Goal: Task Accomplishment & Management: Manage account settings

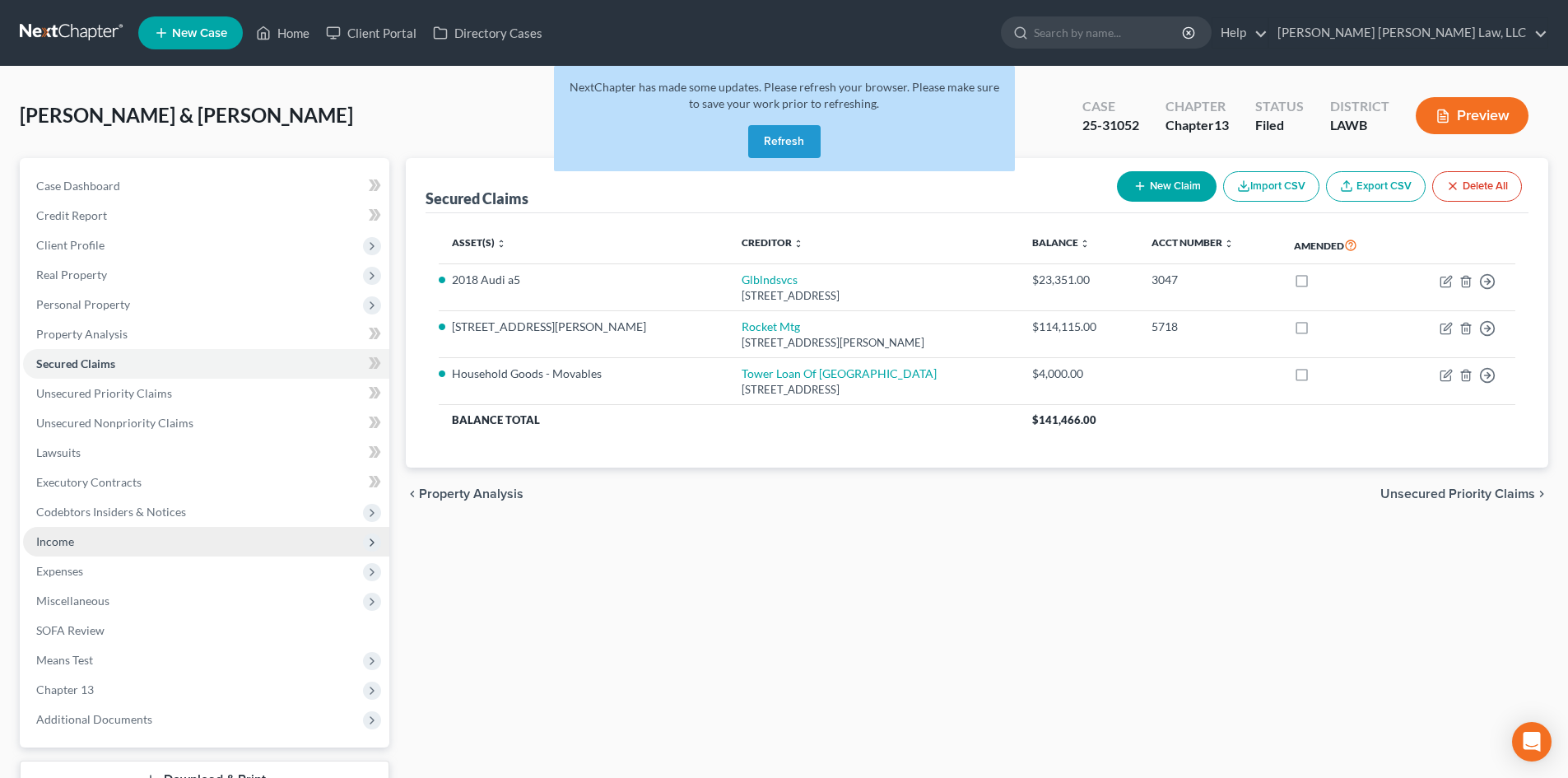
click at [183, 539] on span "Income" at bounding box center [206, 541] width 366 height 30
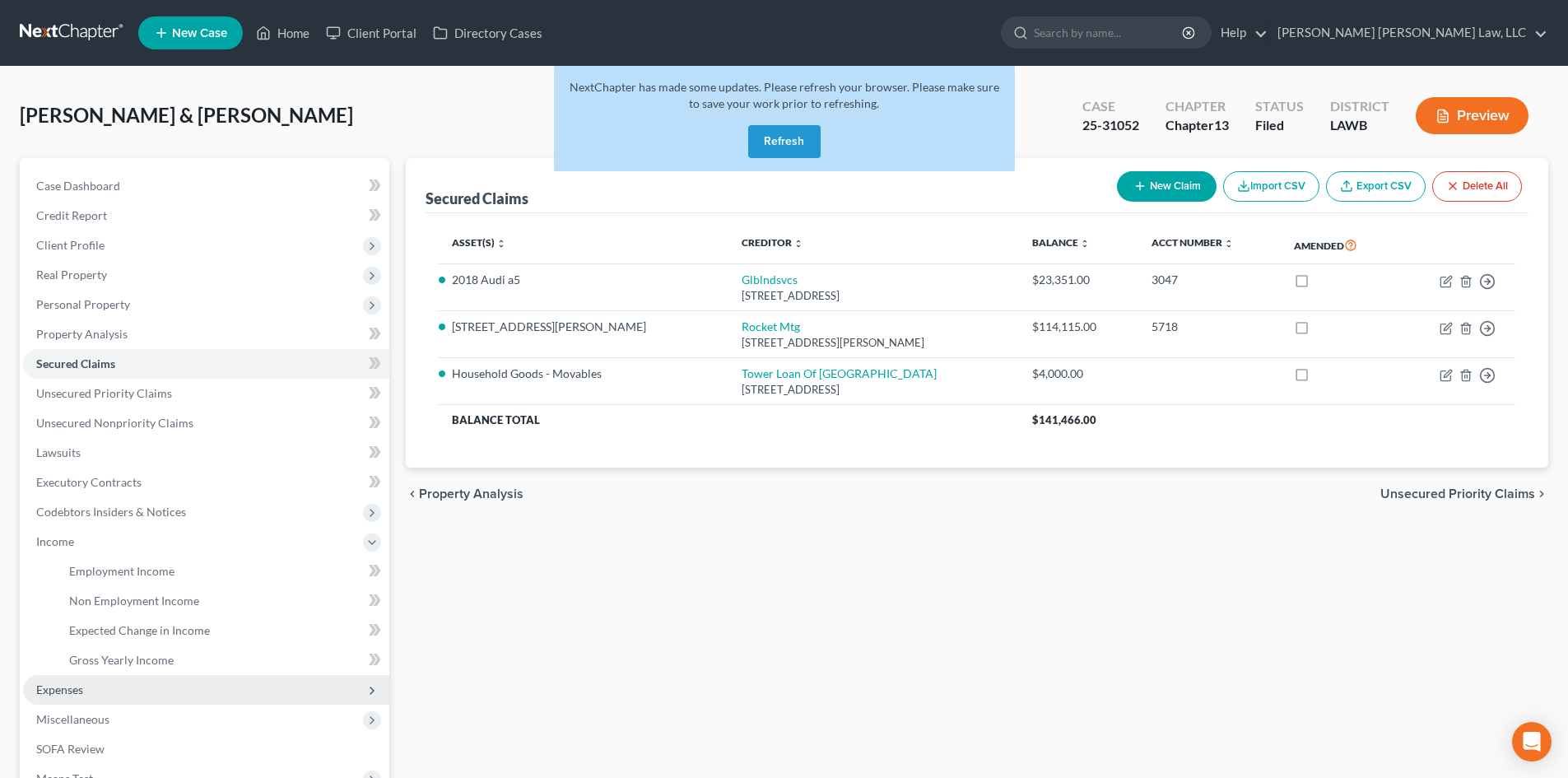
click at [178, 692] on span "Expenses" at bounding box center [206, 689] width 366 height 30
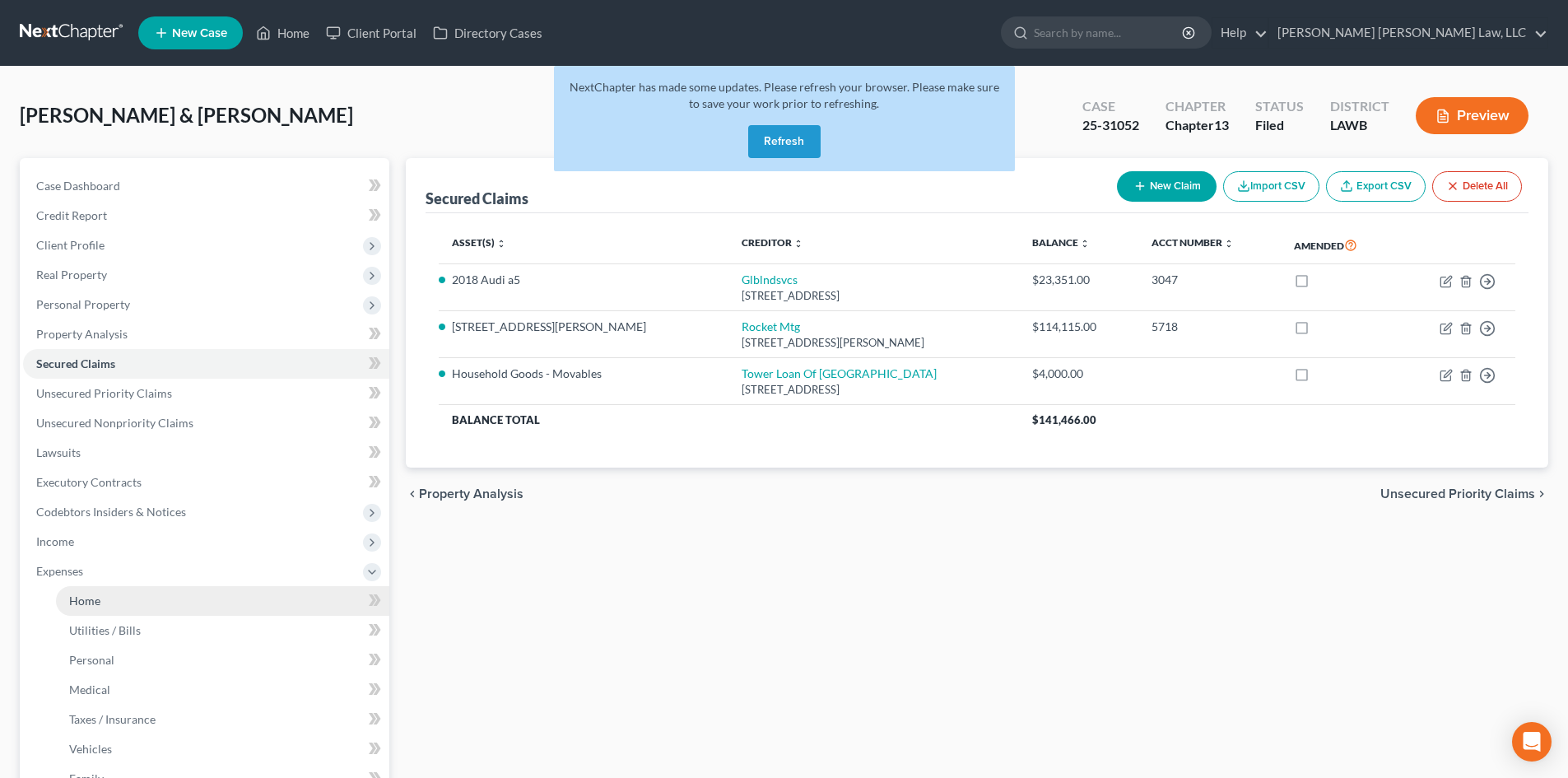
click at [154, 604] on link "Home" at bounding box center [223, 601] width 333 height 30
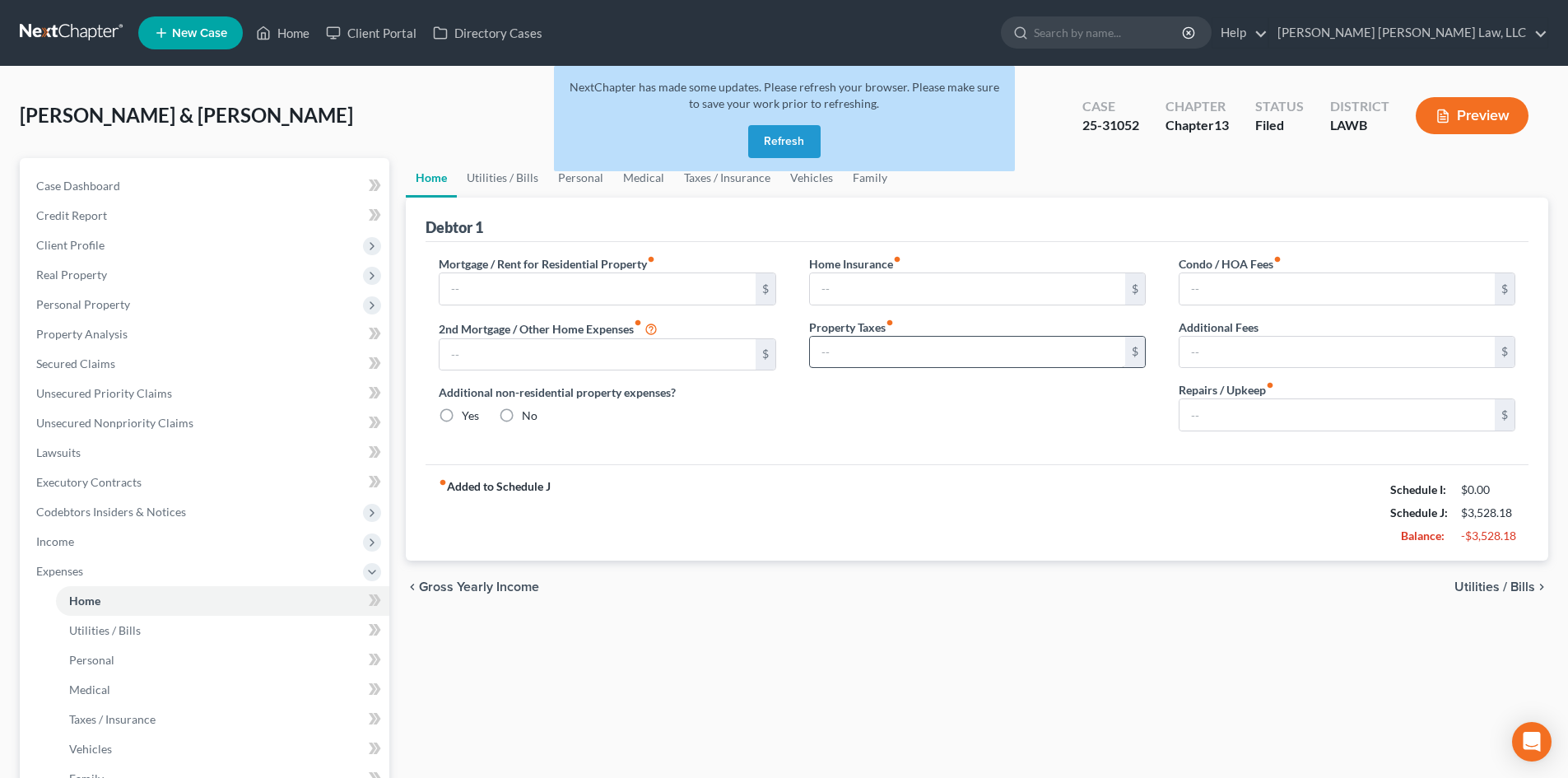
type input "0.00"
radio input "true"
type input "0.00"
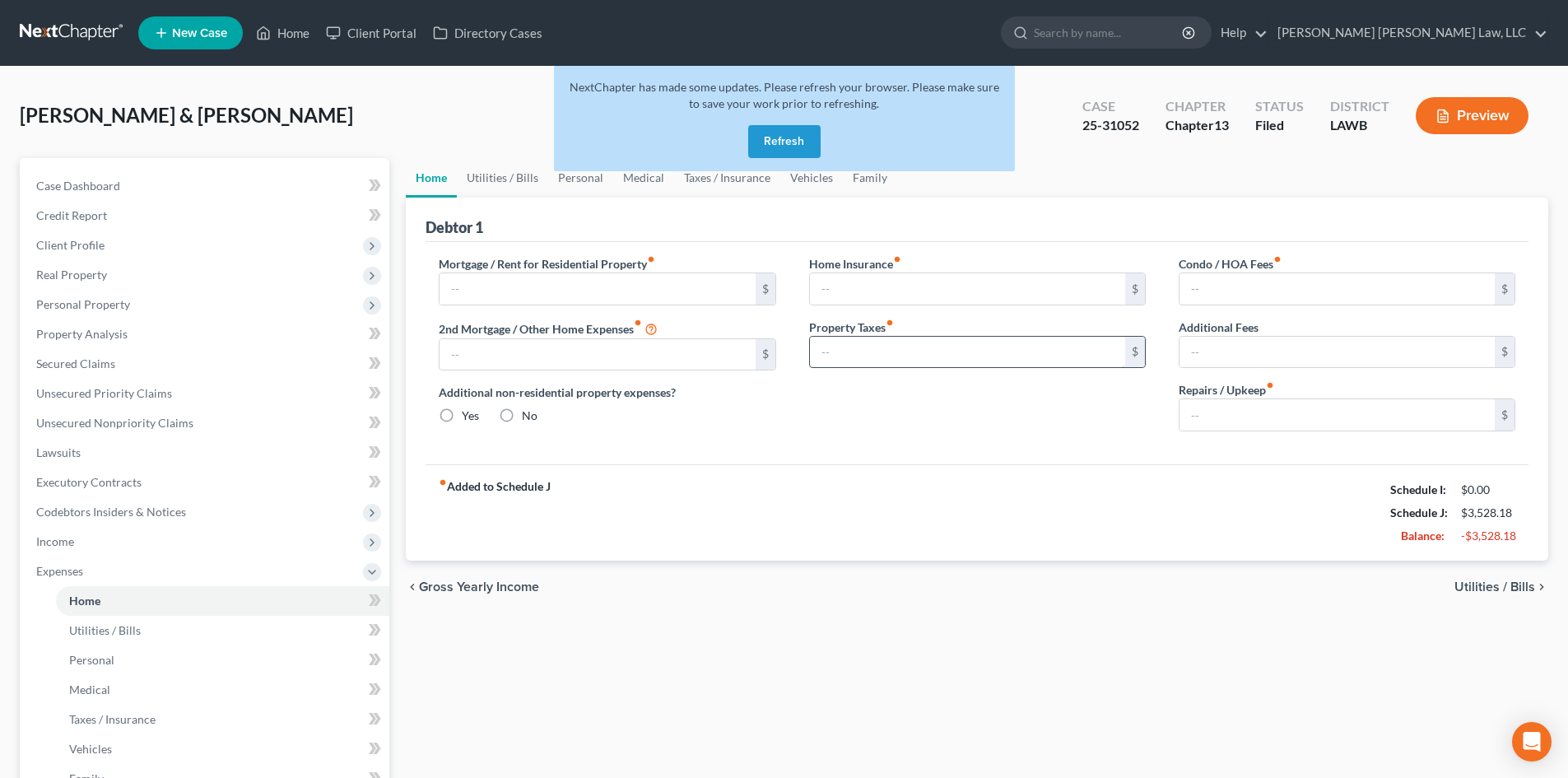
type input "0.00"
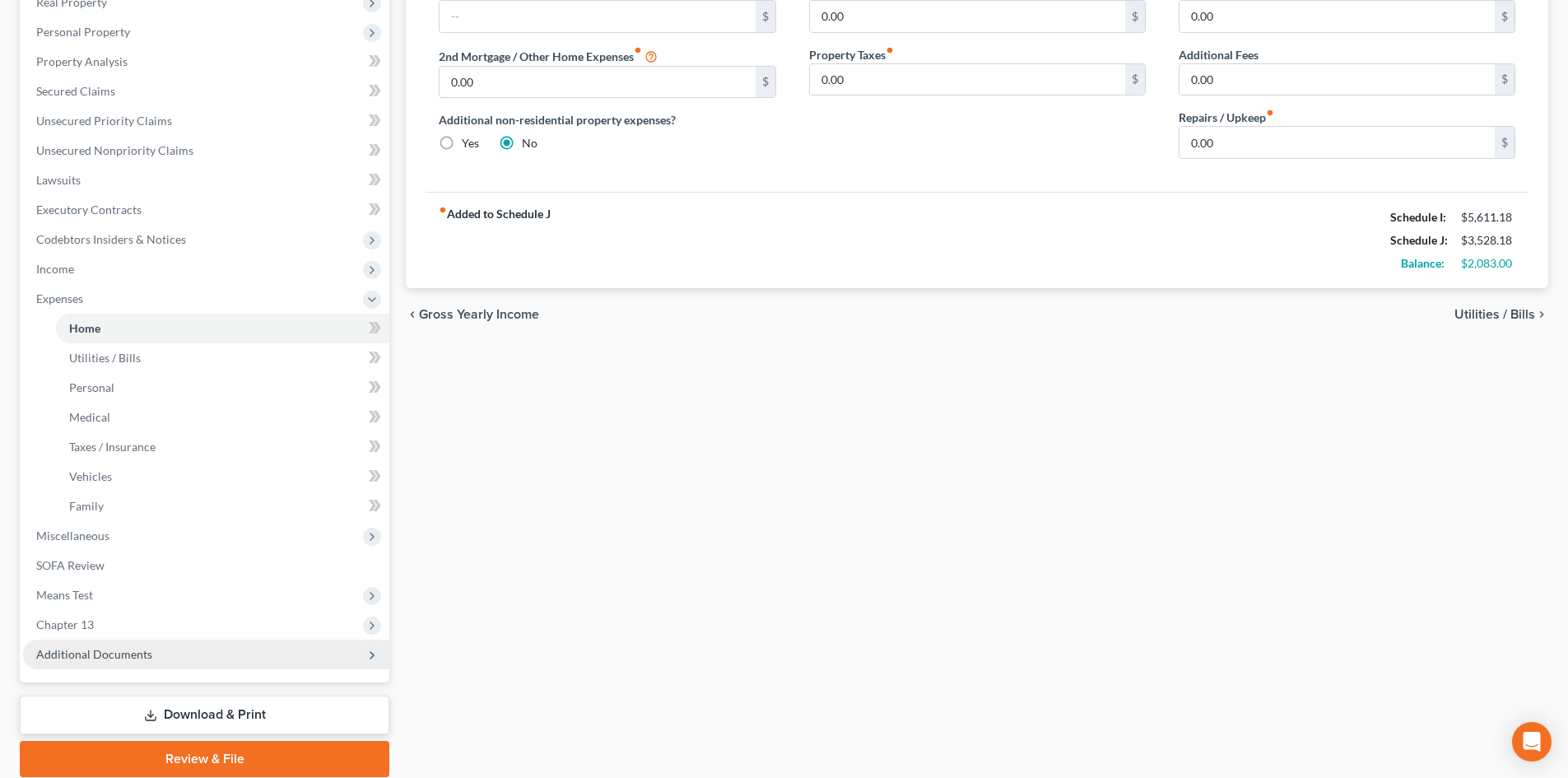
scroll to position [329, 0]
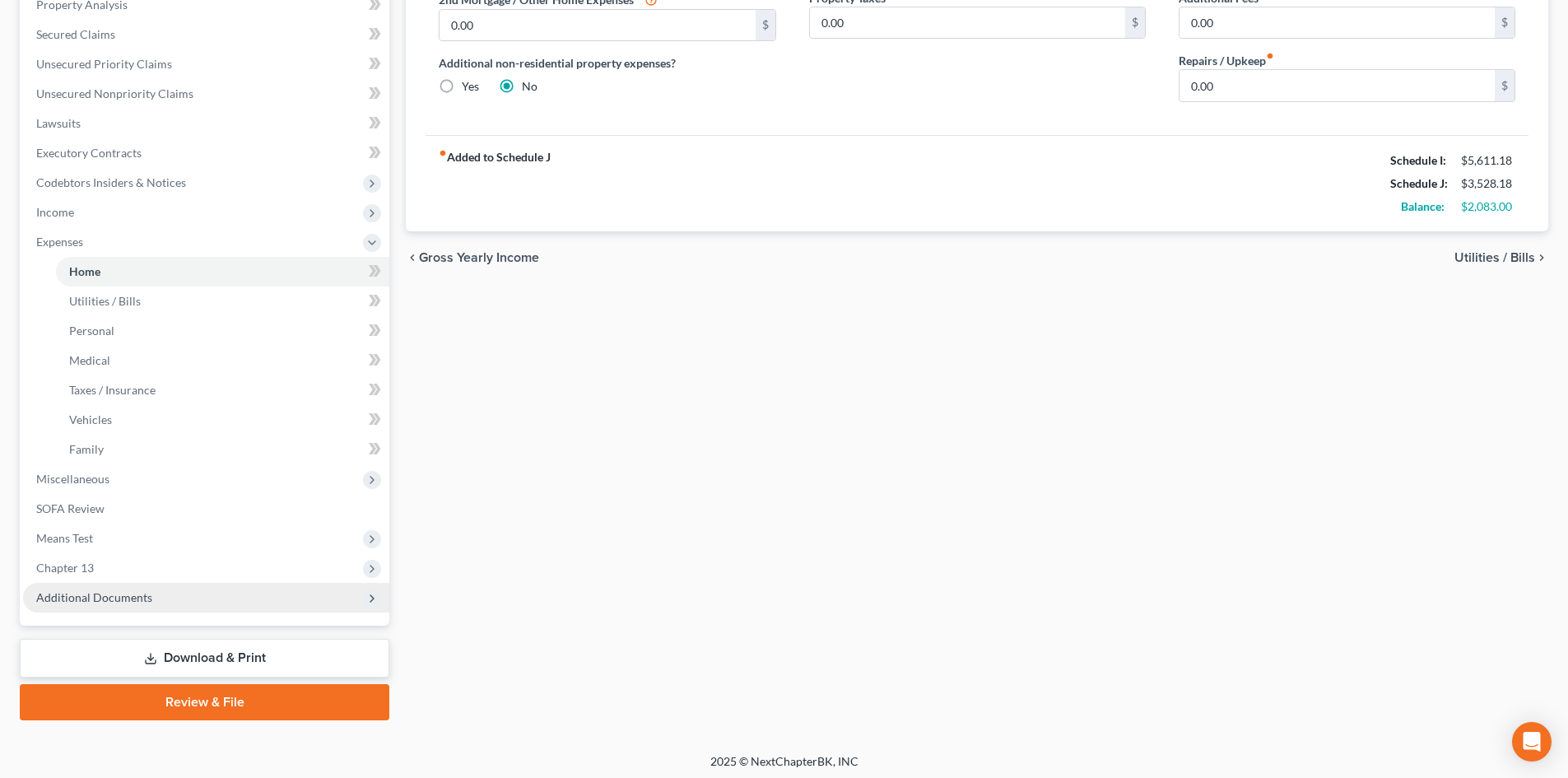
drag, startPoint x: 93, startPoint y: 572, endPoint x: 125, endPoint y: 582, distance: 33.5
click at [93, 572] on span "Chapter 13" at bounding box center [65, 567] width 58 height 14
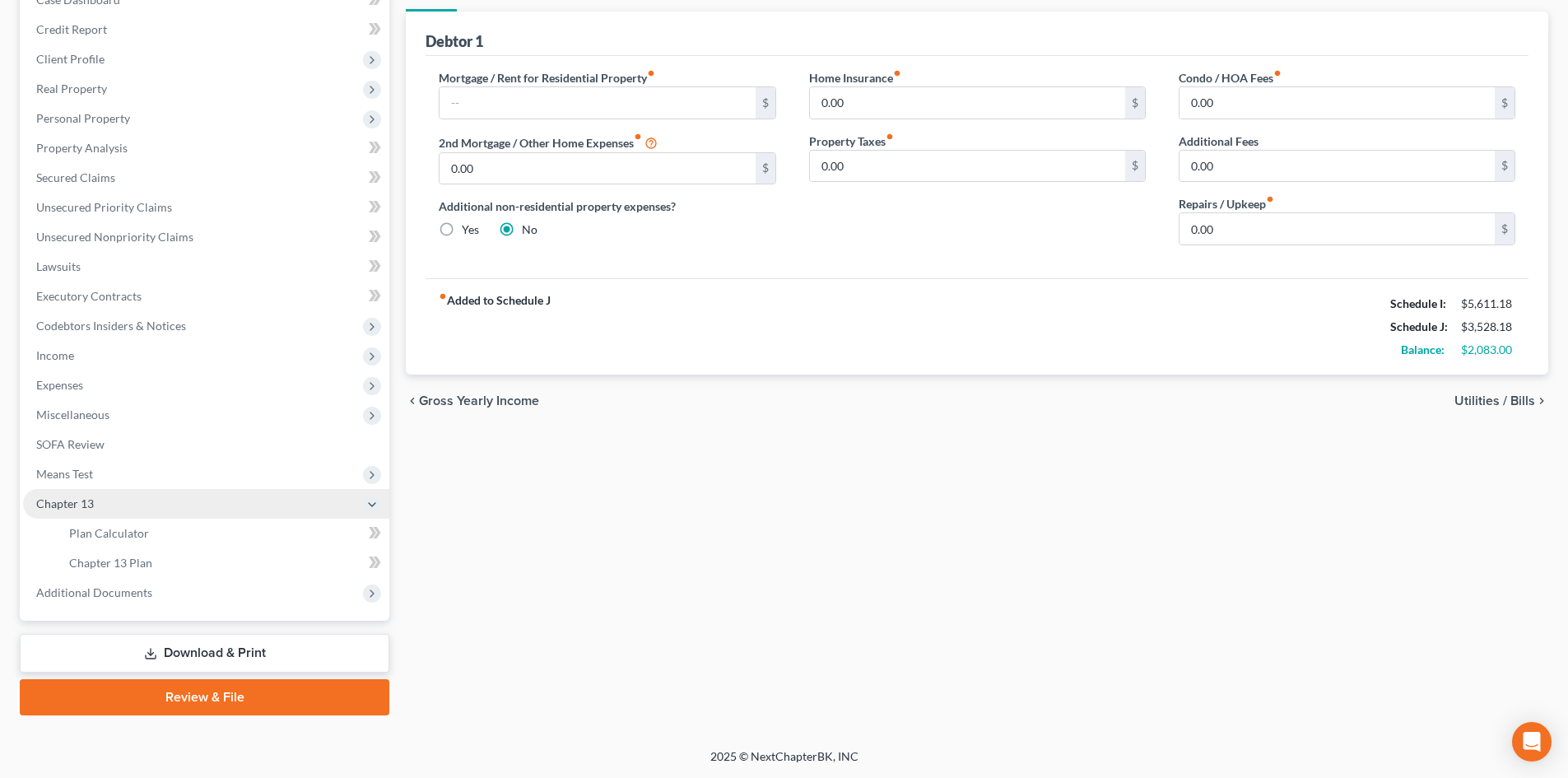
scroll to position [186, 0]
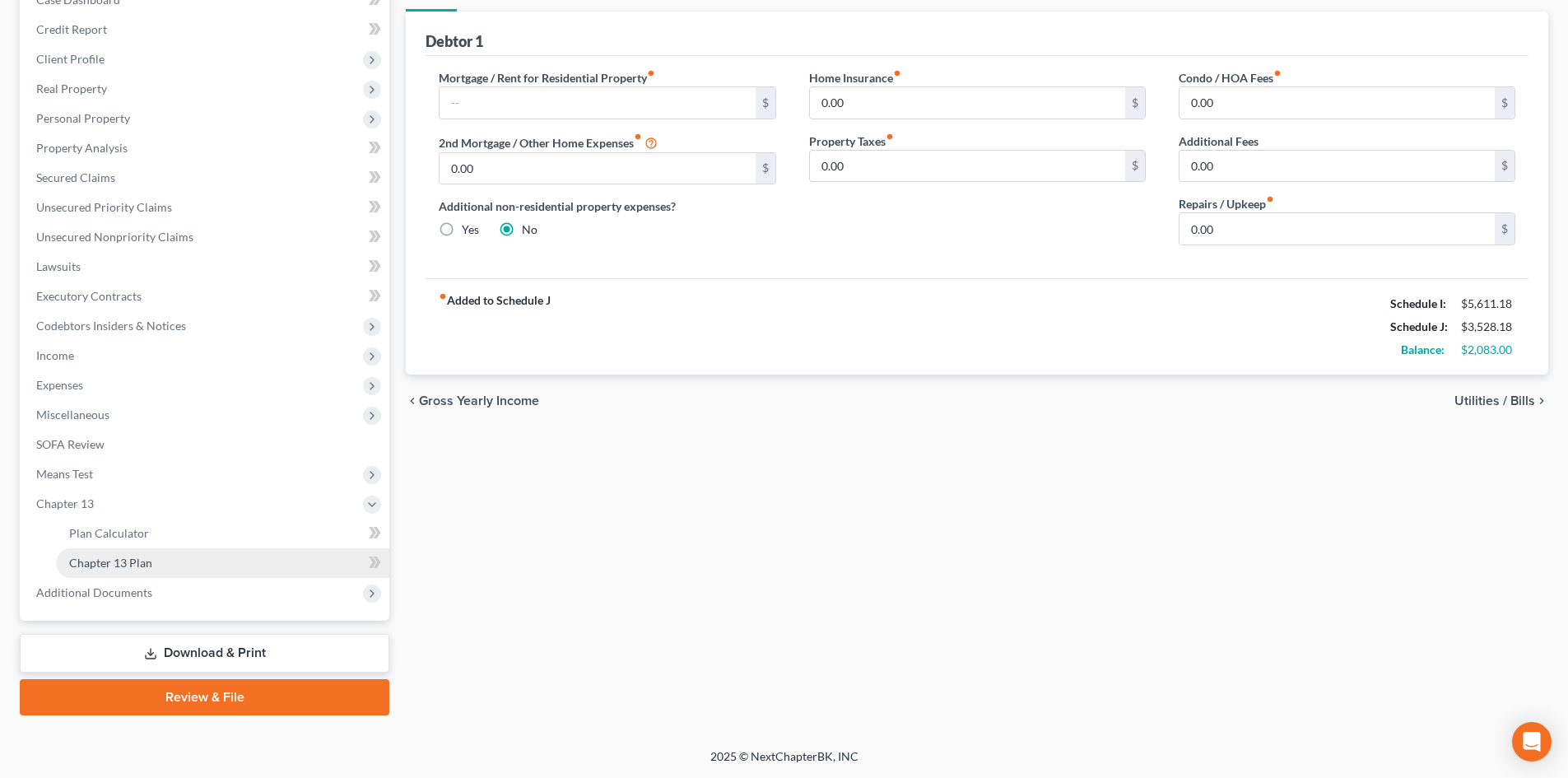
click at [130, 553] on link "Chapter 13 Plan" at bounding box center [223, 562] width 333 height 30
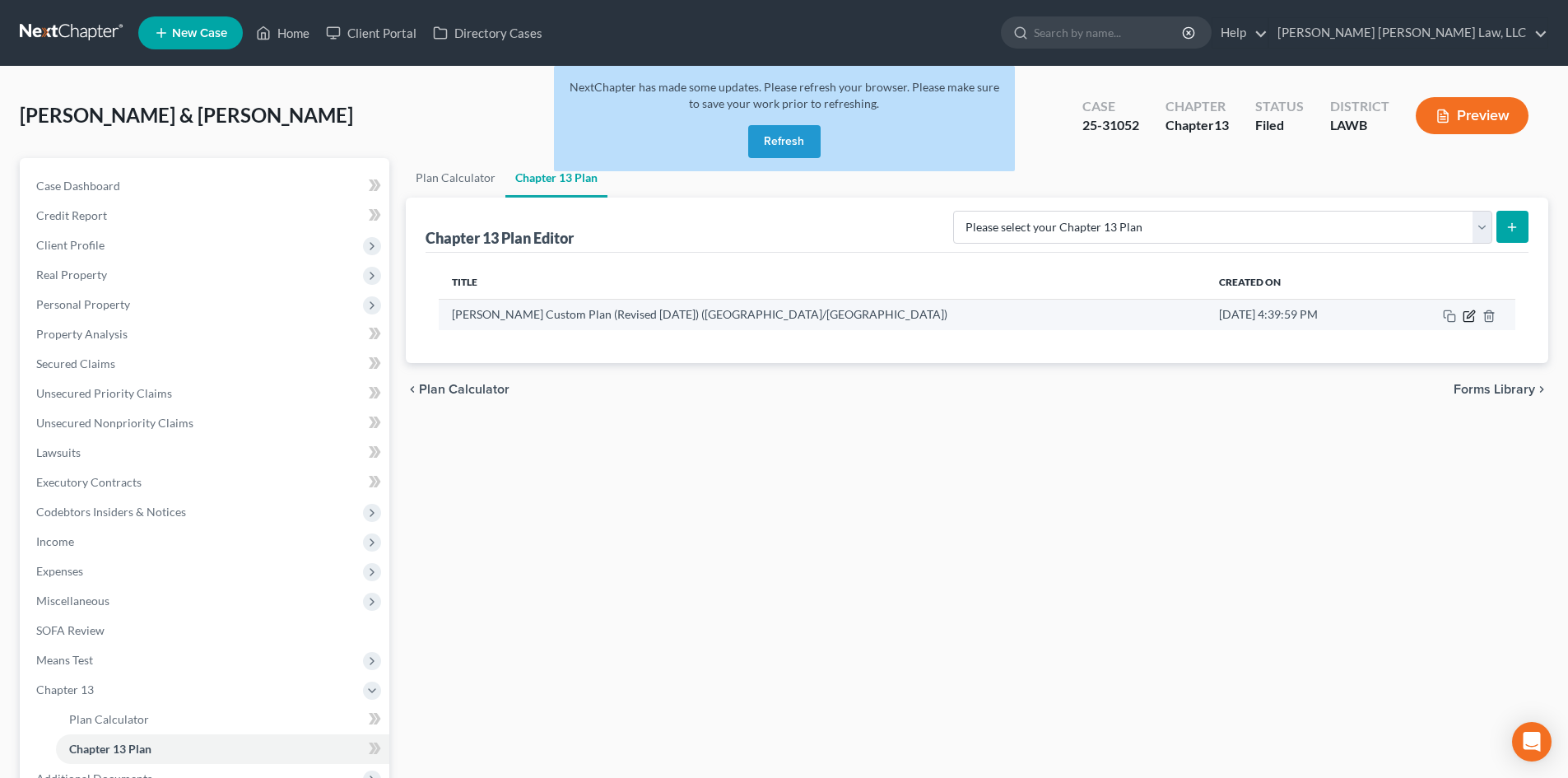
click at [1472, 317] on icon "button" at bounding box center [1469, 316] width 14 height 14
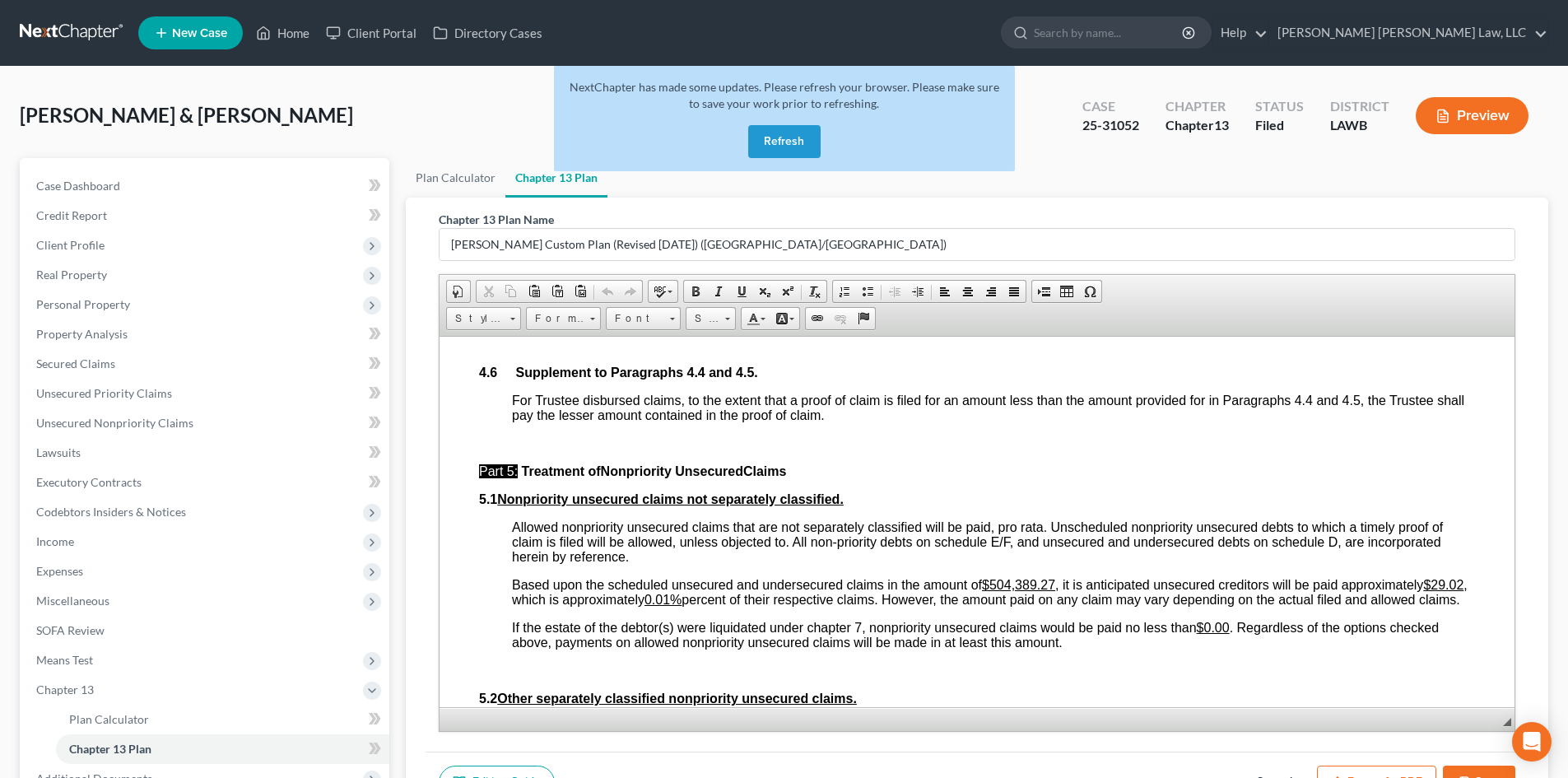
scroll to position [4773, 0]
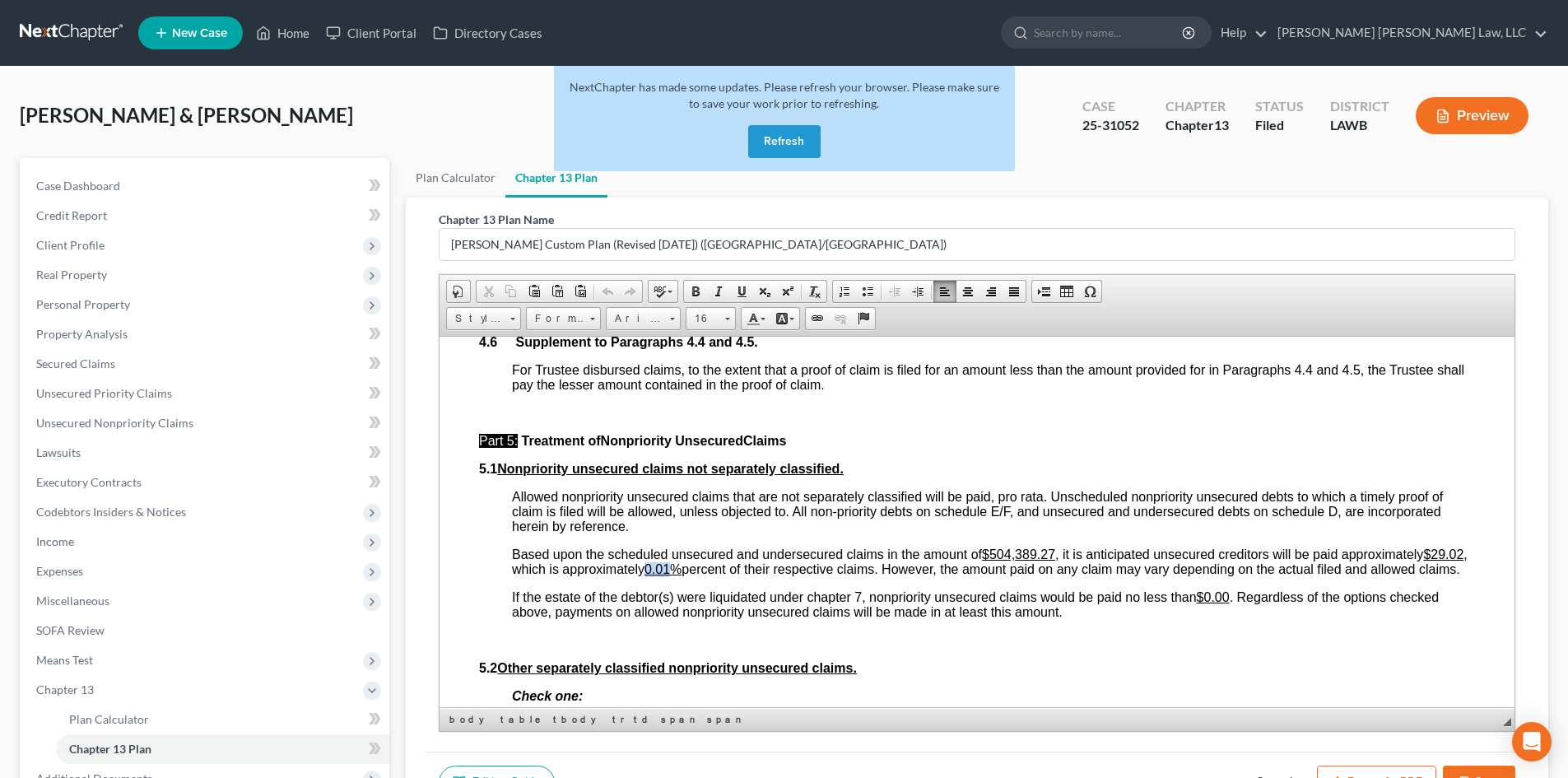
drag, startPoint x: 838, startPoint y: 610, endPoint x: 816, endPoint y: 613, distance: 22.2
click at [681, 575] on u "0.01%" at bounding box center [663, 568] width 37 height 14
drag, startPoint x: 929, startPoint y: 360, endPoint x: 1378, endPoint y: 718, distance: 574.3
click at [1214, 180] on ul "Plan Calculator Chapter 13 Plan" at bounding box center [977, 177] width 1142 height 40
drag, startPoint x: 1461, startPoint y: 769, endPoint x: 740, endPoint y: 272, distance: 875.7
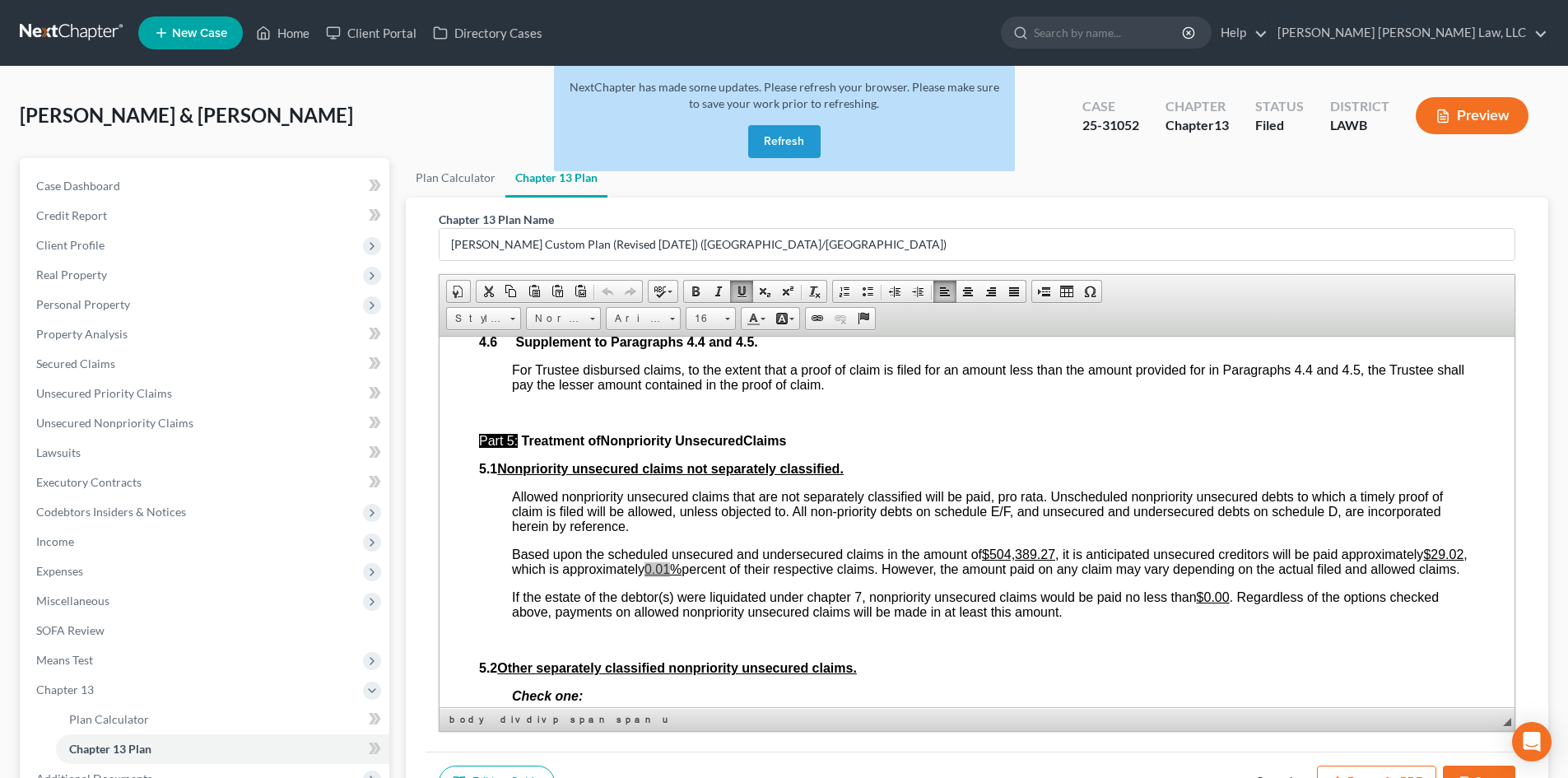
click at [1457, 767] on button "Save" at bounding box center [1479, 783] width 73 height 35
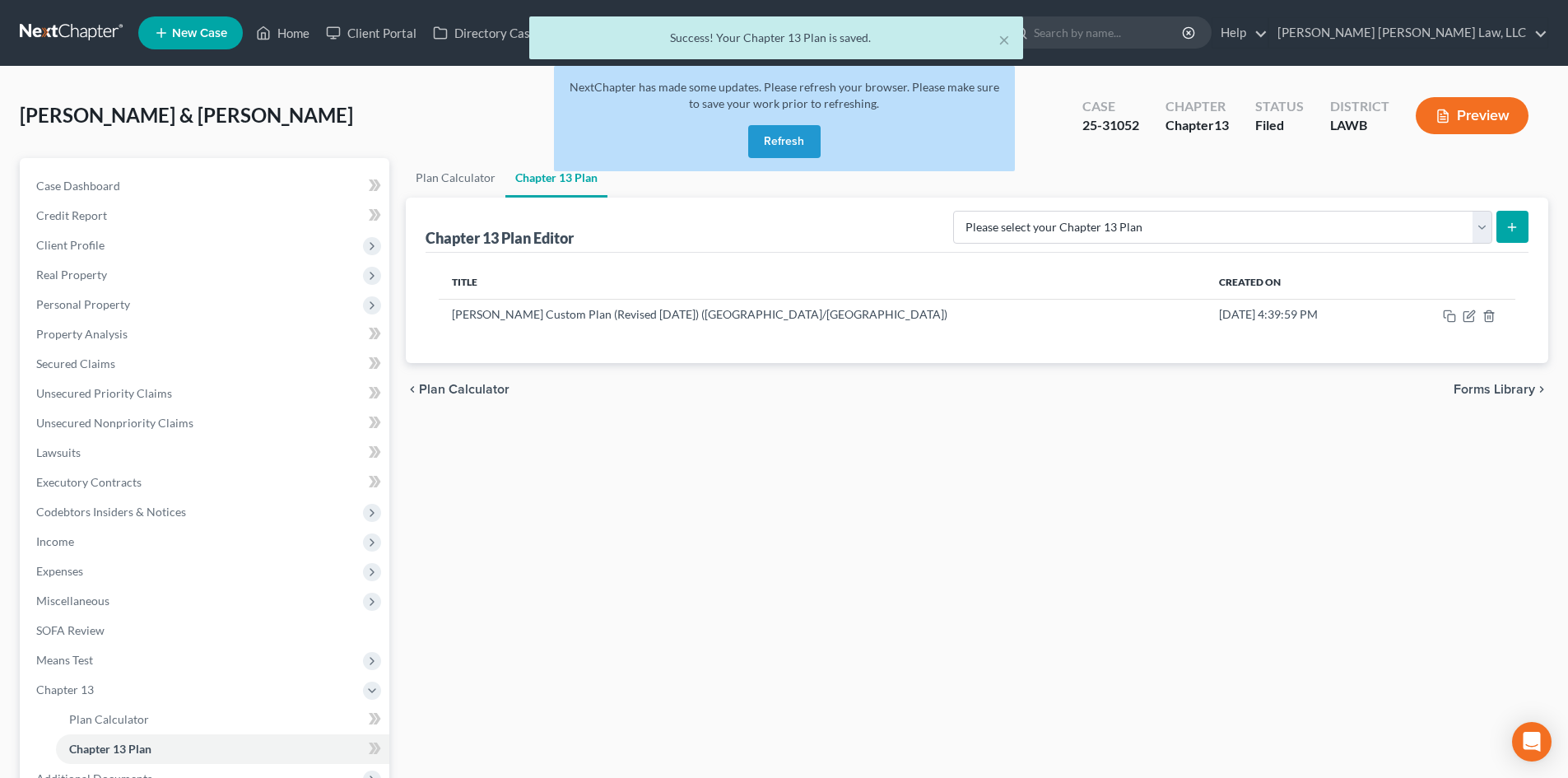
click at [775, 146] on button "Refresh" at bounding box center [784, 141] width 73 height 33
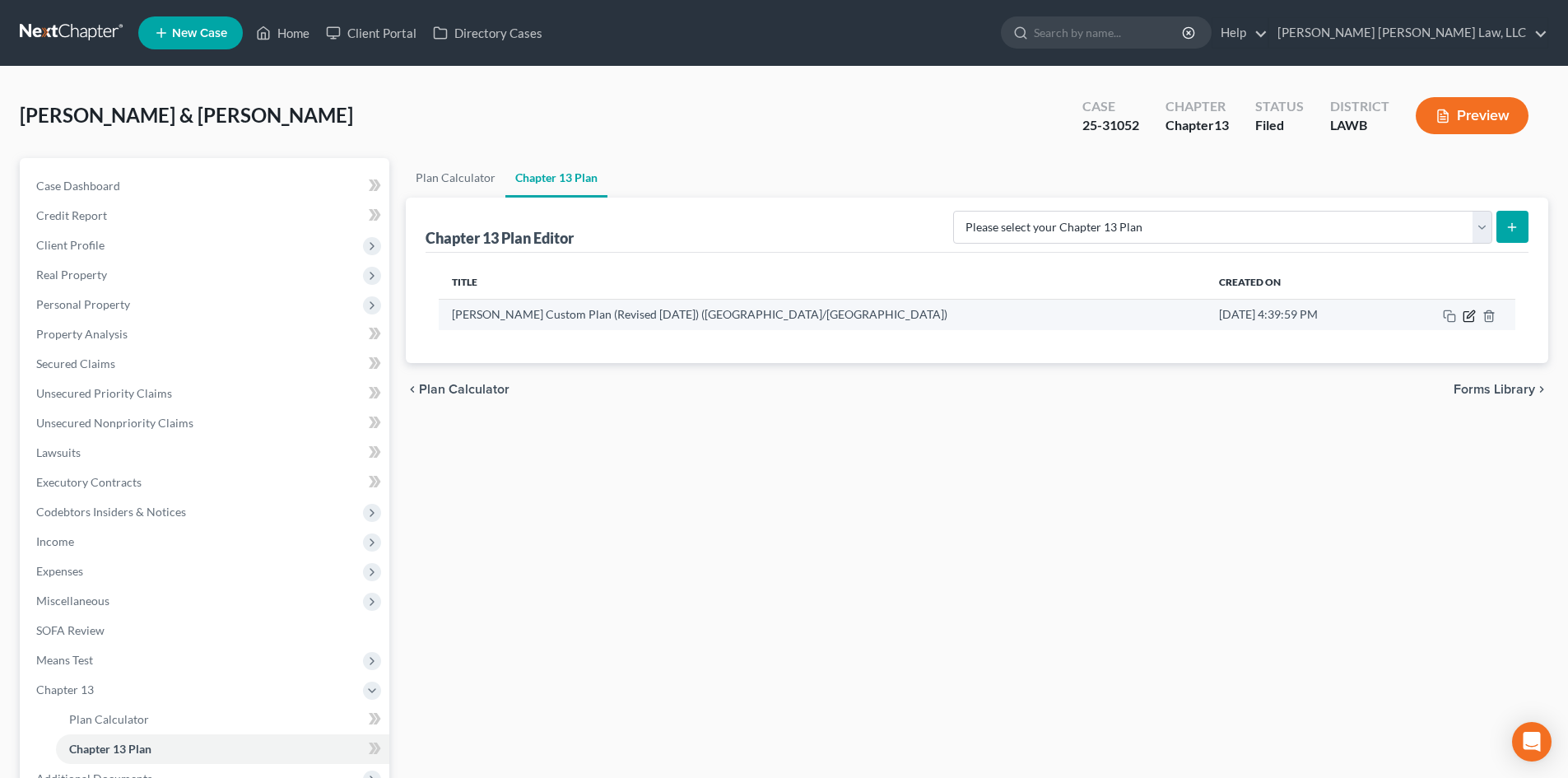
click at [1468, 320] on icon "button" at bounding box center [1469, 316] width 14 height 14
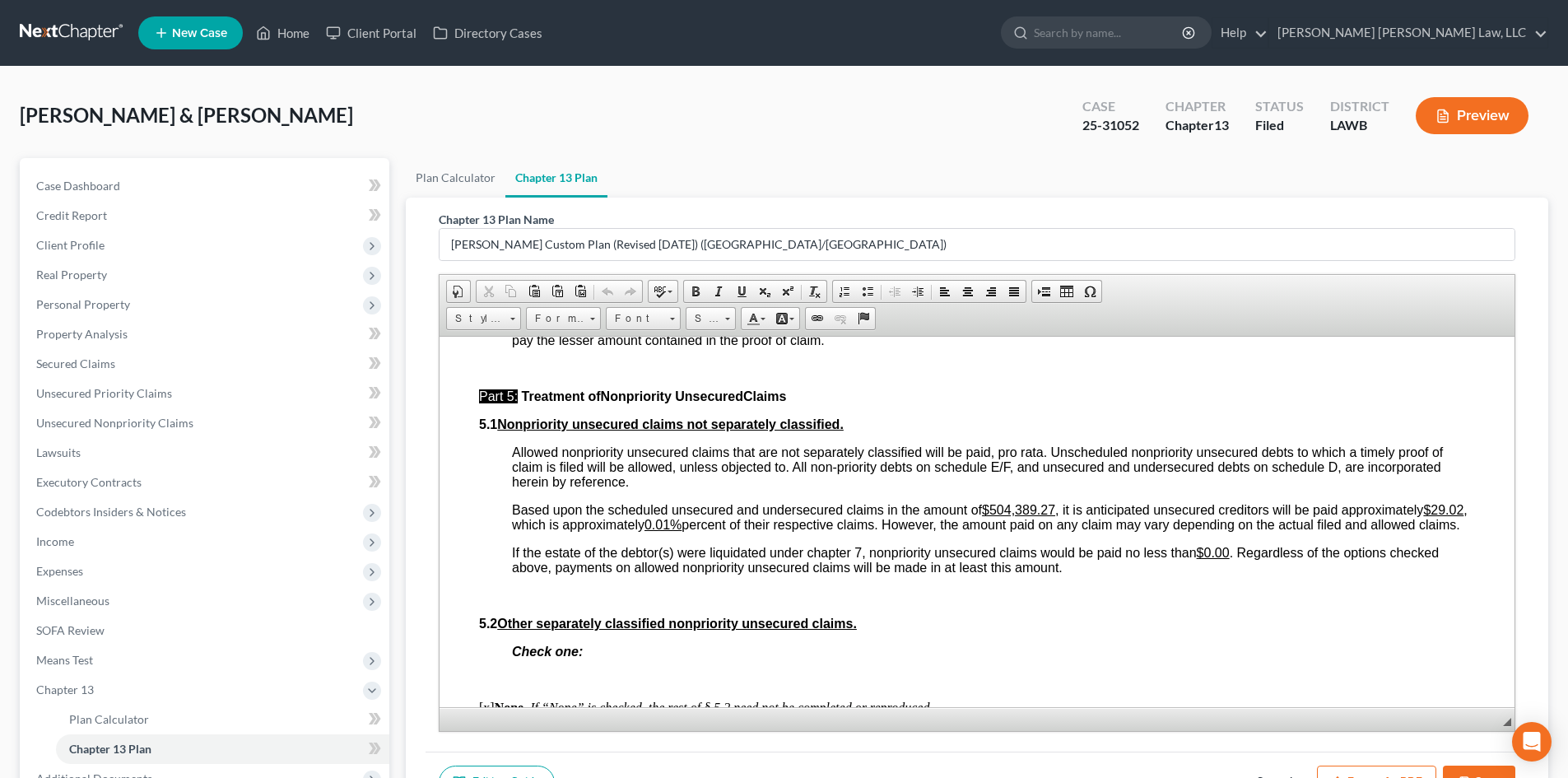
scroll to position [4856, 0]
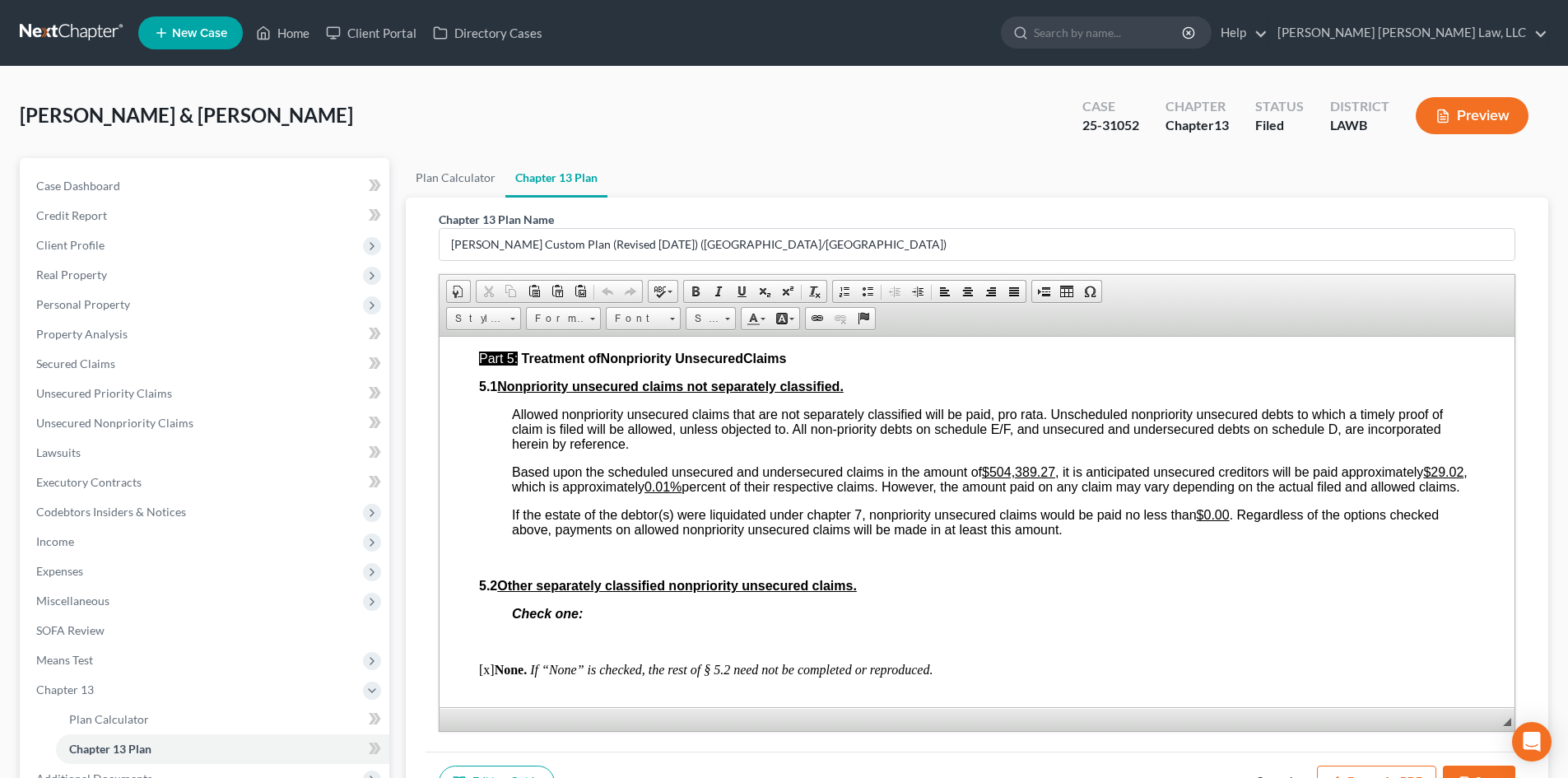
click at [681, 493] on u "0.01%" at bounding box center [663, 486] width 37 height 14
drag, startPoint x: 663, startPoint y: 533, endPoint x: 630, endPoint y: 532, distance: 33.0
click at [1423, 478] on u "$29.02" at bounding box center [1443, 471] width 41 height 14
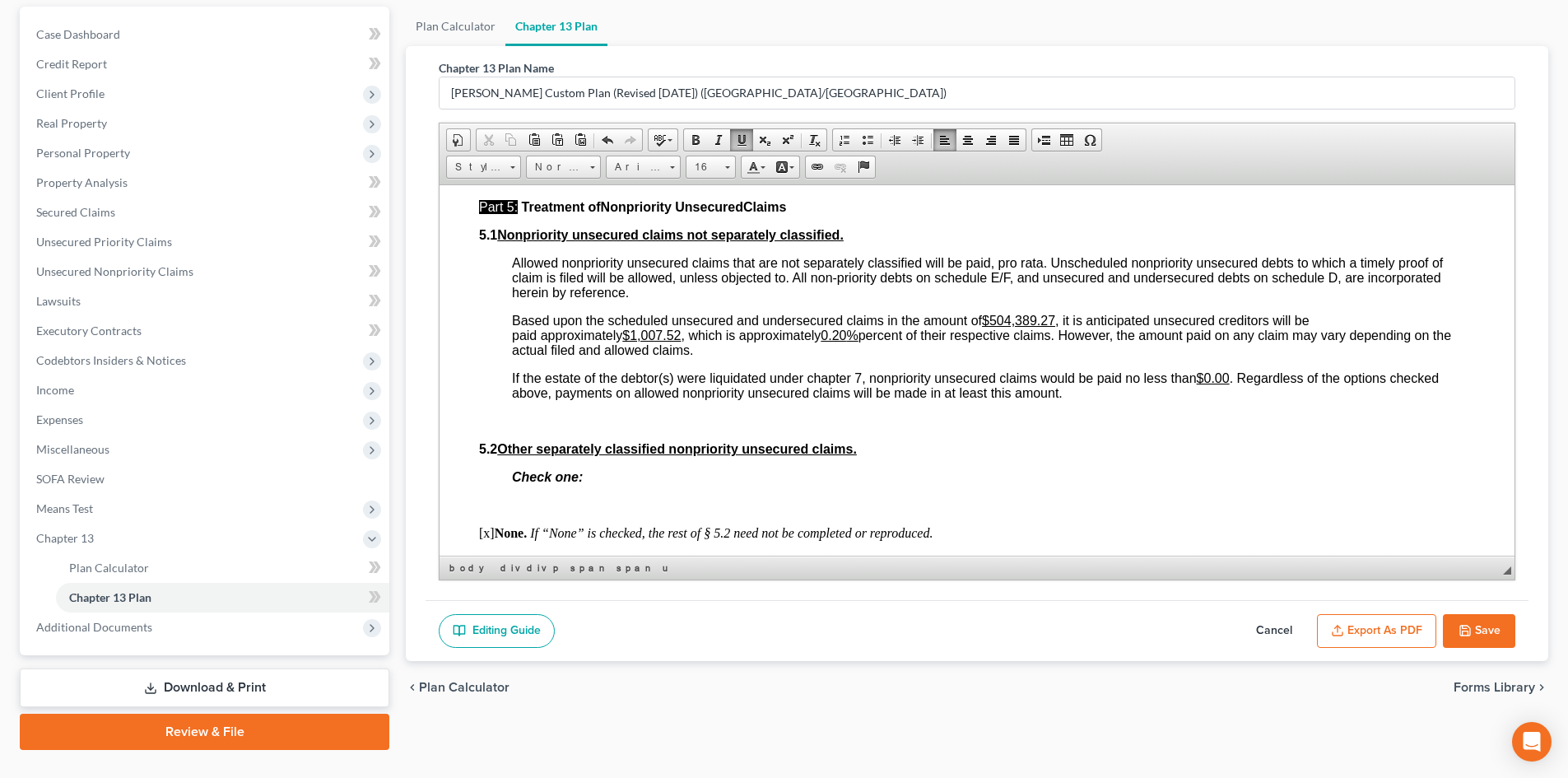
scroll to position [165, 0]
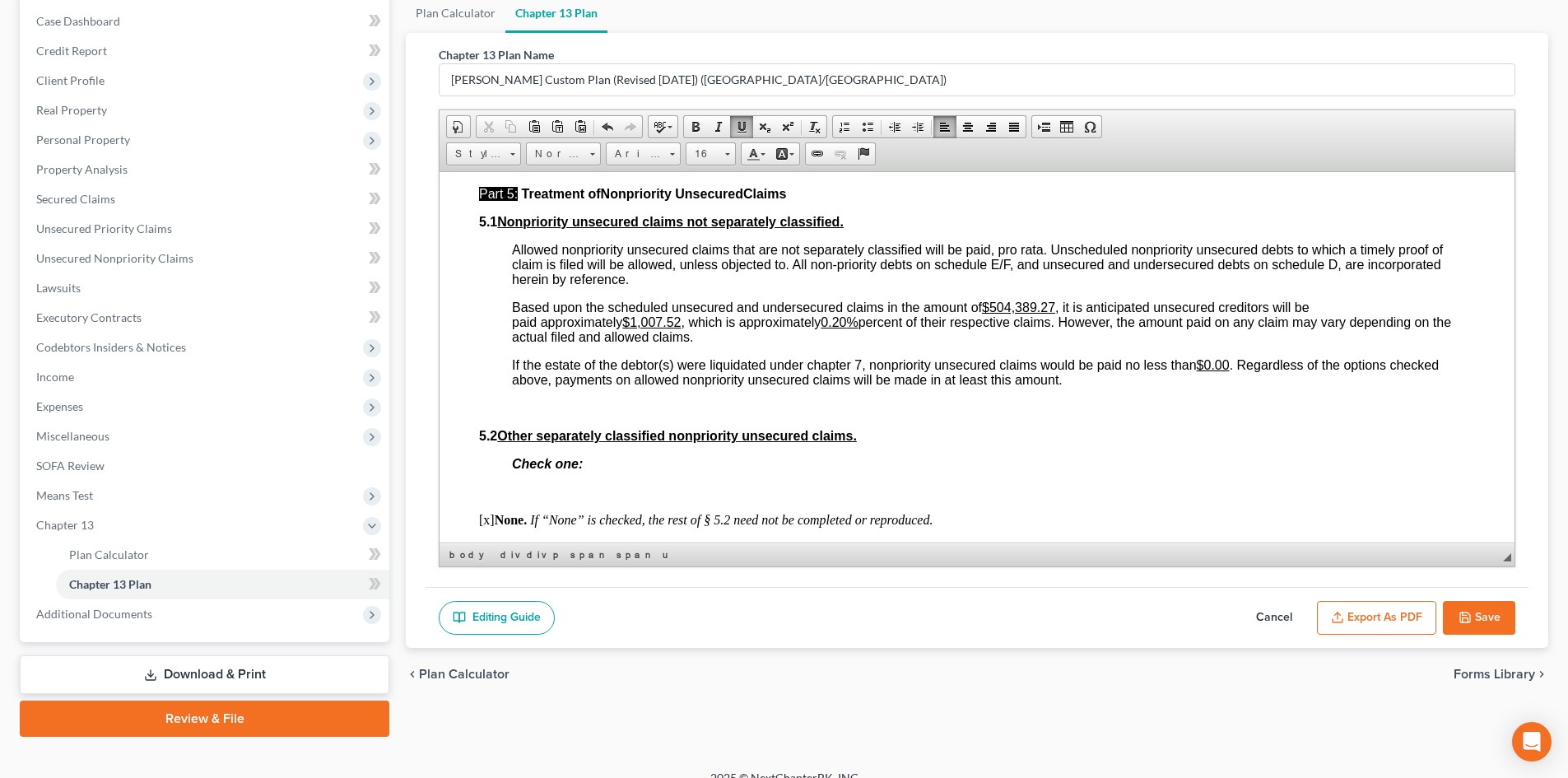
click at [1465, 606] on button "Save" at bounding box center [1479, 618] width 73 height 35
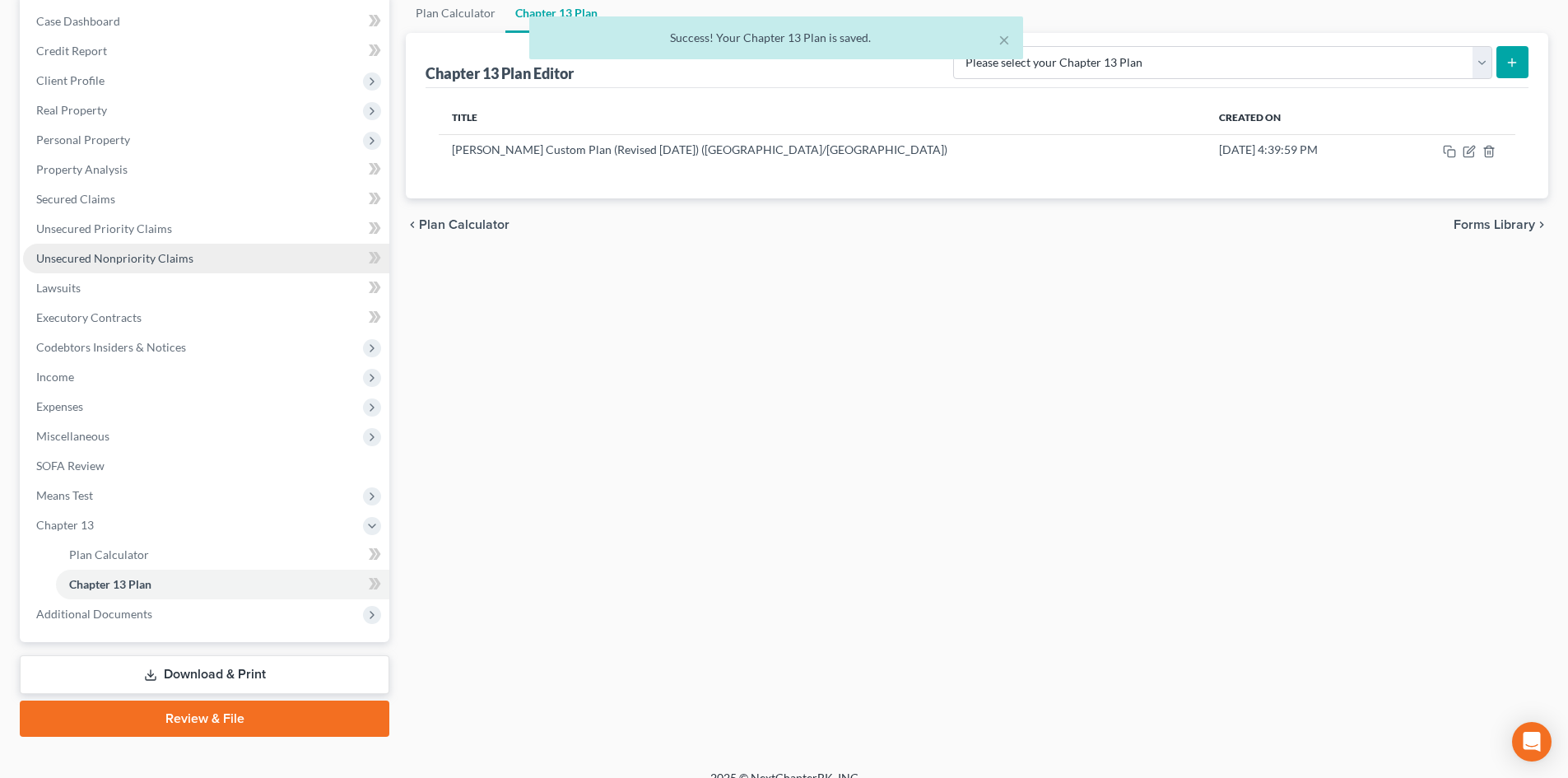
click at [224, 246] on link "Unsecured Nonpriority Claims" at bounding box center [206, 258] width 366 height 30
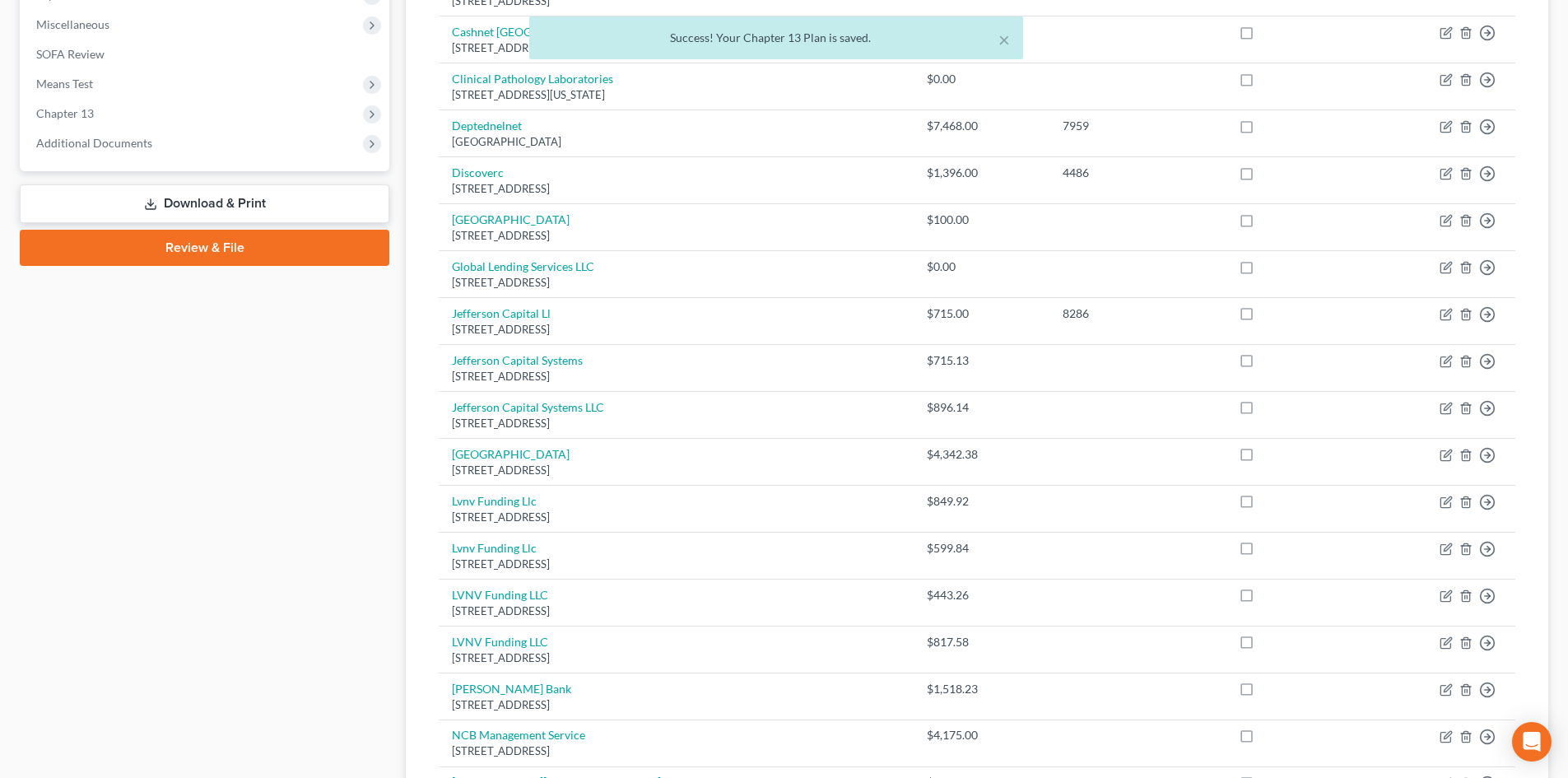
click at [280, 206] on link "Download & Print" at bounding box center [204, 203] width 370 height 39
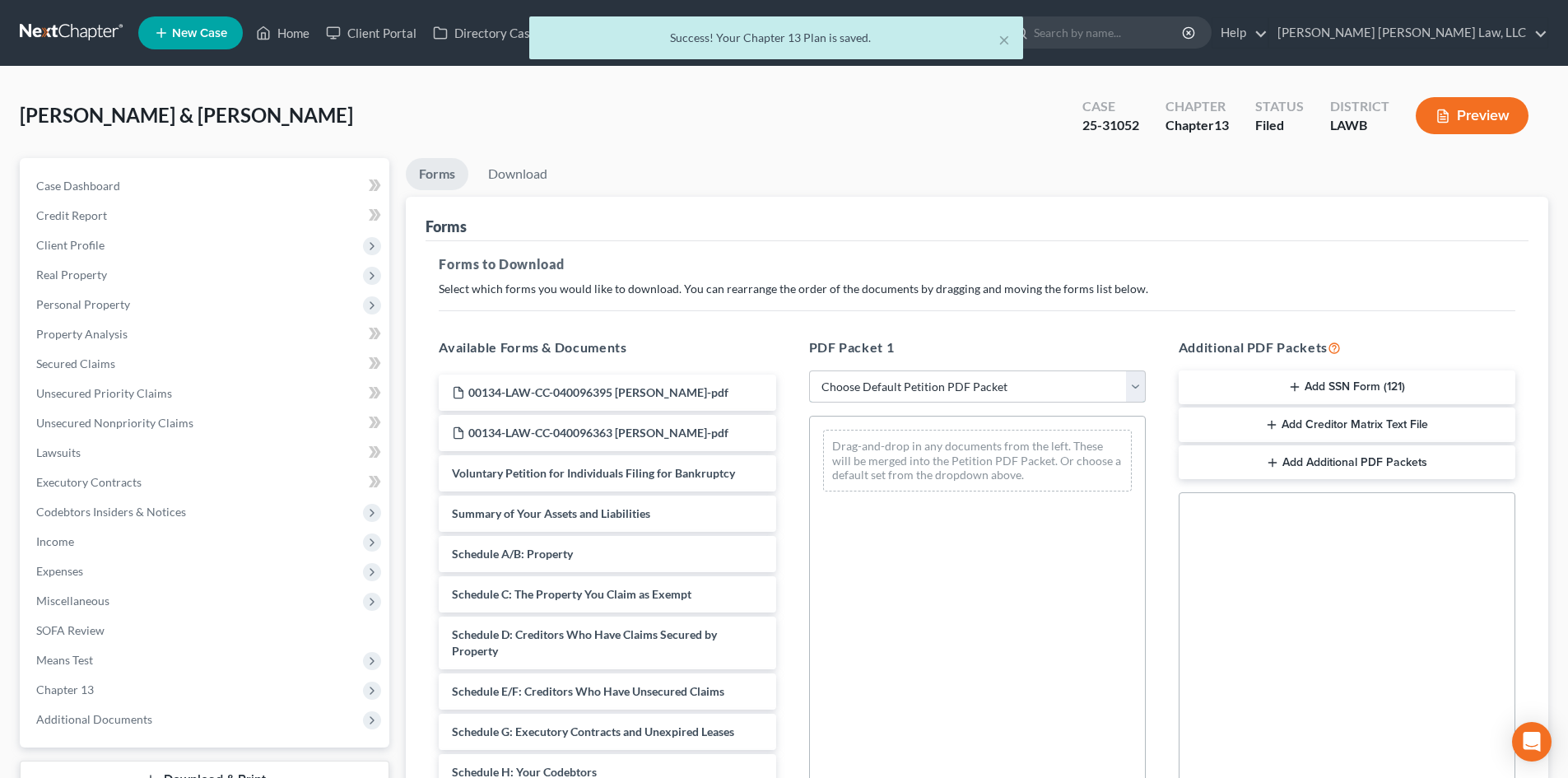
drag, startPoint x: 961, startPoint y: 373, endPoint x: 949, endPoint y: 379, distance: 13.4
click at [961, 373] on select "Choose Default Petition PDF Packet Complete Bankruptcy Petition (all forms and …" at bounding box center [978, 387] width 337 height 33
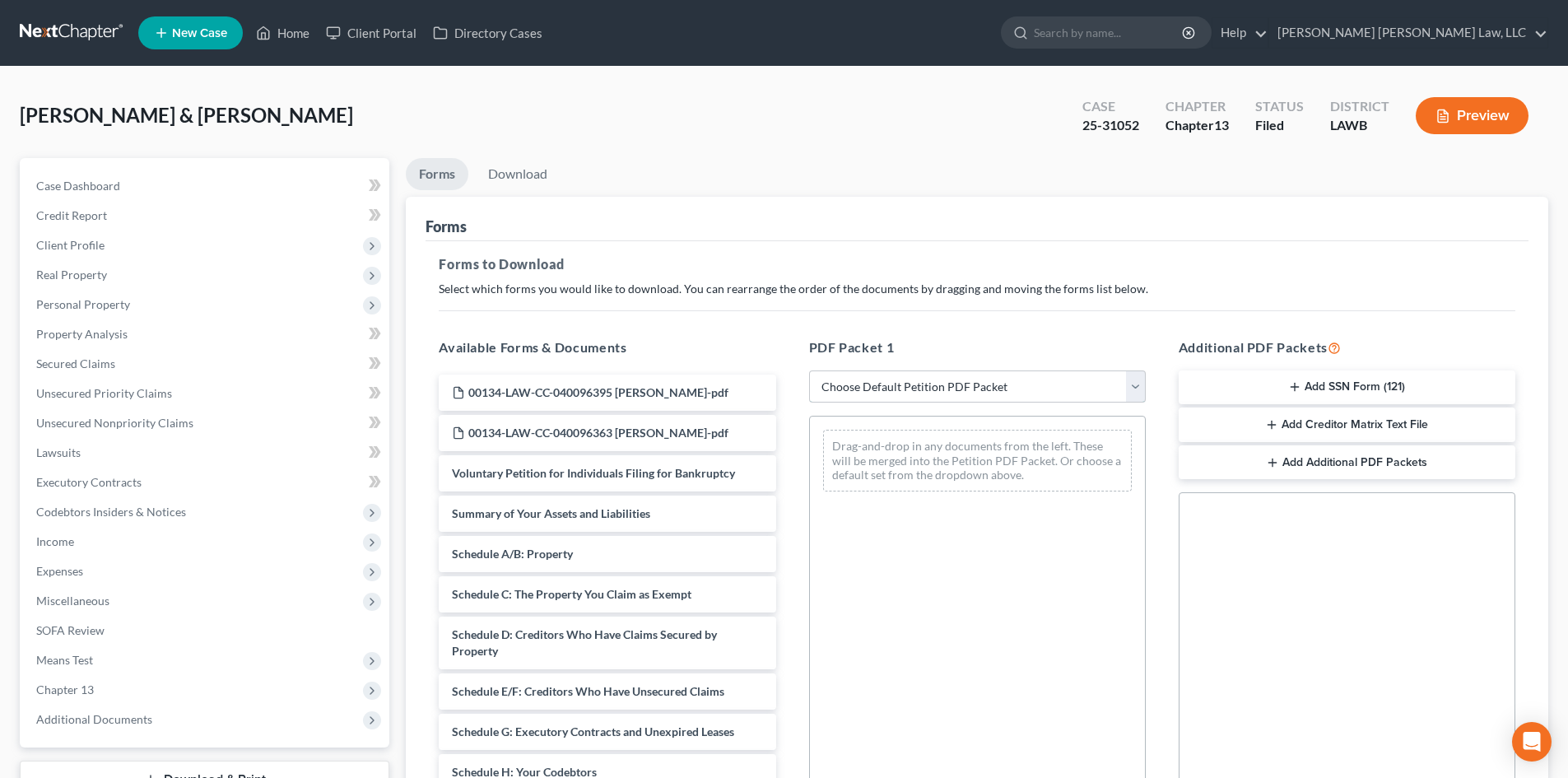
select select "2"
click at [809, 371] on select "Choose Default Petition PDF Packet Complete Bankruptcy Petition (all forms and …" at bounding box center [978, 387] width 337 height 33
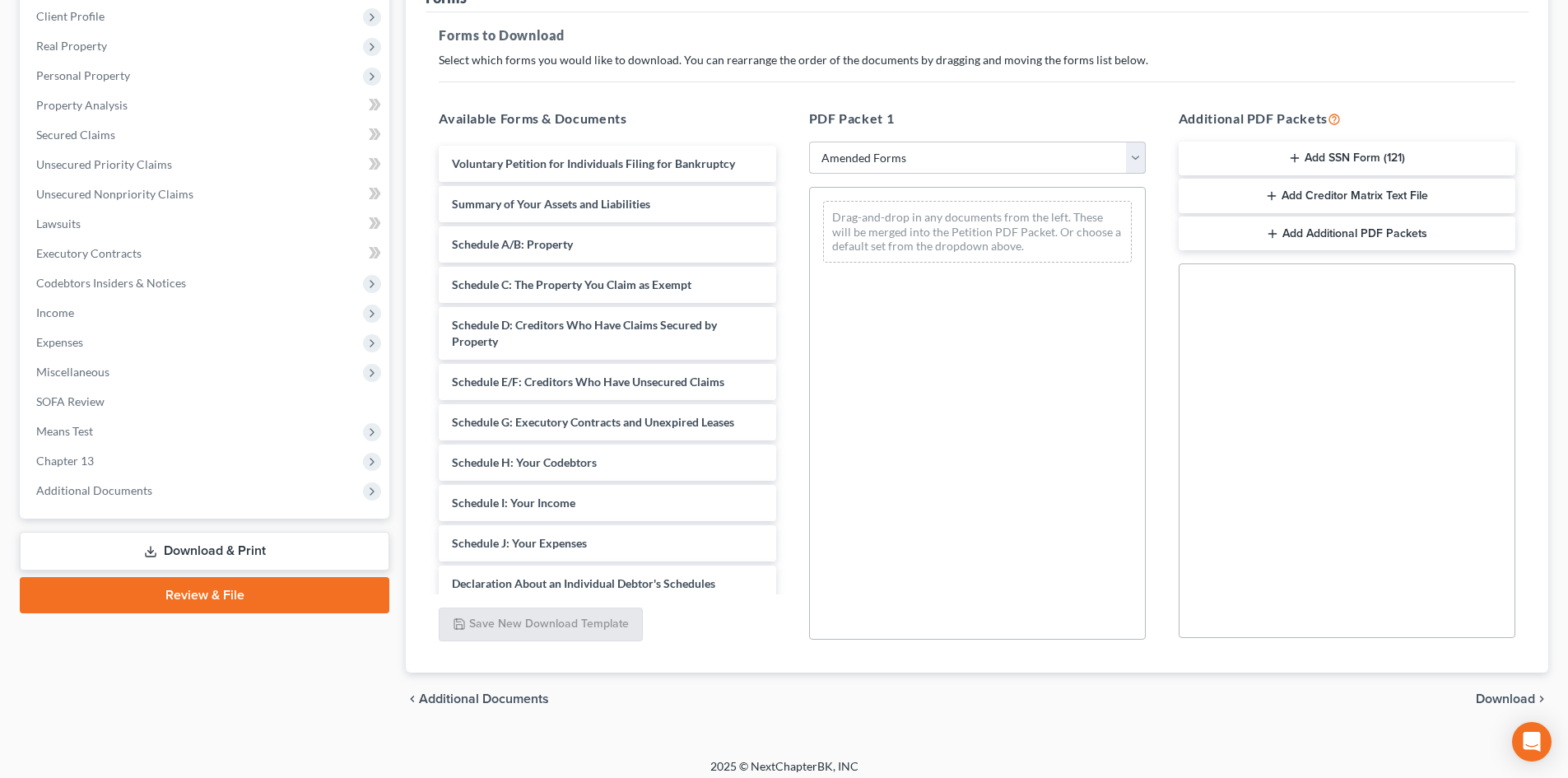
scroll to position [239, 0]
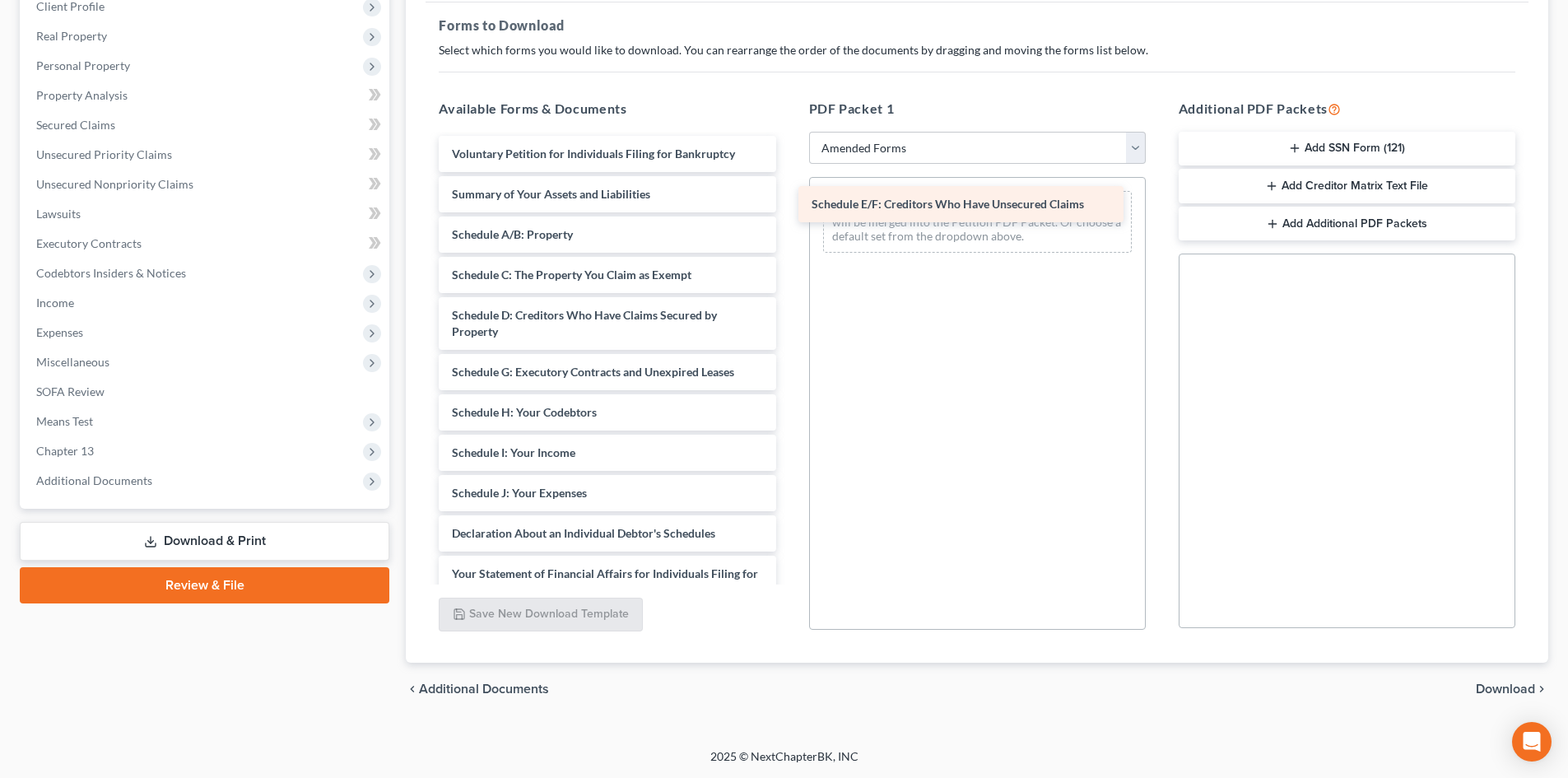
drag, startPoint x: 528, startPoint y: 370, endPoint x: 891, endPoint y: 200, distance: 400.8
click at [789, 200] on div "Schedule E/F: Creditors Who Have Unsecured Claims Voluntary Petition for Indivi…" at bounding box center [607, 481] width 363 height 691
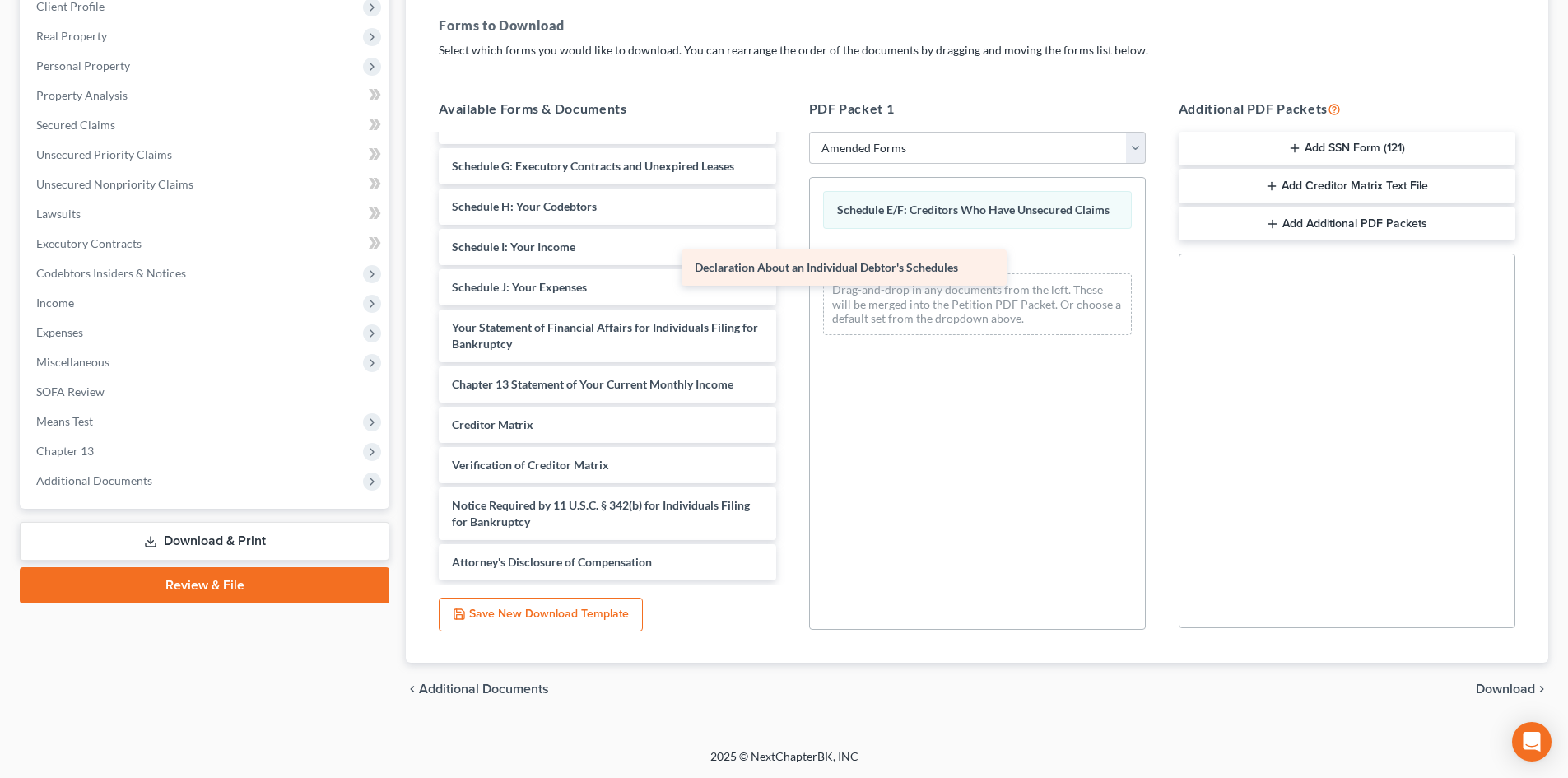
scroll to position [206, 0]
drag, startPoint x: 610, startPoint y: 289, endPoint x: 964, endPoint y: 236, distance: 357.9
click at [789, 236] on div "Declaration About an Individual Debtor's Schedules Voluntary Petition for Indiv…" at bounding box center [607, 255] width 363 height 650
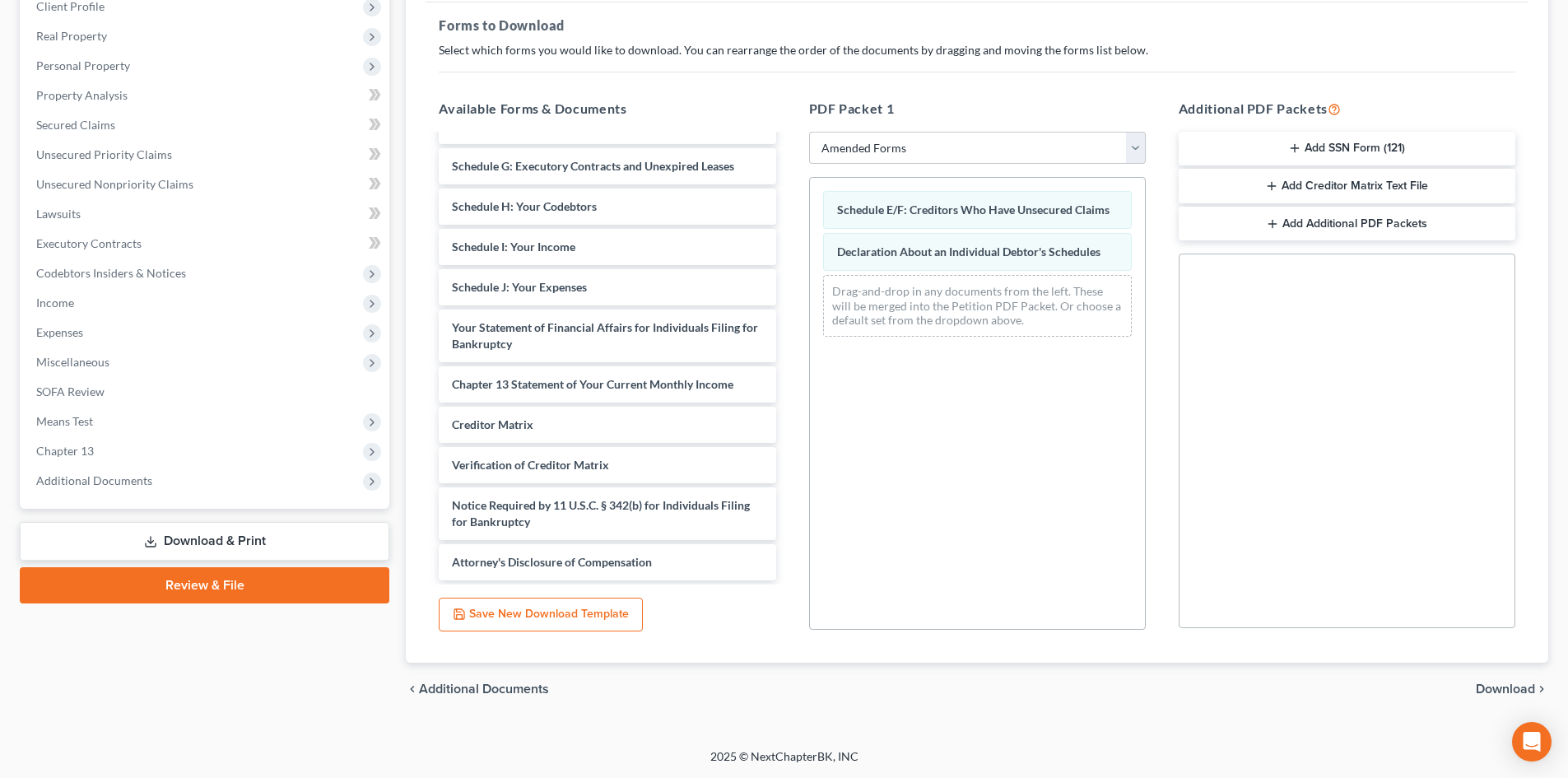
click at [1478, 683] on span "Download" at bounding box center [1505, 689] width 59 height 14
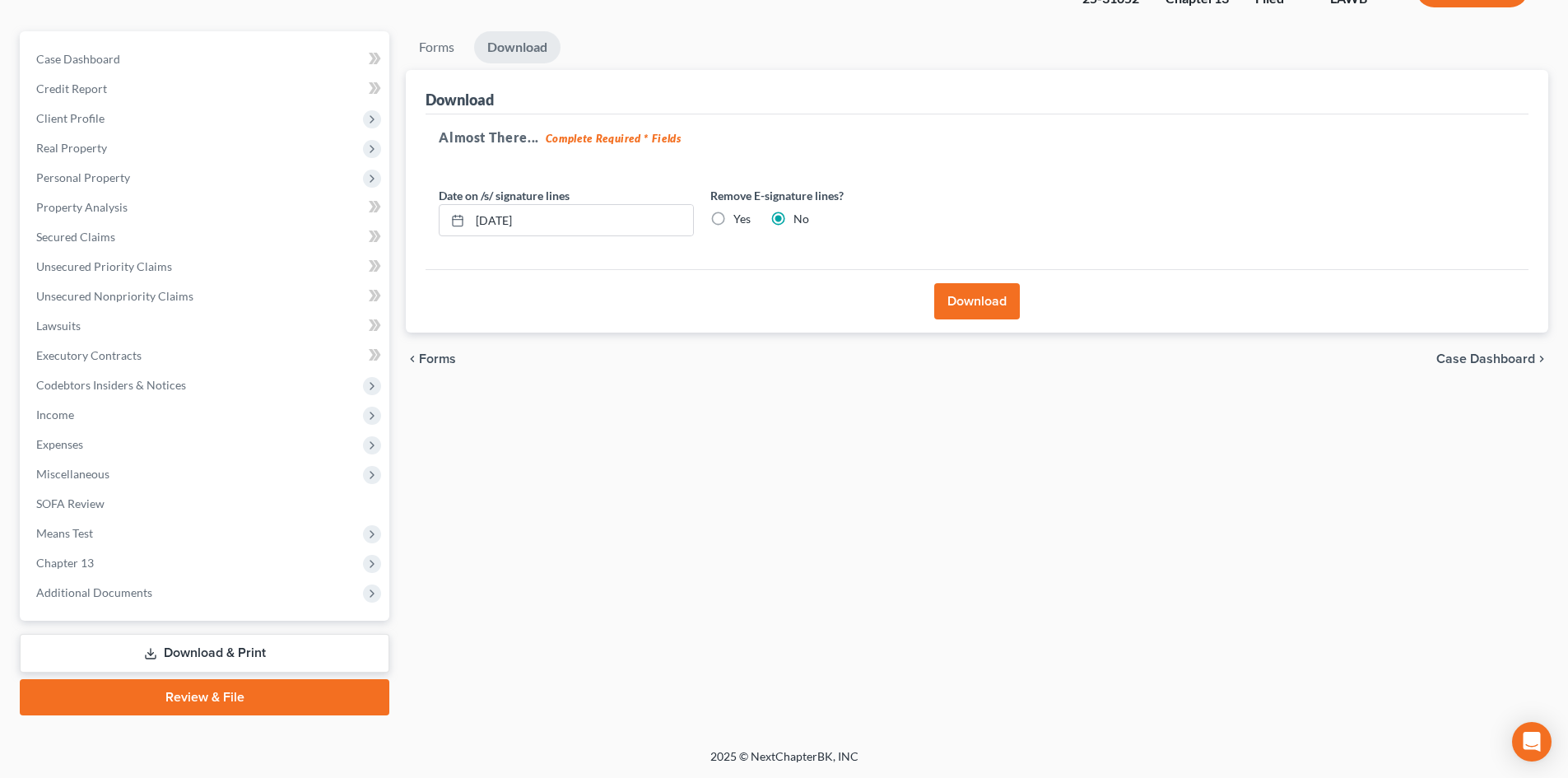
click at [980, 294] on button "Download" at bounding box center [977, 301] width 85 height 36
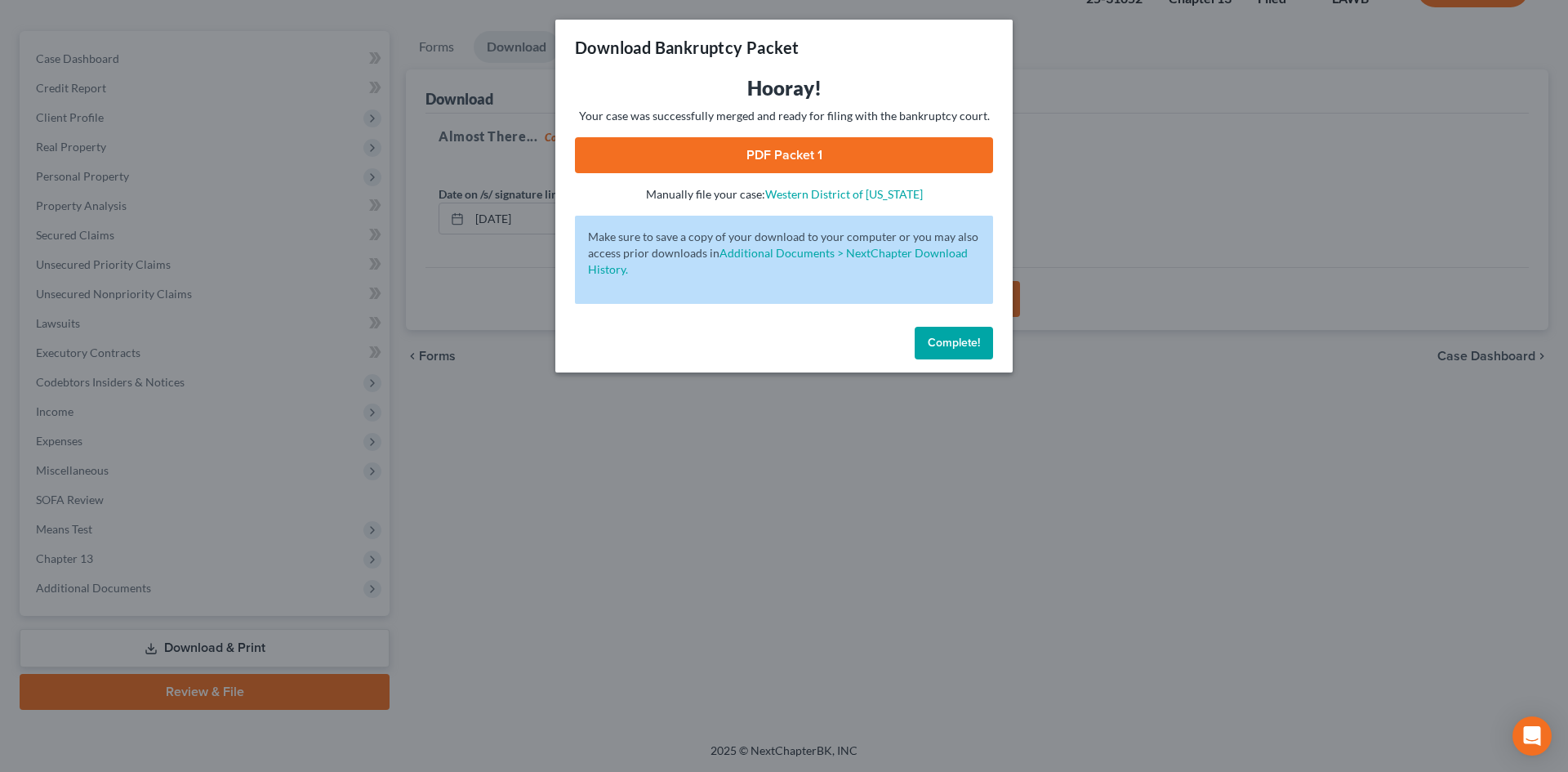
click at [863, 143] on link "PDF Packet 1" at bounding box center [784, 155] width 418 height 36
click at [958, 341] on span "Complete!" at bounding box center [953, 343] width 52 height 13
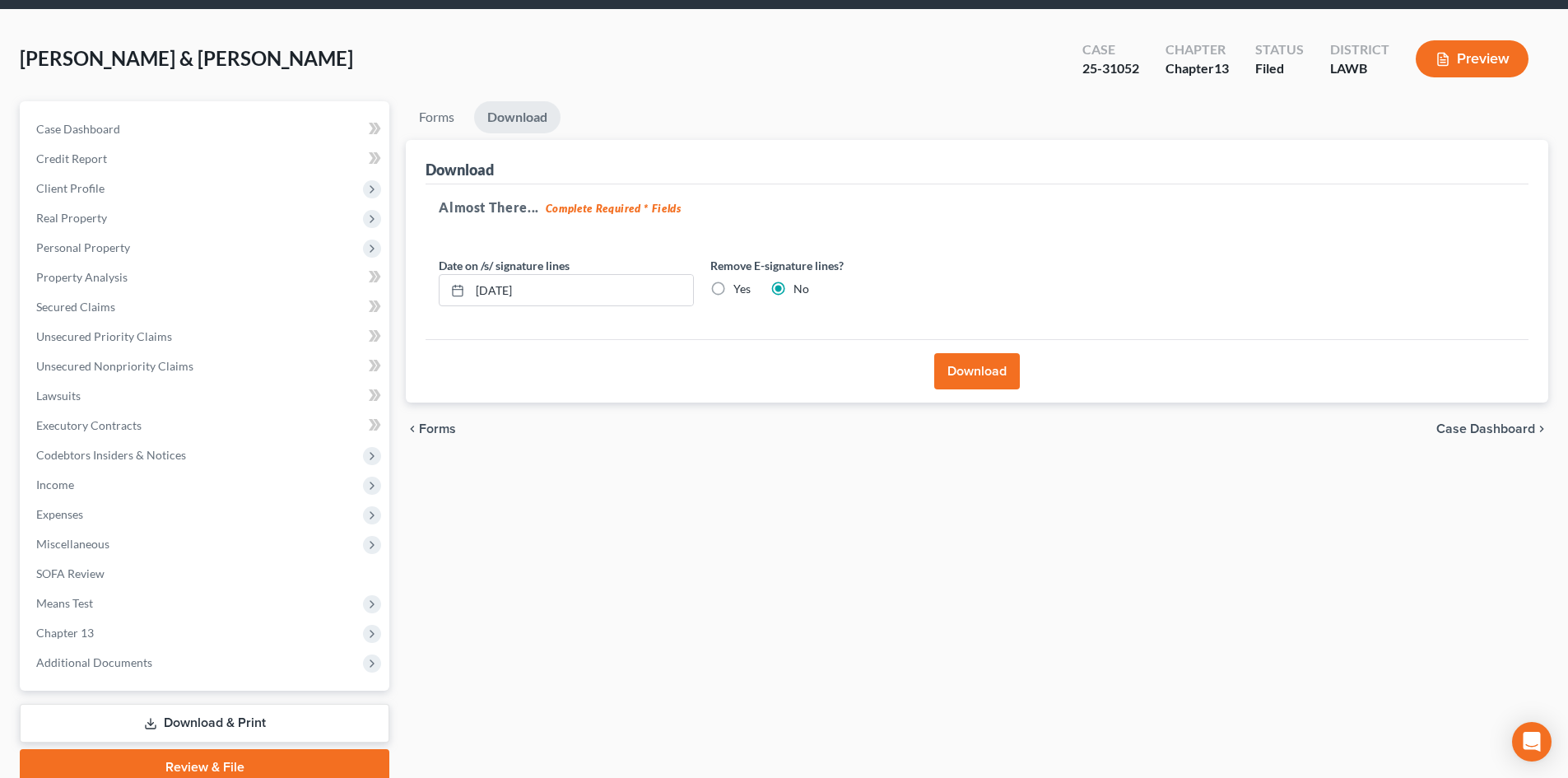
scroll to position [0, 0]
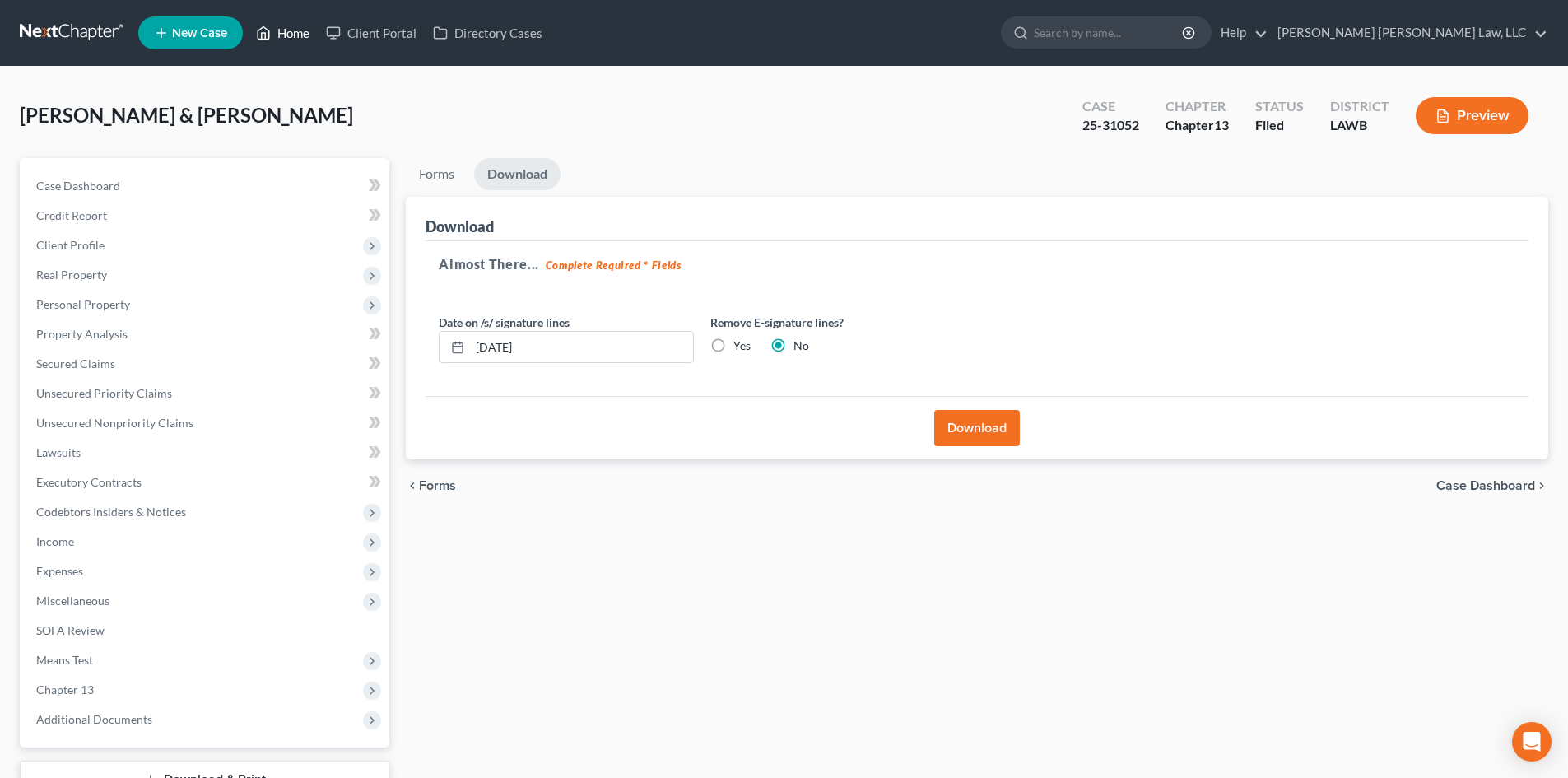
click at [306, 34] on link "Home" at bounding box center [283, 33] width 70 height 30
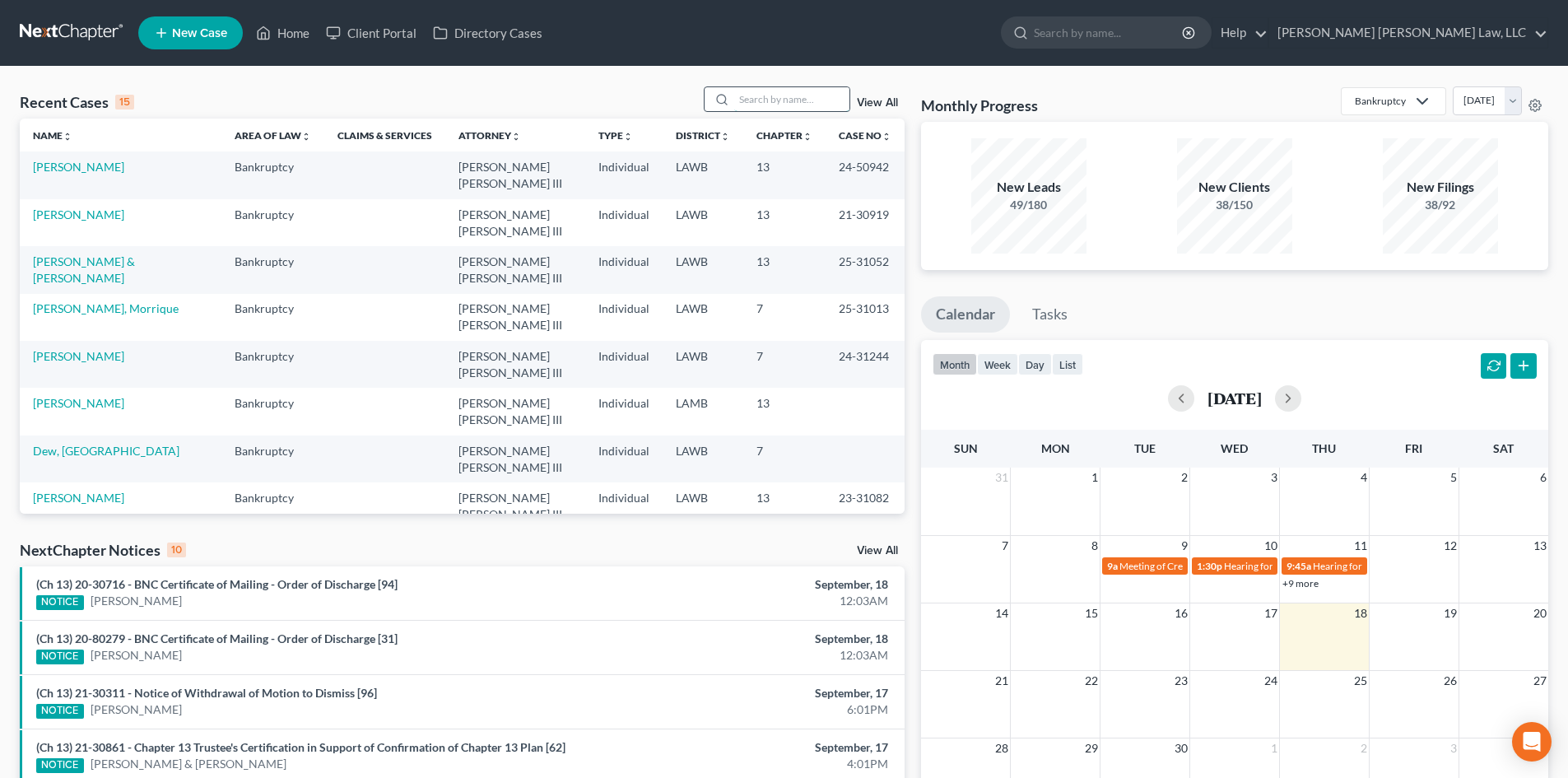
click at [782, 100] on input "search" at bounding box center [792, 99] width 115 height 24
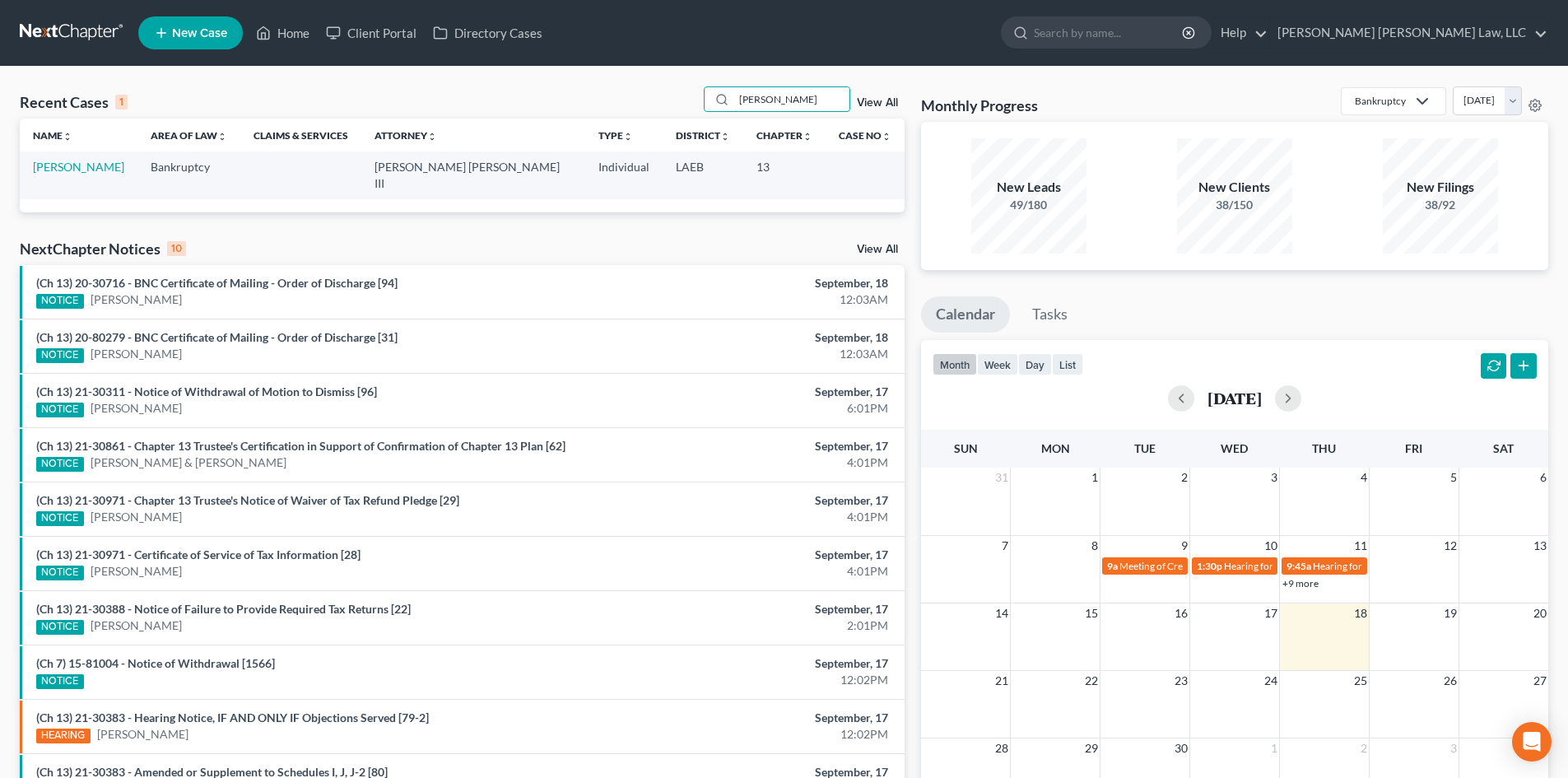
type input "[PERSON_NAME]"
click at [90, 158] on td "[PERSON_NAME]" at bounding box center [78, 174] width 118 height 46
click at [89, 167] on link "[PERSON_NAME]" at bounding box center [78, 166] width 91 height 14
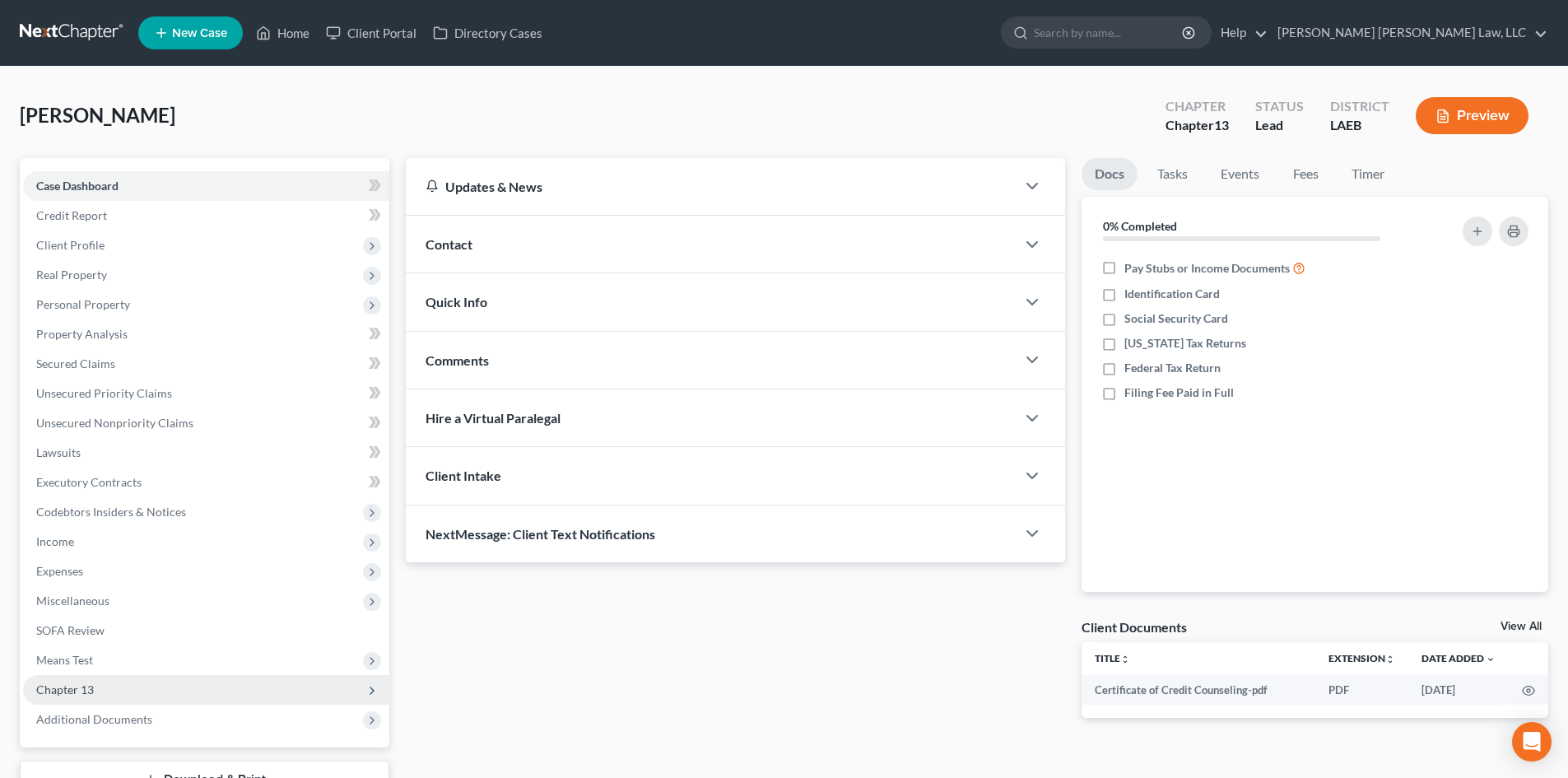
click at [114, 687] on span "Chapter 13" at bounding box center [206, 689] width 366 height 30
click at [102, 710] on link "Plan Calculator" at bounding box center [223, 719] width 333 height 30
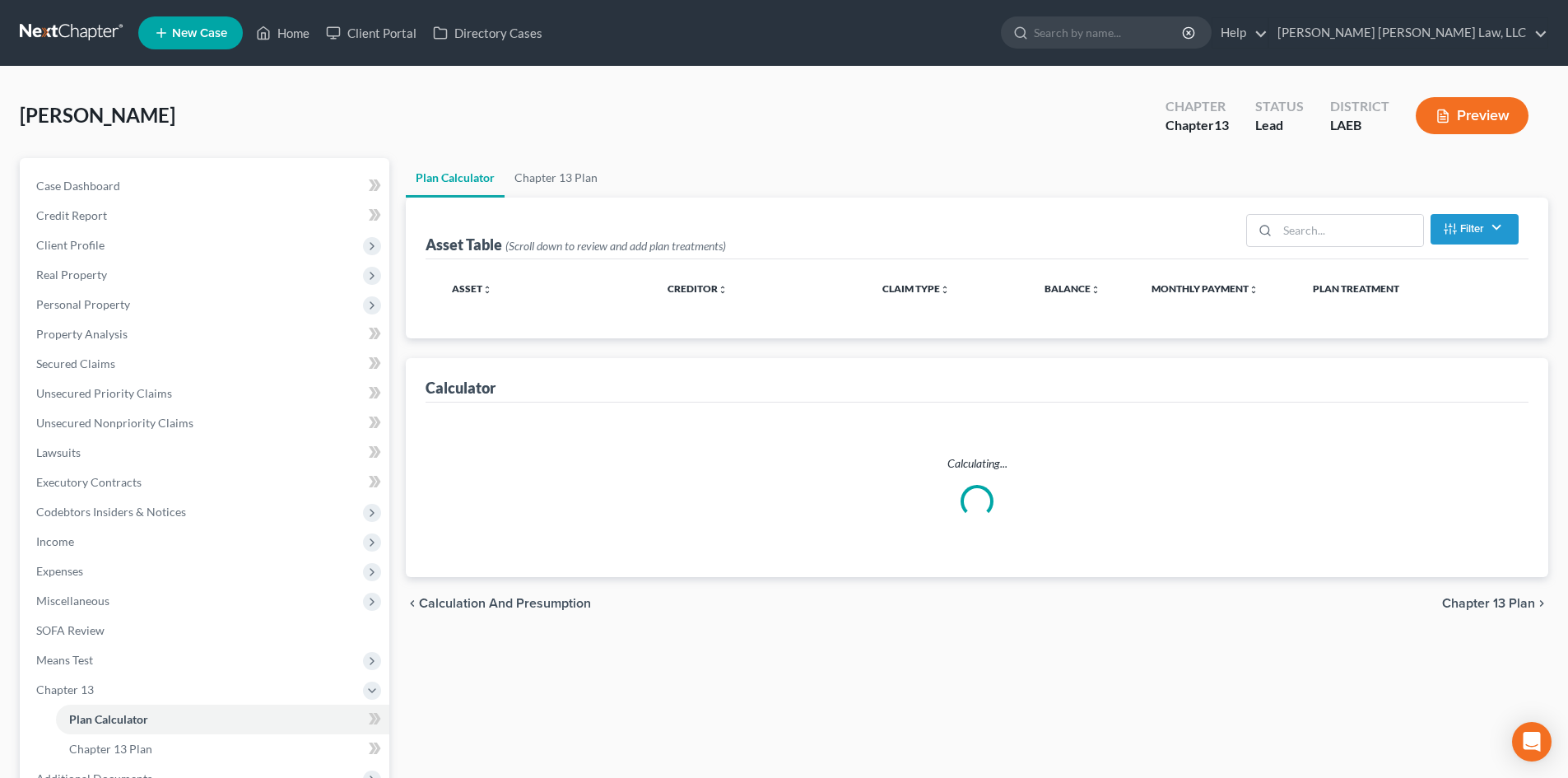
select select "59"
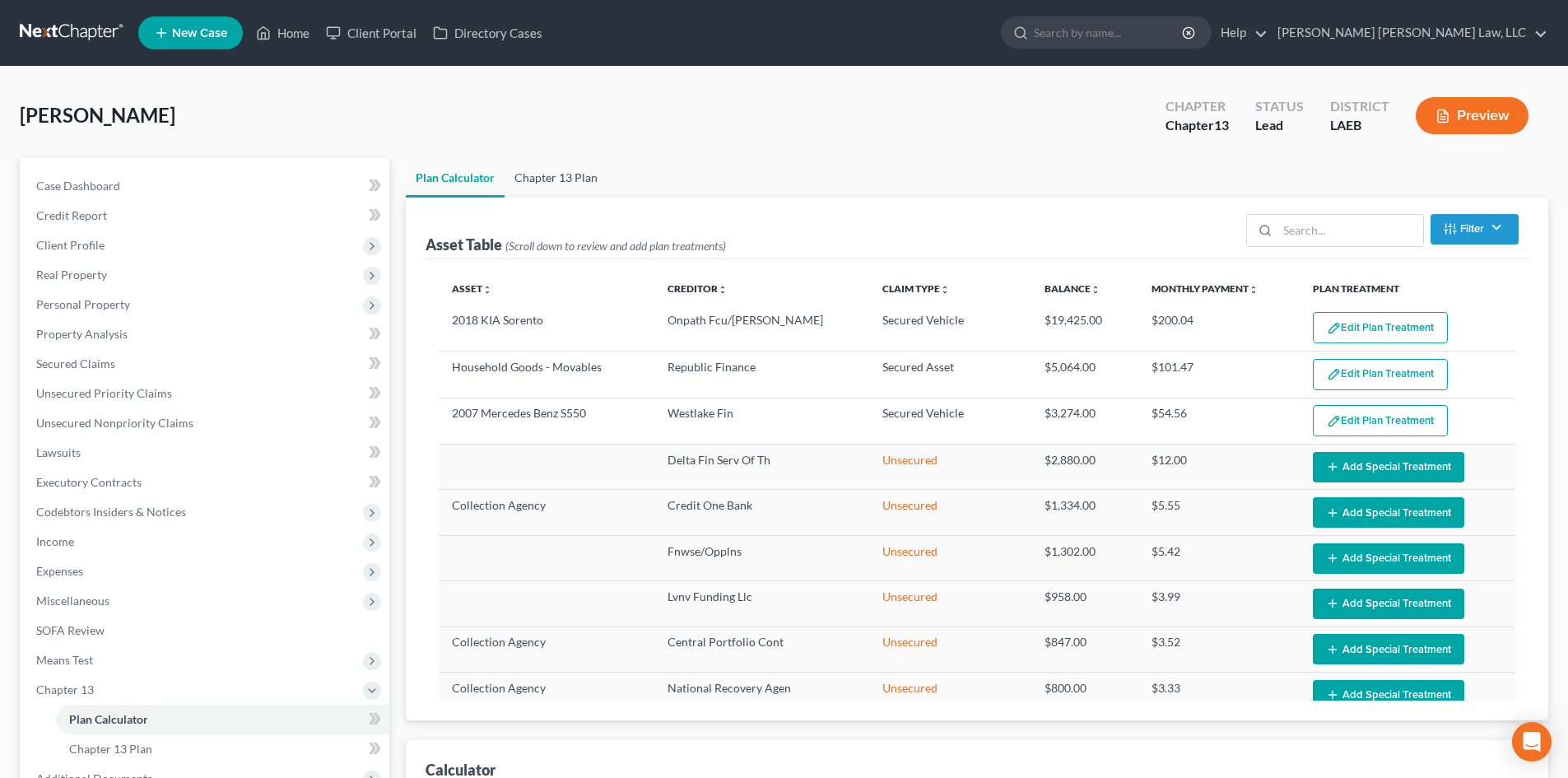
click at [585, 183] on link "Chapter 13 Plan" at bounding box center [556, 177] width 103 height 40
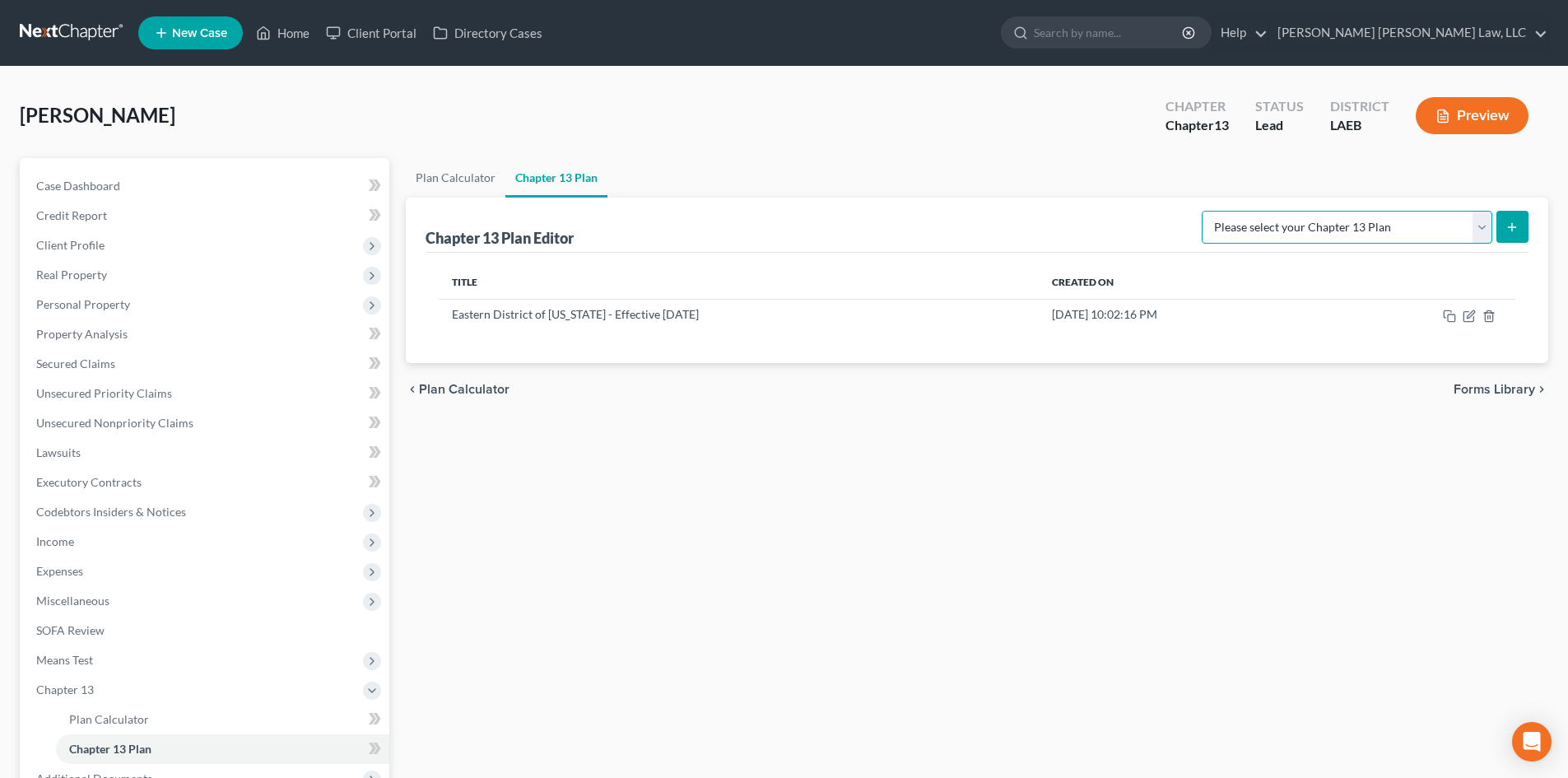
click at [1432, 227] on select "Please select your Chapter 13 Plan Eastern District of [US_STATE][GEOGRAPHIC_DA…" at bounding box center [1347, 227] width 290 height 33
click at [1466, 318] on icon "button" at bounding box center [1469, 316] width 14 height 14
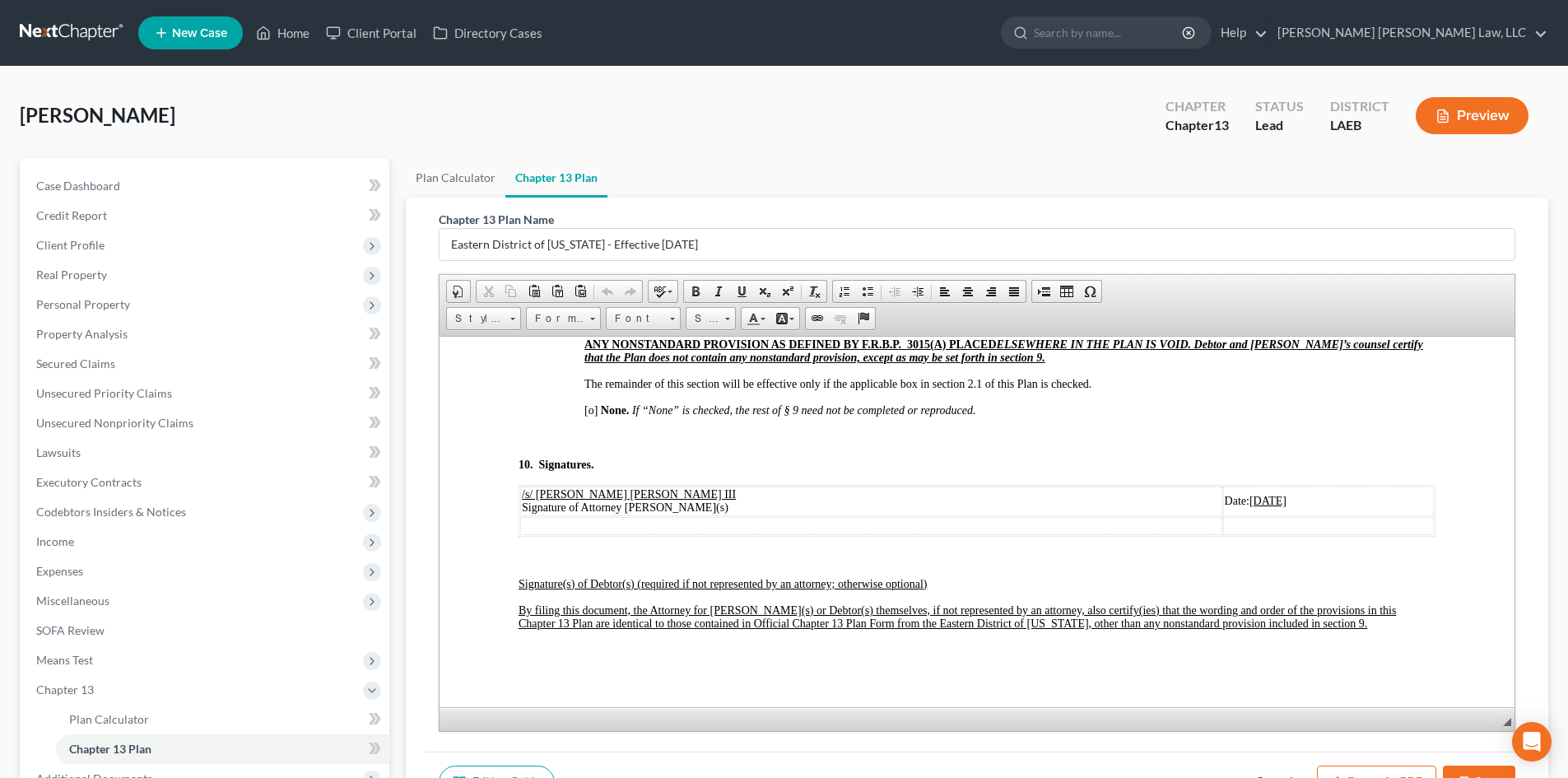
scroll to position [5744, 0]
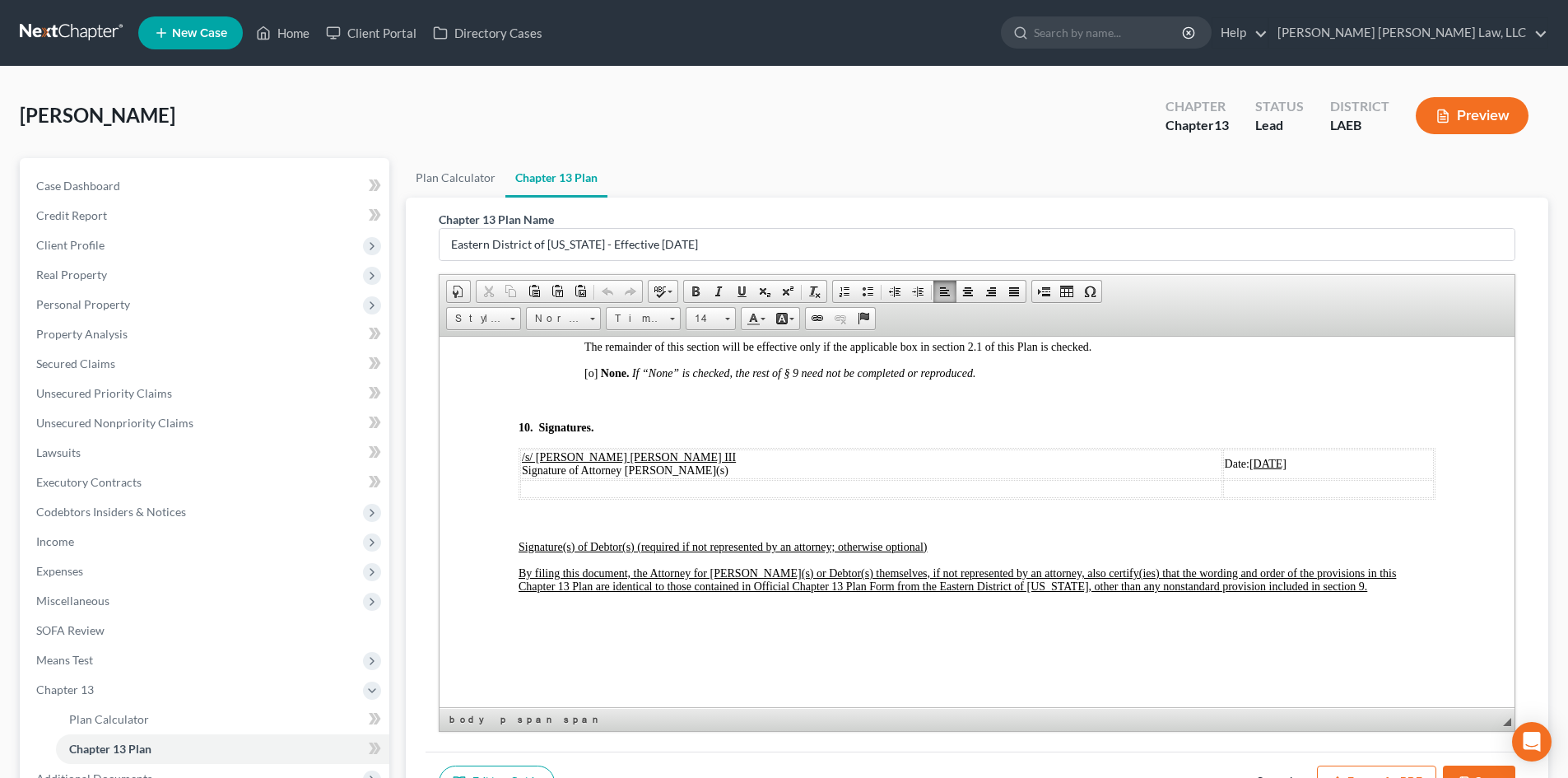
click at [1027, 379] on p "[o] None. If “None” is checked, the rest of § 9 need not be completed or reprod…" at bounding box center [1010, 373] width 851 height 14
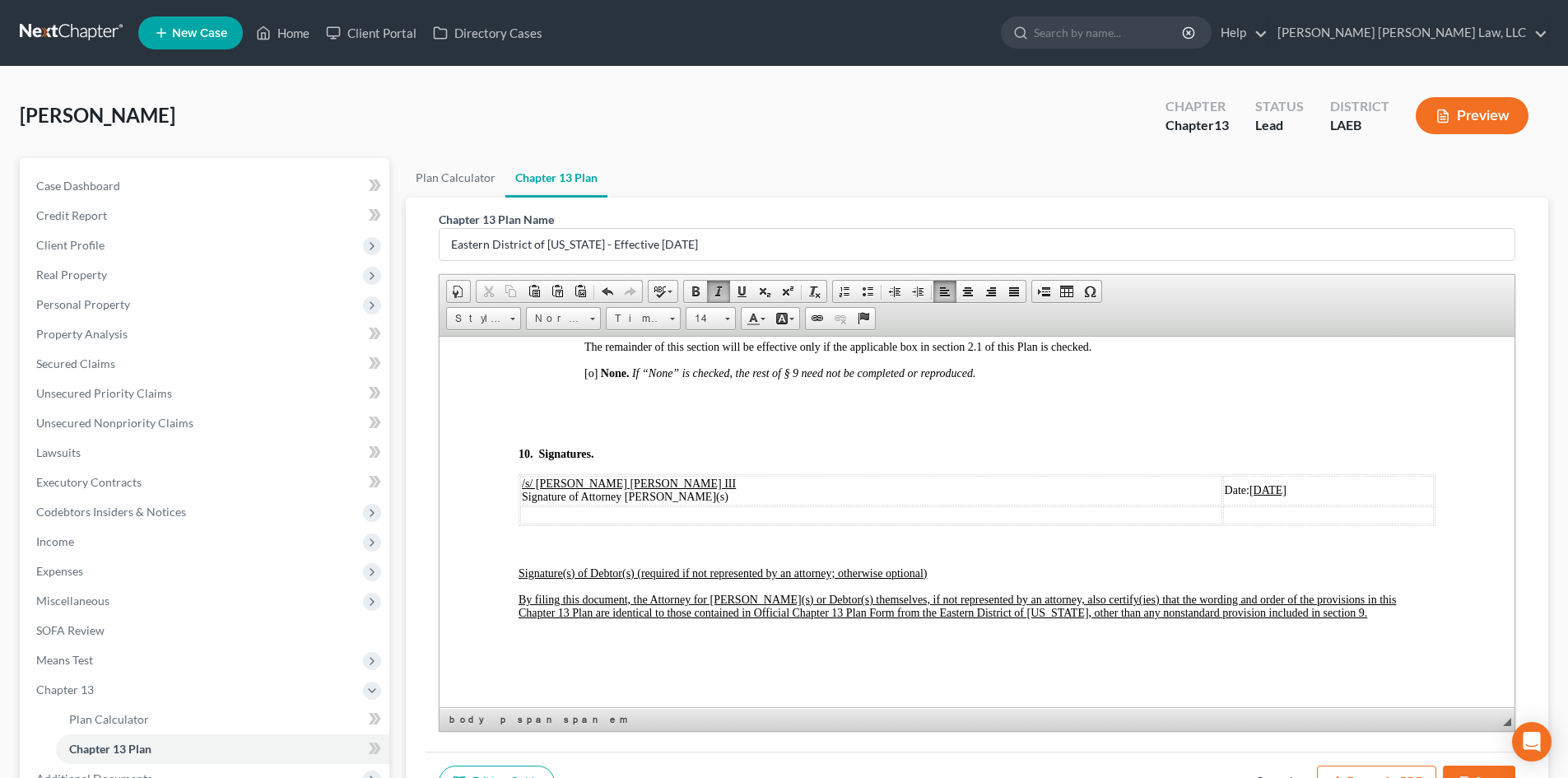
paste body
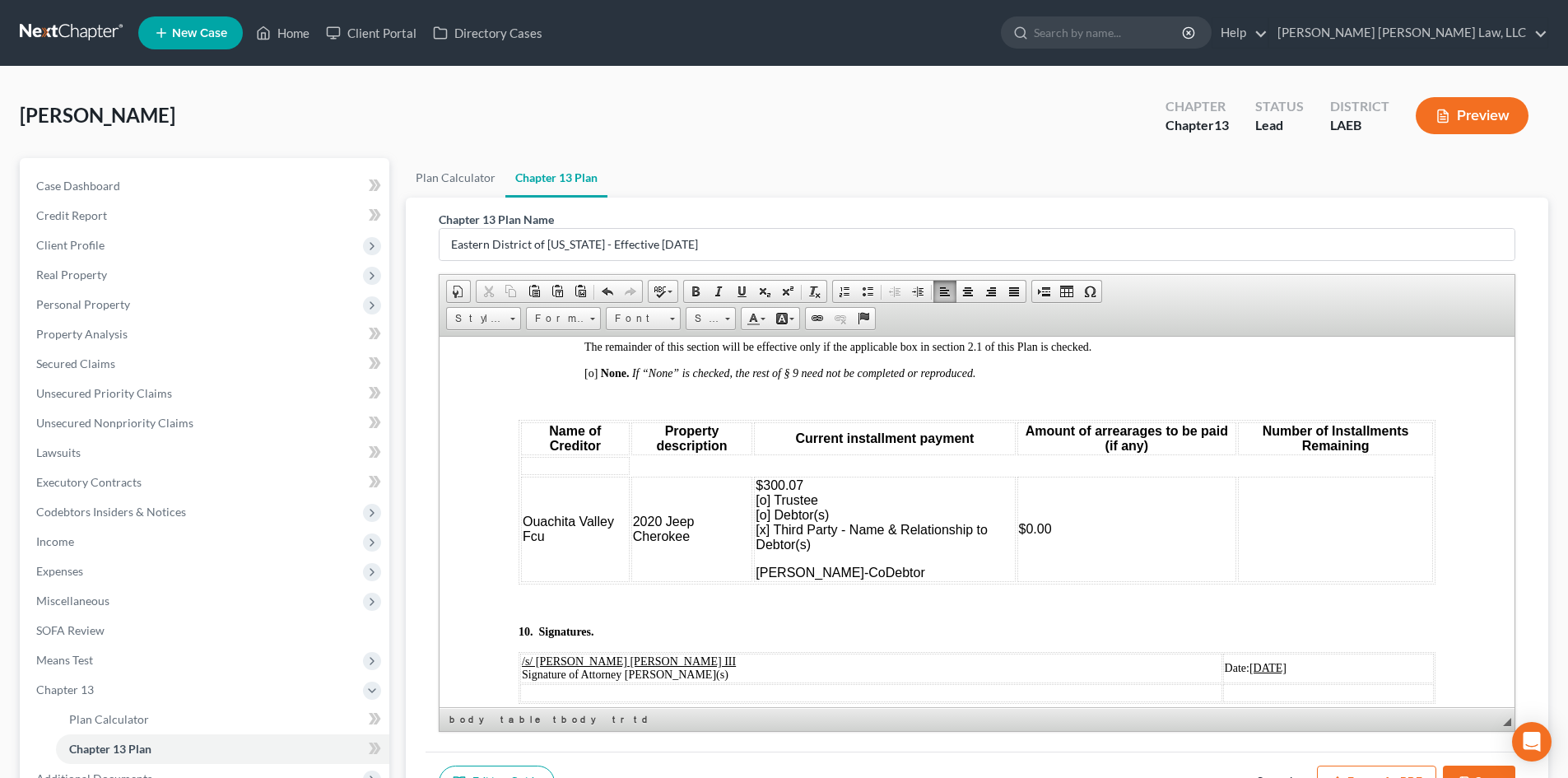
click at [605, 474] on td at bounding box center [575, 464] width 108 height 18
drag, startPoint x: 1255, startPoint y: 493, endPoint x: 849, endPoint y: 487, distance: 406.0
click at [849, 487] on table "Name of Creditor Property description Current installment payment Amount of arr…" at bounding box center [977, 503] width 917 height 165
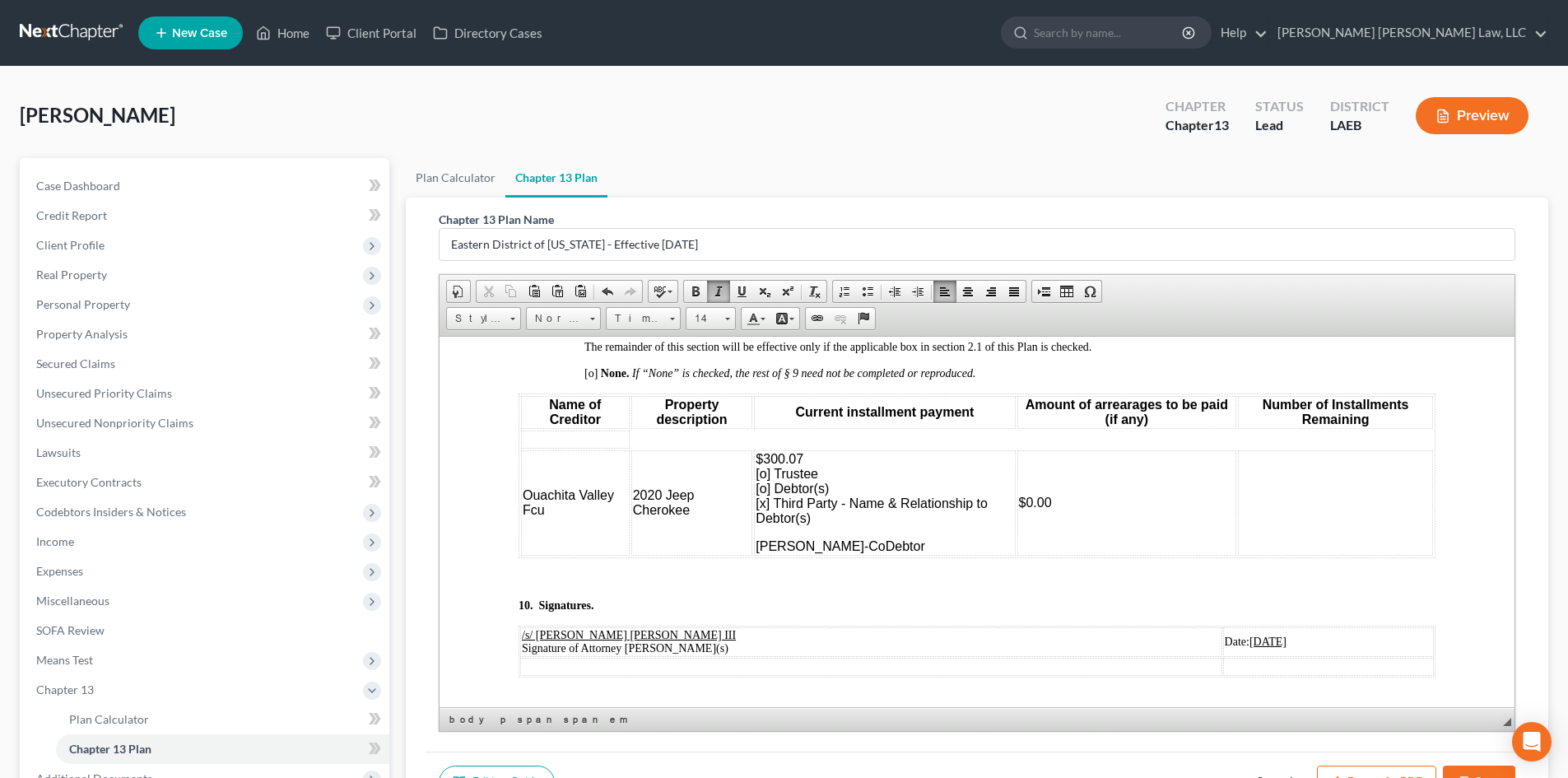
click at [638, 460] on table "Name of Creditor Property description Current installment payment Amount of arr…" at bounding box center [977, 475] width 917 height 165
click at [705, 535] on td "2020 Jeep Cherokee" at bounding box center [692, 501] width 122 height 105
drag, startPoint x: 582, startPoint y: 534, endPoint x: 520, endPoint y: 517, distance: 64.3
click at [521, 517] on td "Ouachita Valley Fcu" at bounding box center [575, 501] width 108 height 105
drag, startPoint x: 720, startPoint y: 539, endPoint x: 630, endPoint y: 520, distance: 92.0
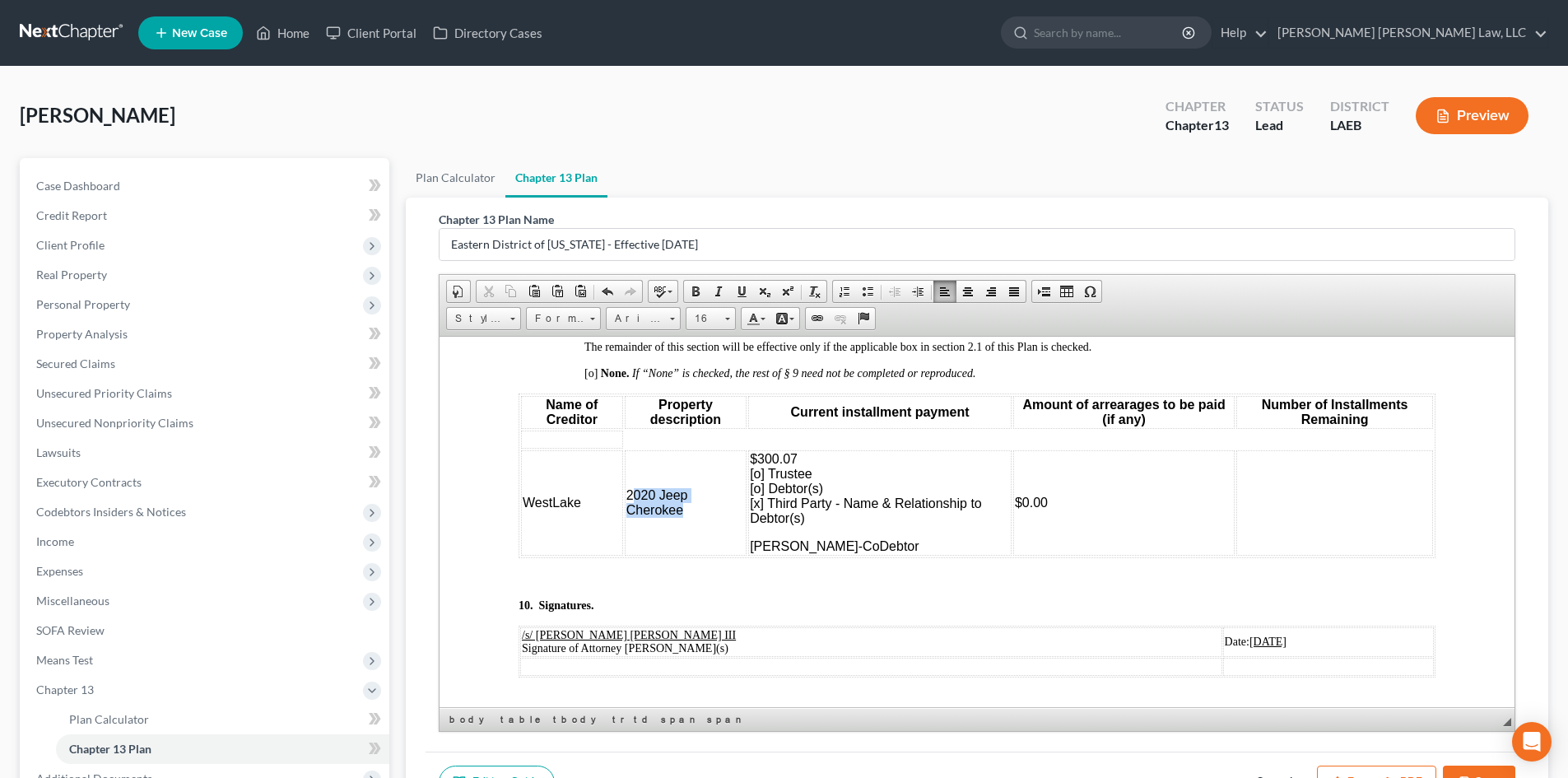
click at [630, 520] on td "2020 Jeep Cherokee" at bounding box center [685, 501] width 122 height 105
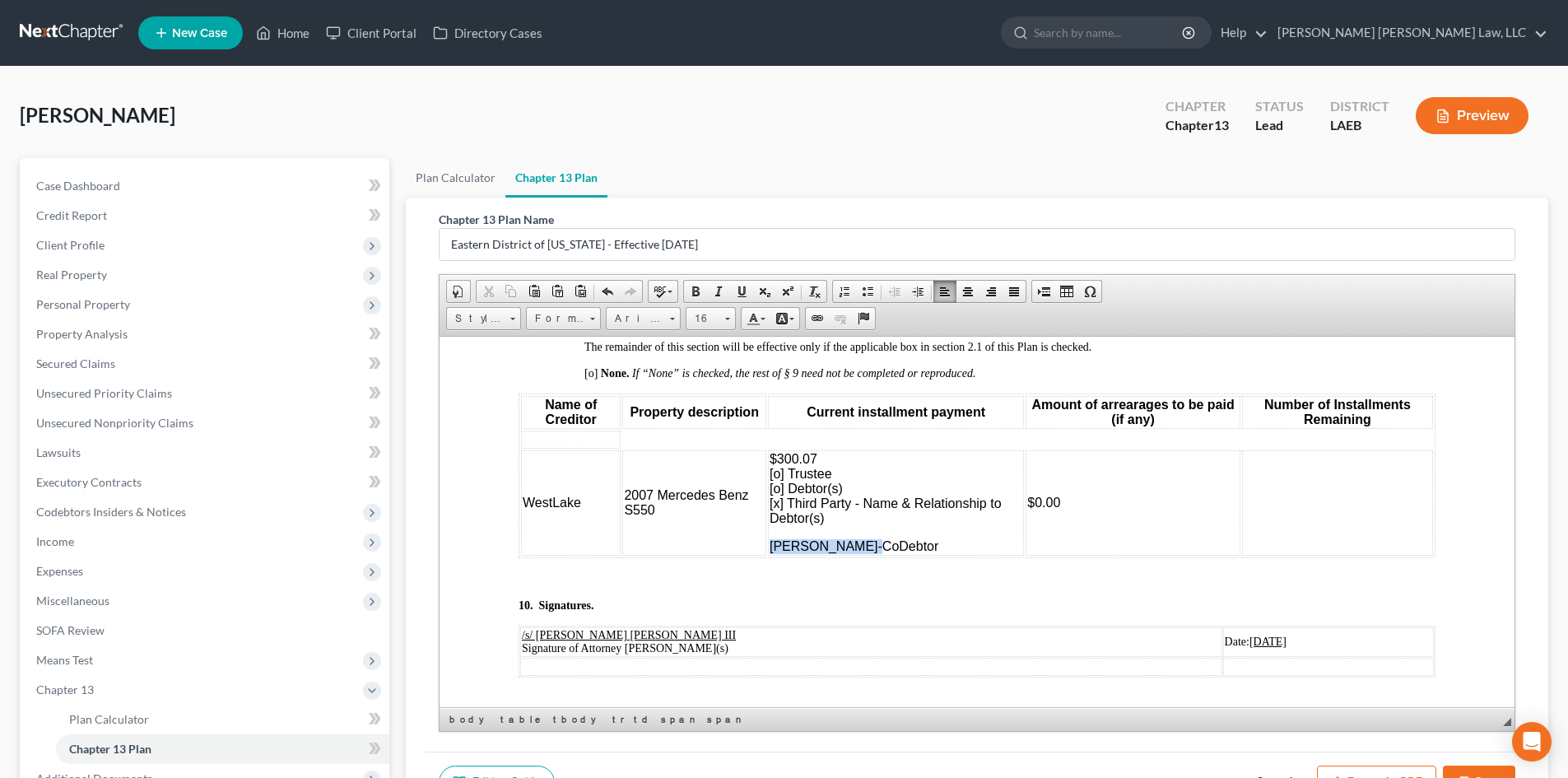
drag, startPoint x: 857, startPoint y: 575, endPoint x: 769, endPoint y: 571, distance: 88.1
click at [769, 553] on span "[PERSON_NAME]-" at bounding box center [826, 545] width 113 height 14
drag, startPoint x: 588, startPoint y: 529, endPoint x: 554, endPoint y: 535, distance: 34.5
click at [554, 535] on td "WestLake" at bounding box center [571, 501] width 101 height 105
click at [769, 554] on td "$300.07 [o] Trustee [o] Debtor(s) [x] Third Party - Name & Relationship to Debt…" at bounding box center [893, 501] width 251 height 105
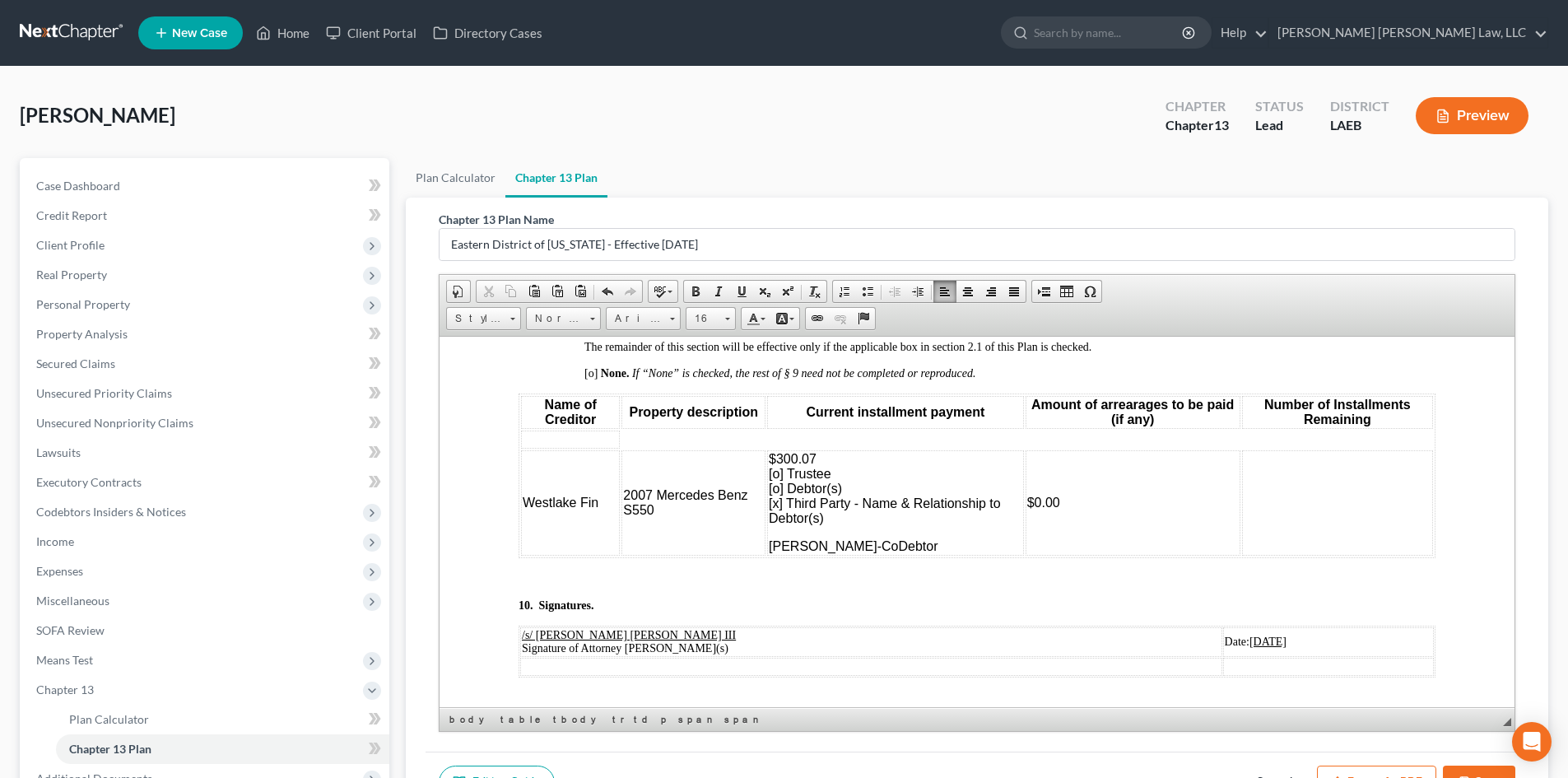
click at [815, 477] on span "$300.07 [o] Trustee [o] Debtor(s) [x] Third Party - Name & Relationship to Debt…" at bounding box center [885, 488] width 232 height 74
drag, startPoint x: 818, startPoint y: 482, endPoint x: 779, endPoint y: 483, distance: 39.0
click at [779, 483] on p "$300.07 [o] Trustee [o] Debtor(s) [x] Third Party - Name & Relationship to Debt…" at bounding box center [895, 488] width 254 height 75
click at [779, 483] on span "$300.07 [o] Trustee [o] Debtor(s) [x] Third Party - Name & Relationship to Debt…" at bounding box center [885, 488] width 232 height 74
drag, startPoint x: 829, startPoint y: 486, endPoint x: 775, endPoint y: 484, distance: 54.0
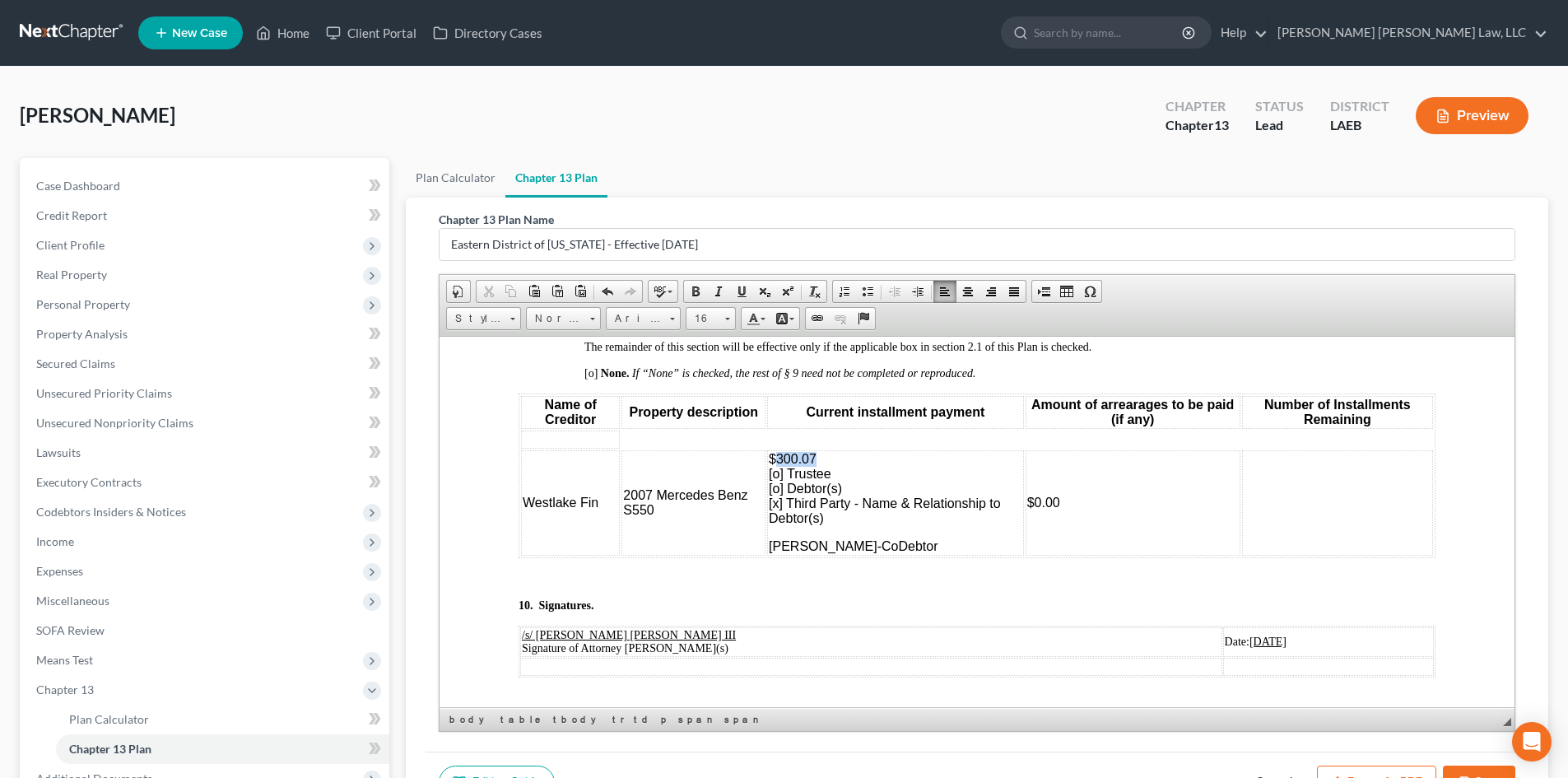
click at [775, 484] on p "$300.07 [o] Trustee [o] Debtor(s) [x] Third Party - Name & Relationship to Debt…" at bounding box center [895, 488] width 254 height 75
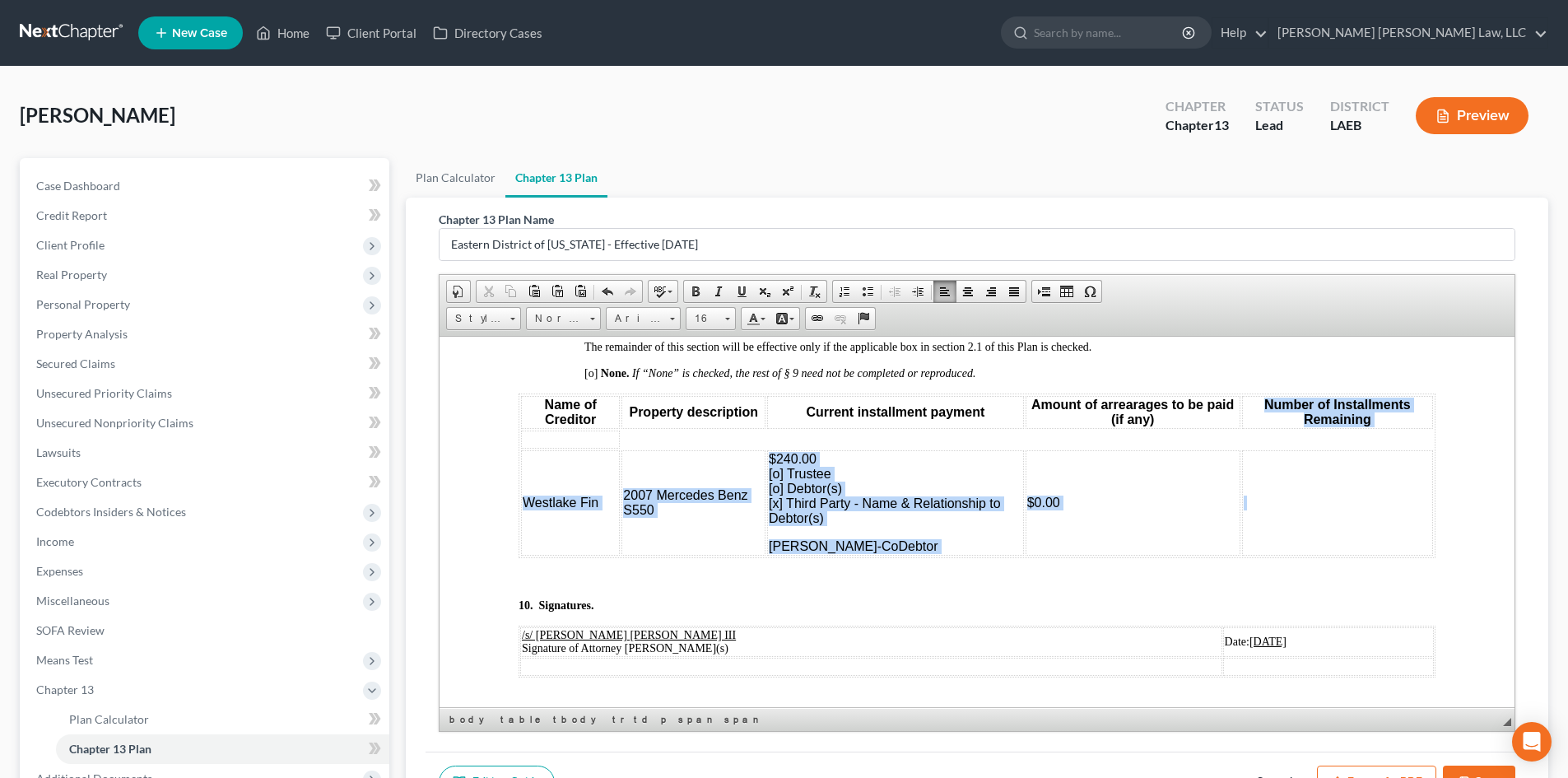
drag, startPoint x: 1319, startPoint y: 556, endPoint x: 1252, endPoint y: 434, distance: 139.2
click at [1252, 434] on table "Name of Creditor Property description Current installment payment Amount of arr…" at bounding box center [977, 475] width 917 height 165
click at [1278, 500] on td at bounding box center [1337, 501] width 191 height 105
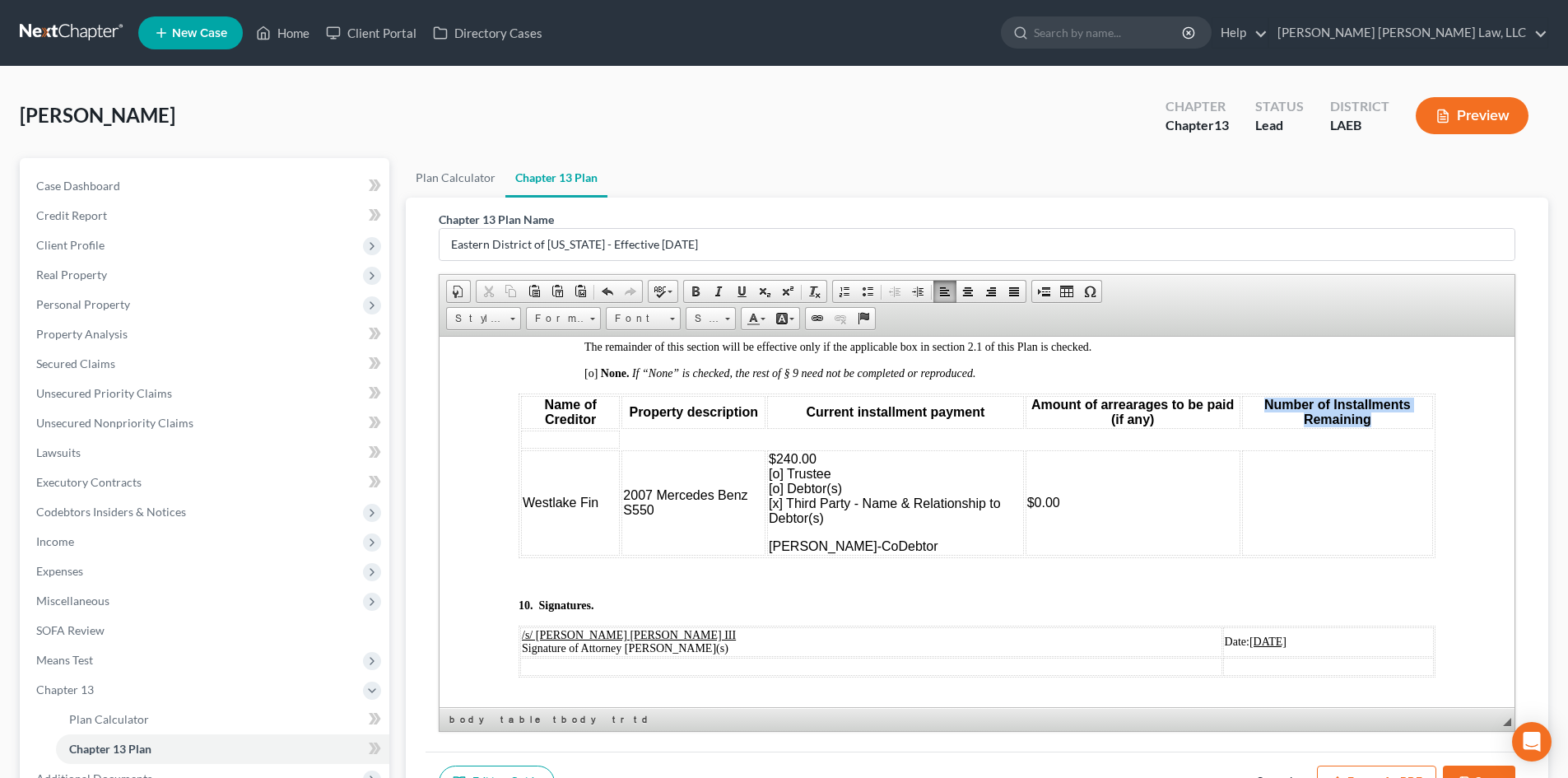
drag, startPoint x: 1252, startPoint y: 427, endPoint x: 1369, endPoint y: 449, distance: 119.1
click at [1369, 428] on th "Number of Installments Remaining" at bounding box center [1337, 411] width 191 height 33
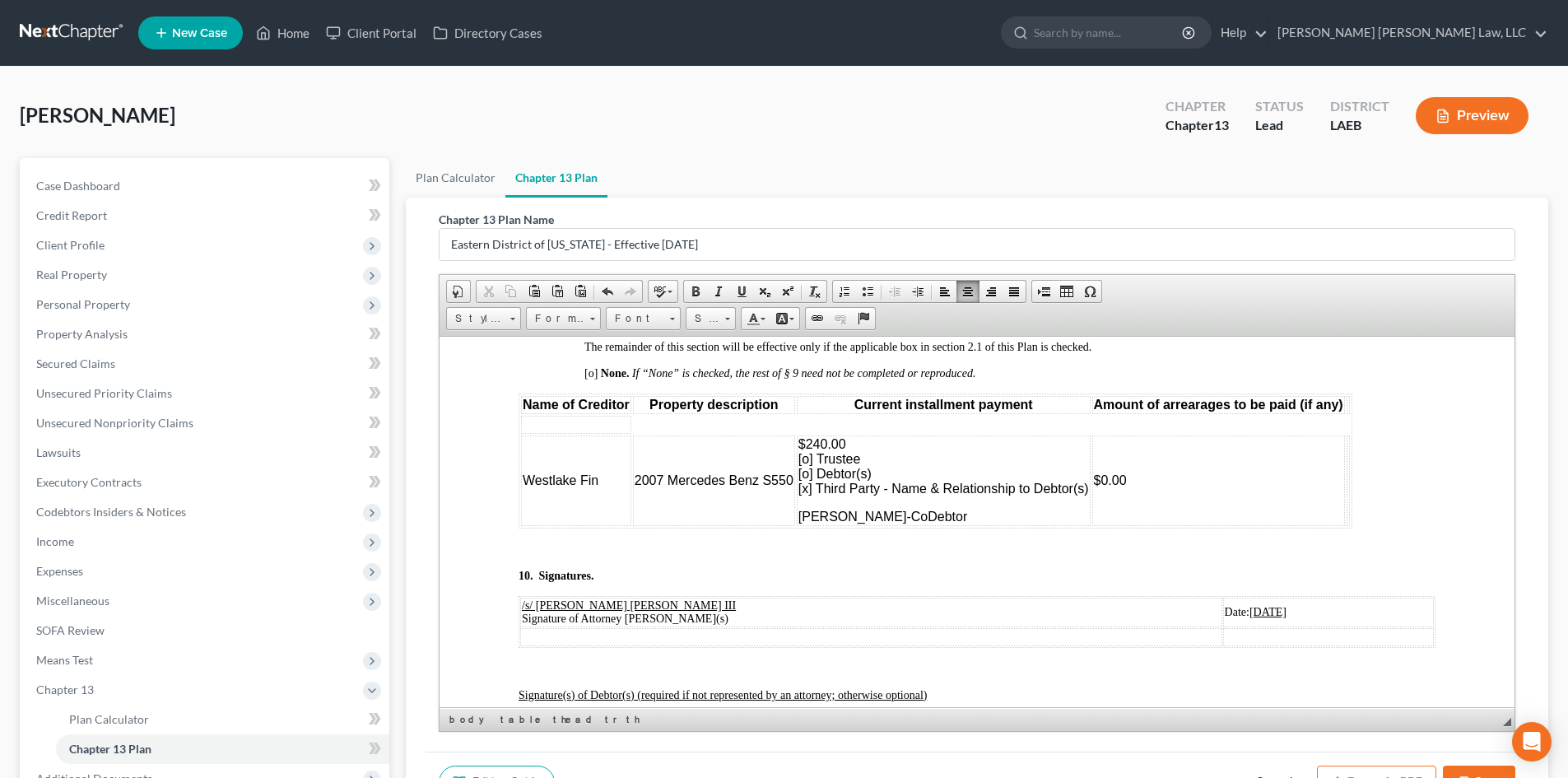
click at [829, 448] on table "Name of Creditor Property description Current installment payment Amount of arr…" at bounding box center [936, 460] width 834 height 135
drag, startPoint x: 648, startPoint y: 453, endPoint x: 506, endPoint y: 448, distance: 142.1
click at [533, 433] on td at bounding box center [576, 424] width 110 height 18
click at [620, 497] on td "Westlake Fin" at bounding box center [576, 480] width 110 height 91
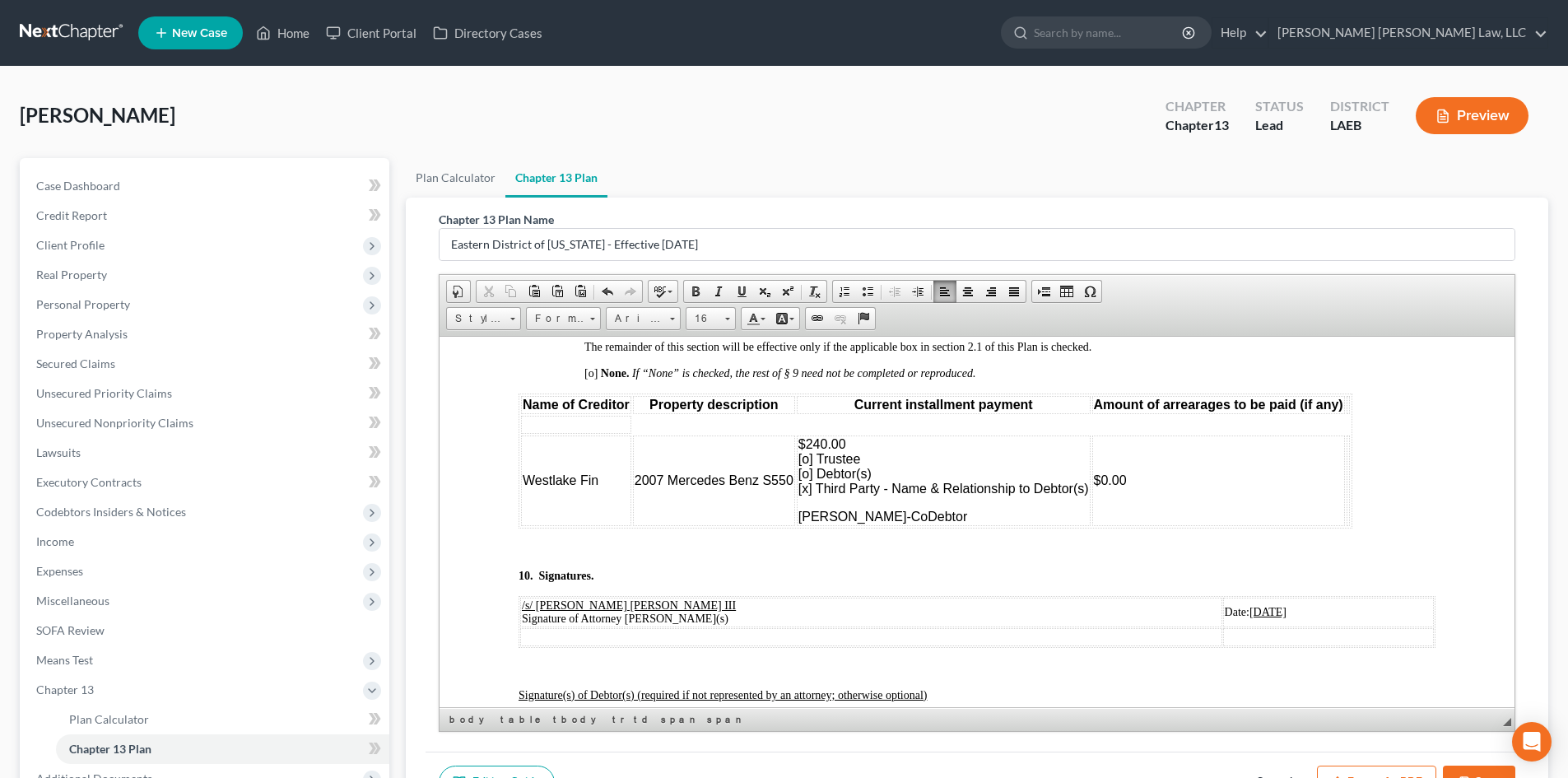
drag, startPoint x: 706, startPoint y: 448, endPoint x: 555, endPoint y: 448, distance: 151.0
click at [555, 448] on table "Name of Creditor Property description Current installment payment Amount of arr…" at bounding box center [936, 460] width 834 height 135
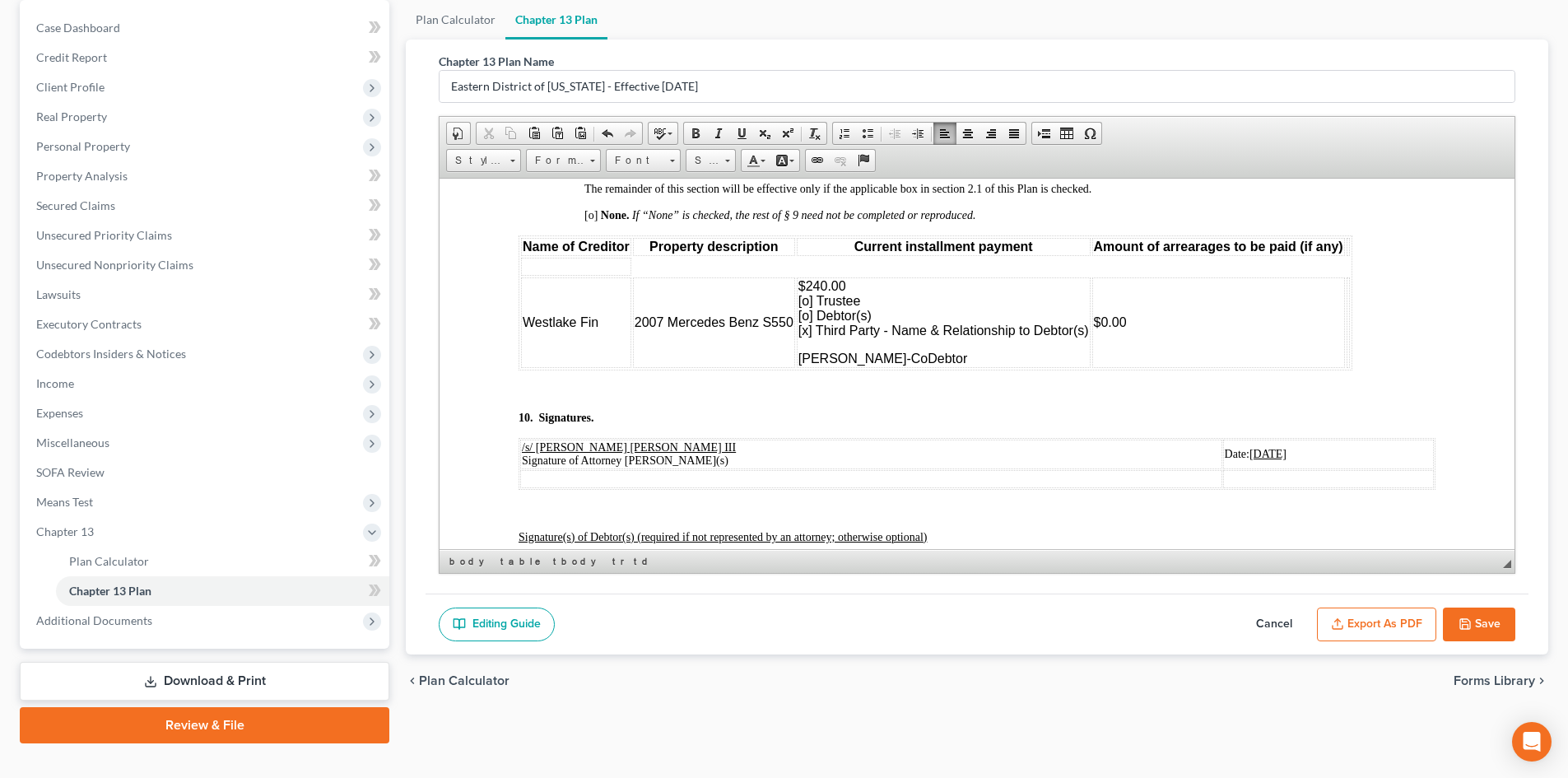
scroll to position [165, 0]
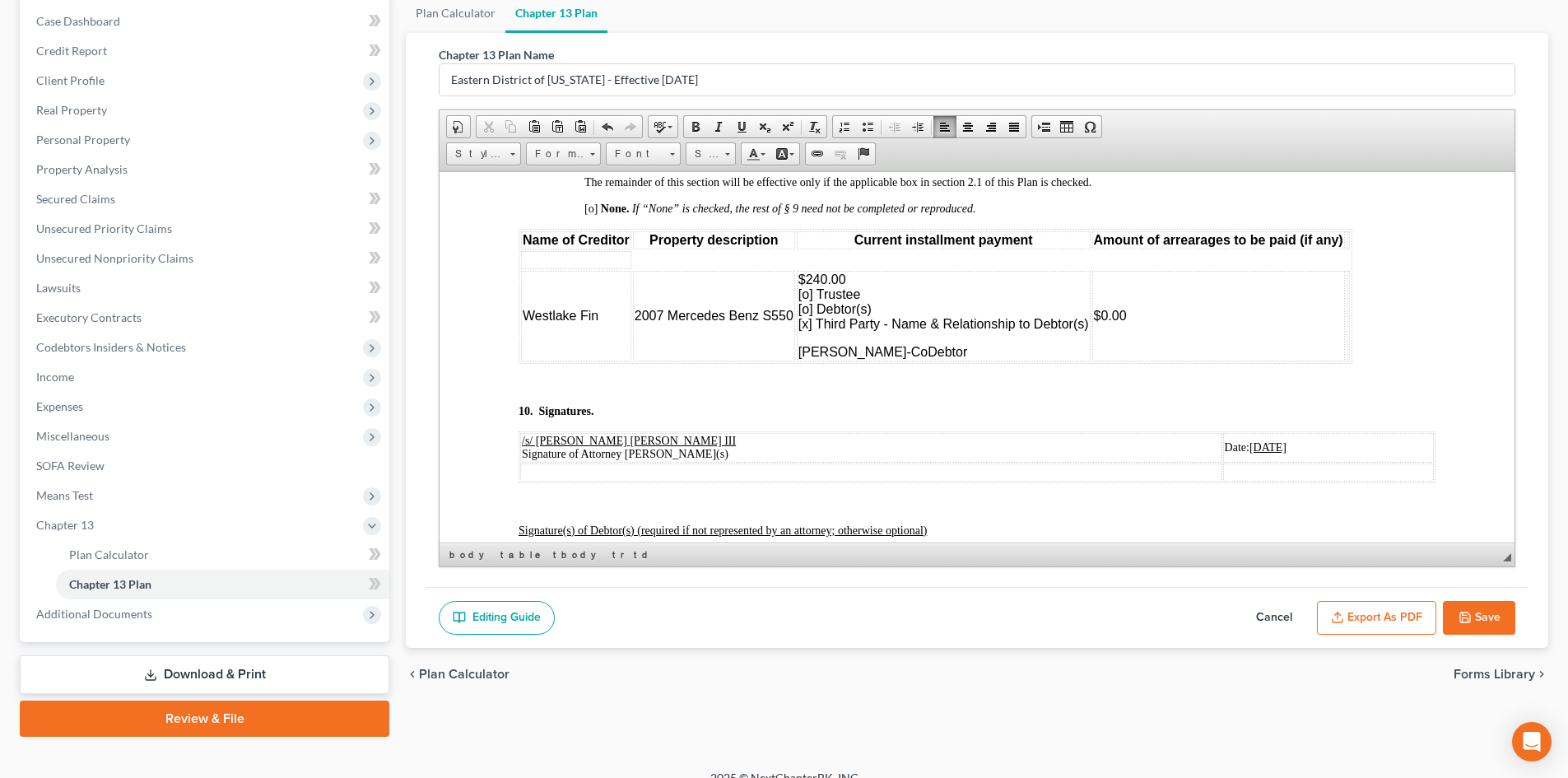
click at [1496, 613] on button "Save" at bounding box center [1479, 618] width 73 height 35
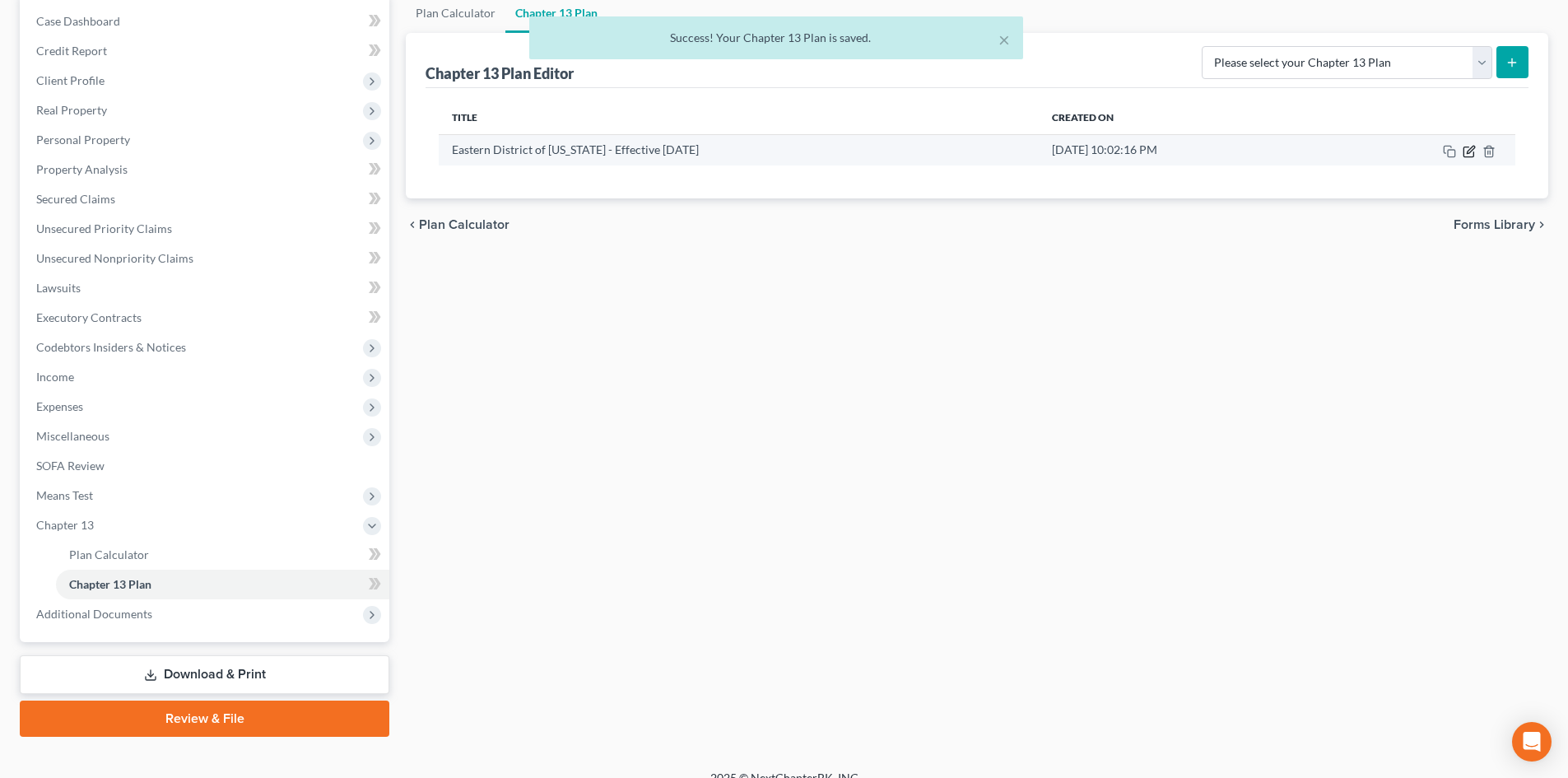
click at [1472, 152] on icon "button" at bounding box center [1469, 152] width 14 height 14
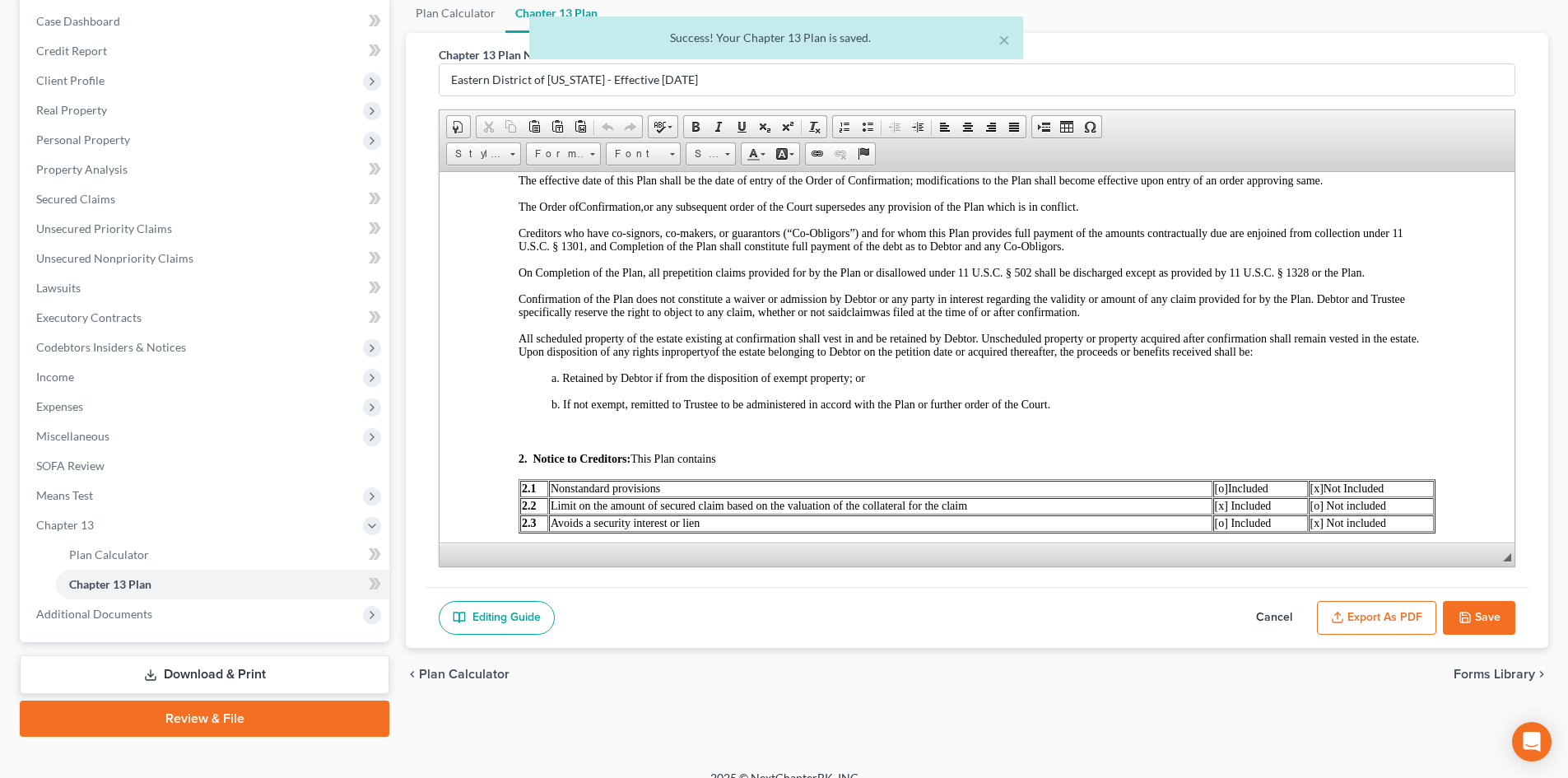
scroll to position [494, 0]
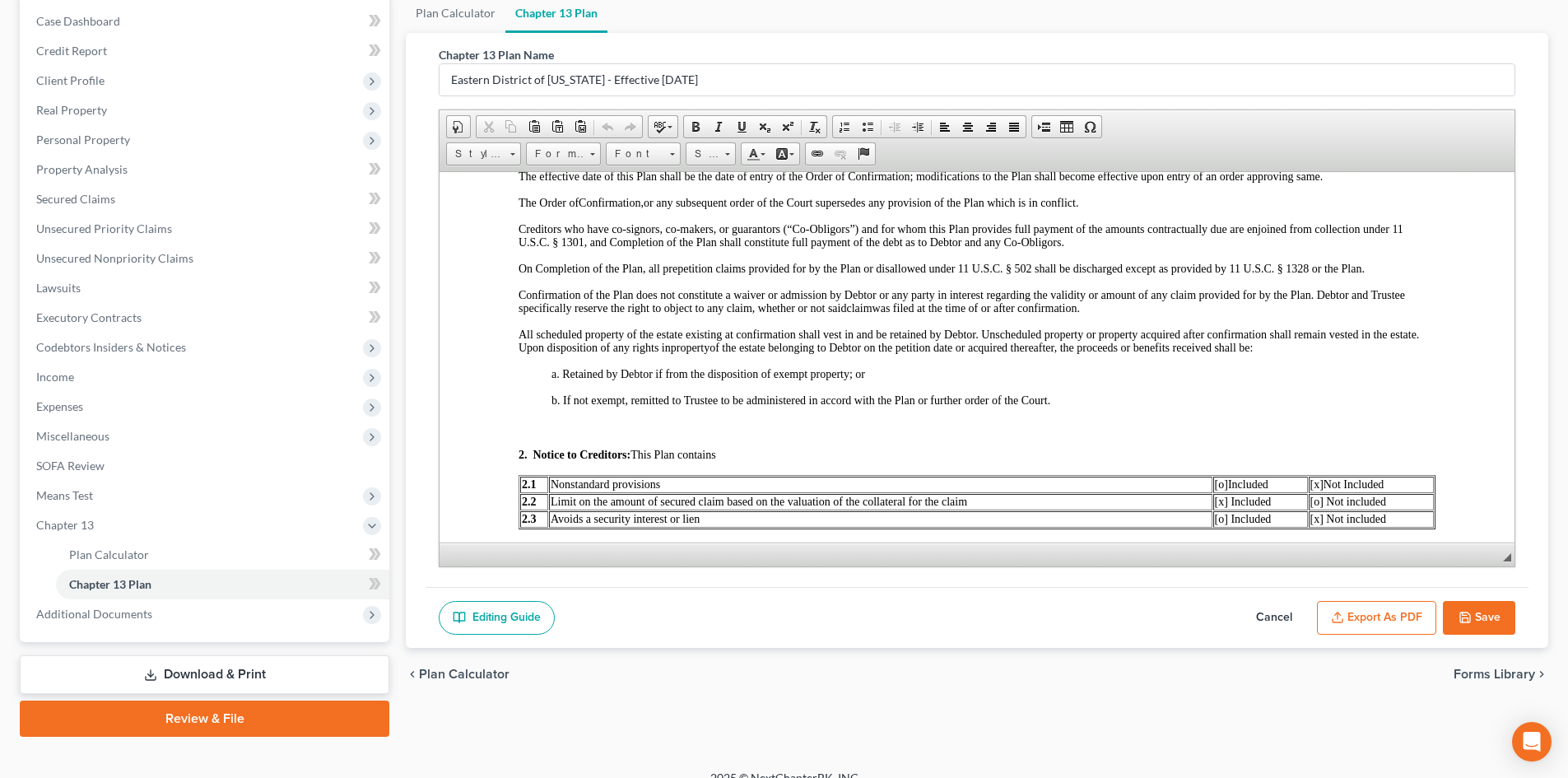
click at [1341, 613] on polyline "button" at bounding box center [1338, 613] width 6 height 3
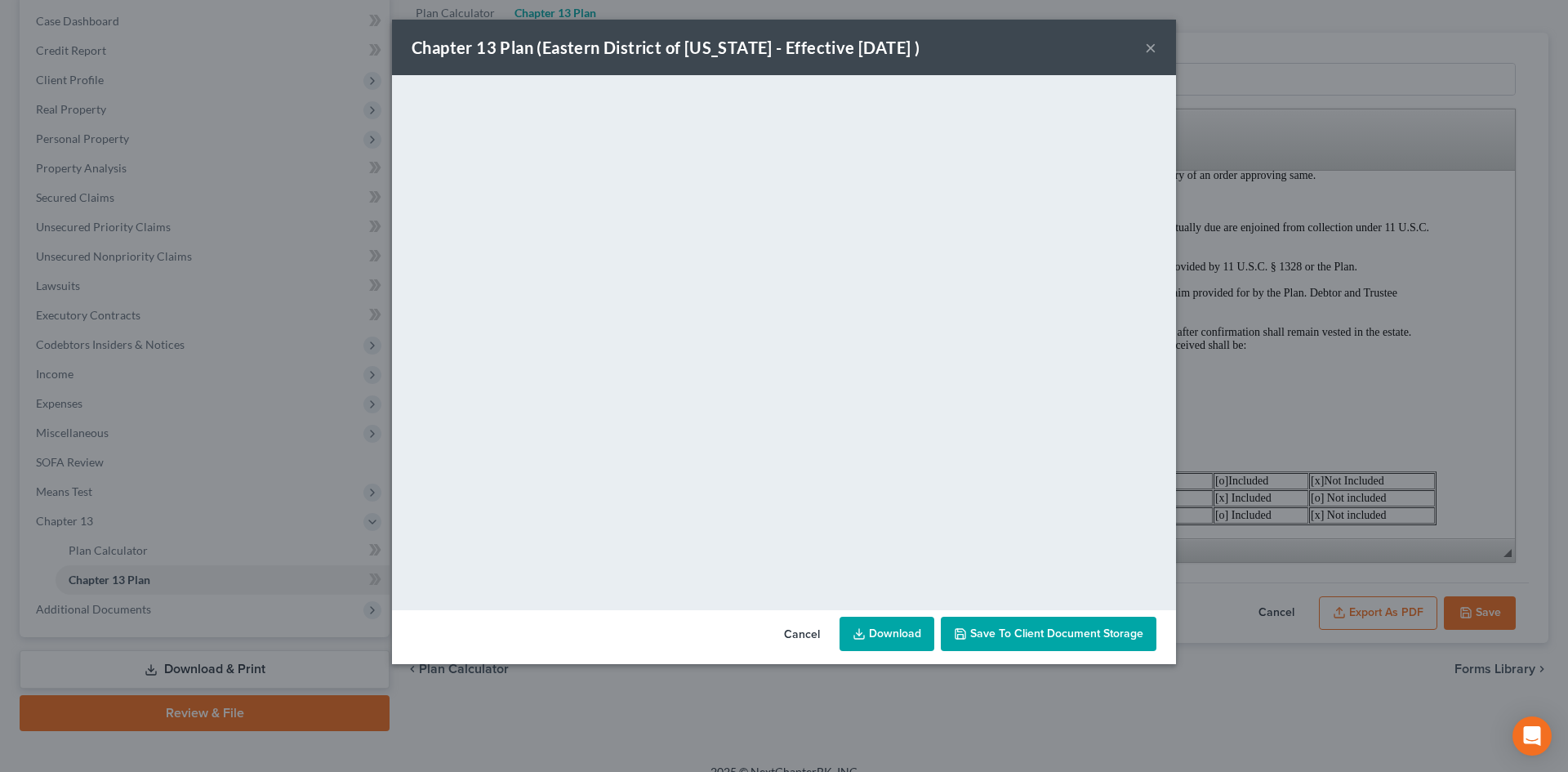
click at [906, 635] on link "Download" at bounding box center [886, 634] width 95 height 35
click at [1300, 450] on div "Chapter 13 Plan ([GEOGRAPHIC_DATA] of [US_STATE] - Effective [DATE] ) × <object…" at bounding box center [784, 386] width 1568 height 772
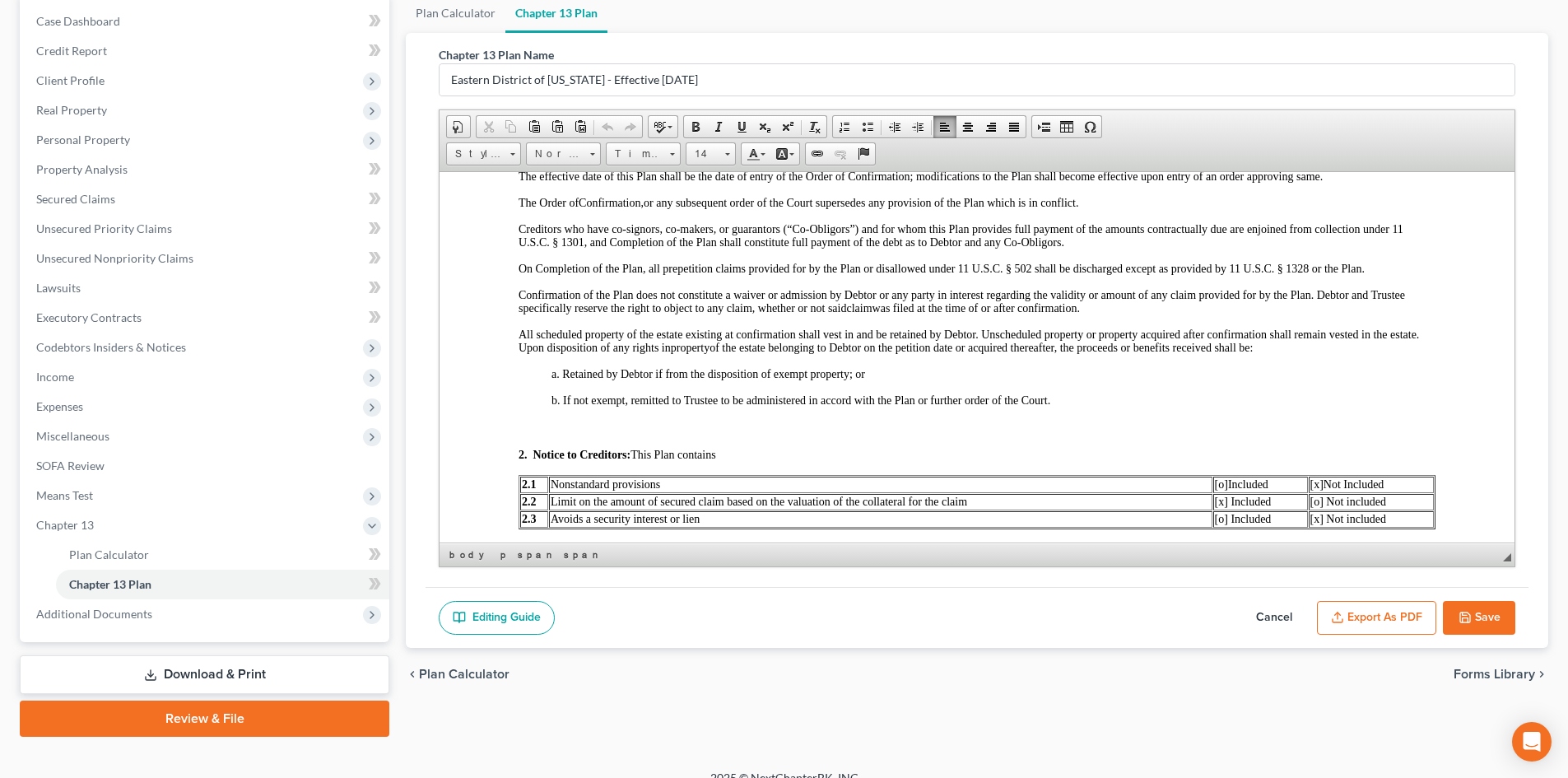
click at [1311, 485] on span "[x]" at bounding box center [1317, 483] width 14 height 13
click at [1393, 610] on button "Export as PDF" at bounding box center [1376, 618] width 119 height 35
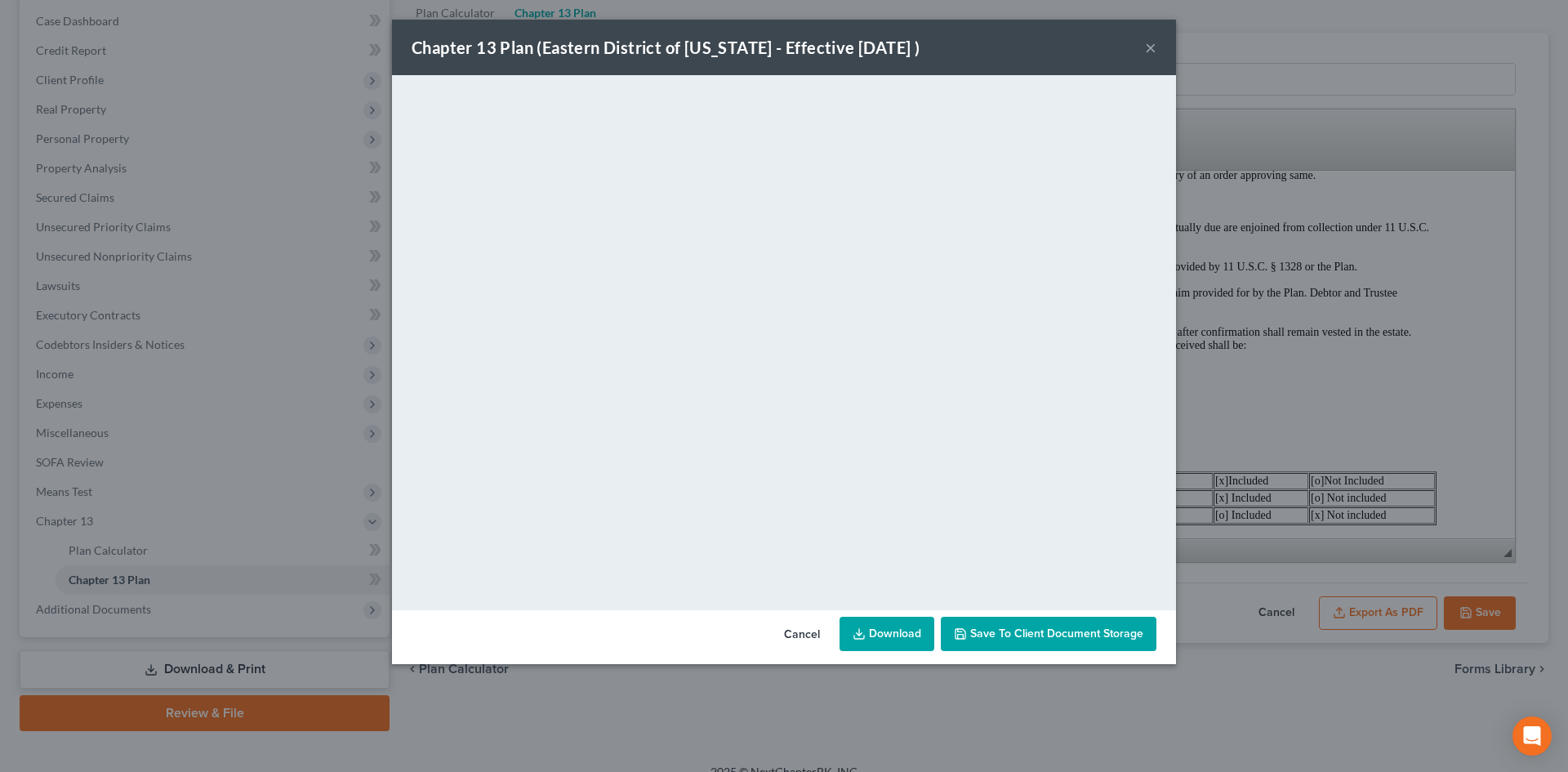
click at [888, 638] on link "Download" at bounding box center [886, 634] width 95 height 35
click at [1291, 514] on div "Chapter 13 Plan ([GEOGRAPHIC_DATA] of [US_STATE] - Effective [DATE] ) × <object…" at bounding box center [784, 386] width 1568 height 772
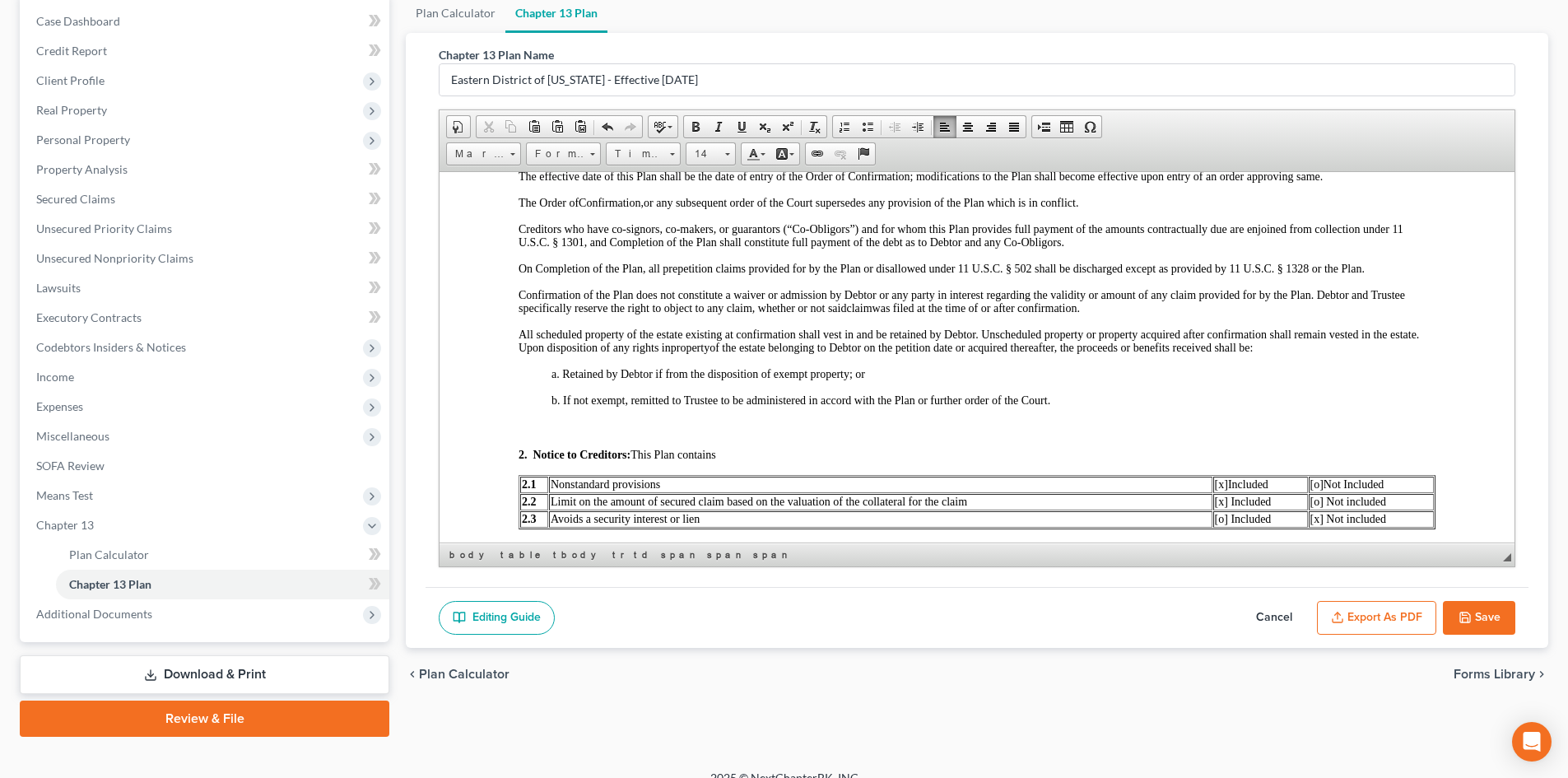
click at [1481, 626] on button "Save" at bounding box center [1479, 618] width 73 height 35
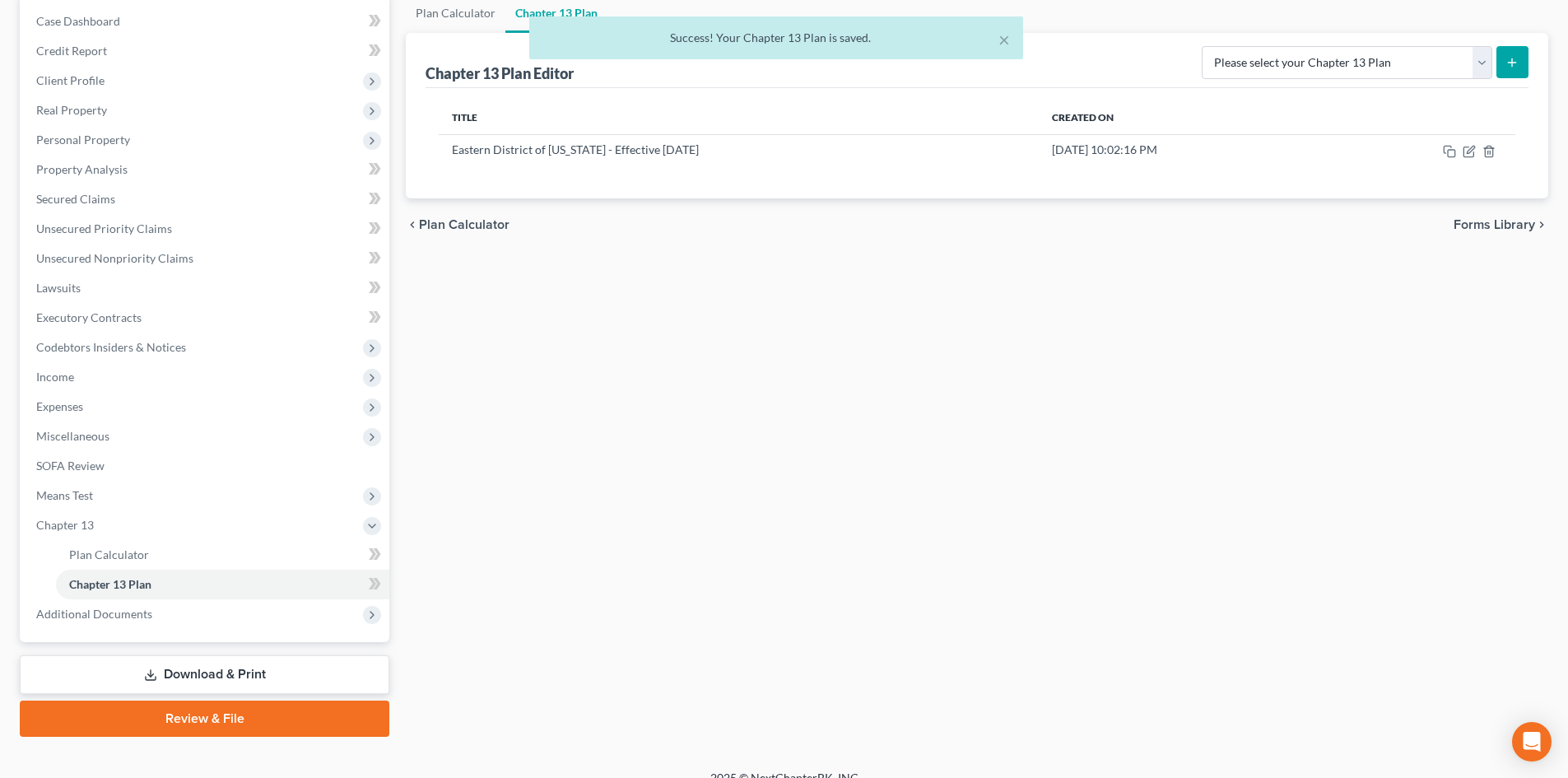
drag, startPoint x: 223, startPoint y: 678, endPoint x: 372, endPoint y: 652, distance: 151.3
click at [223, 678] on link "Download & Print" at bounding box center [204, 674] width 370 height 39
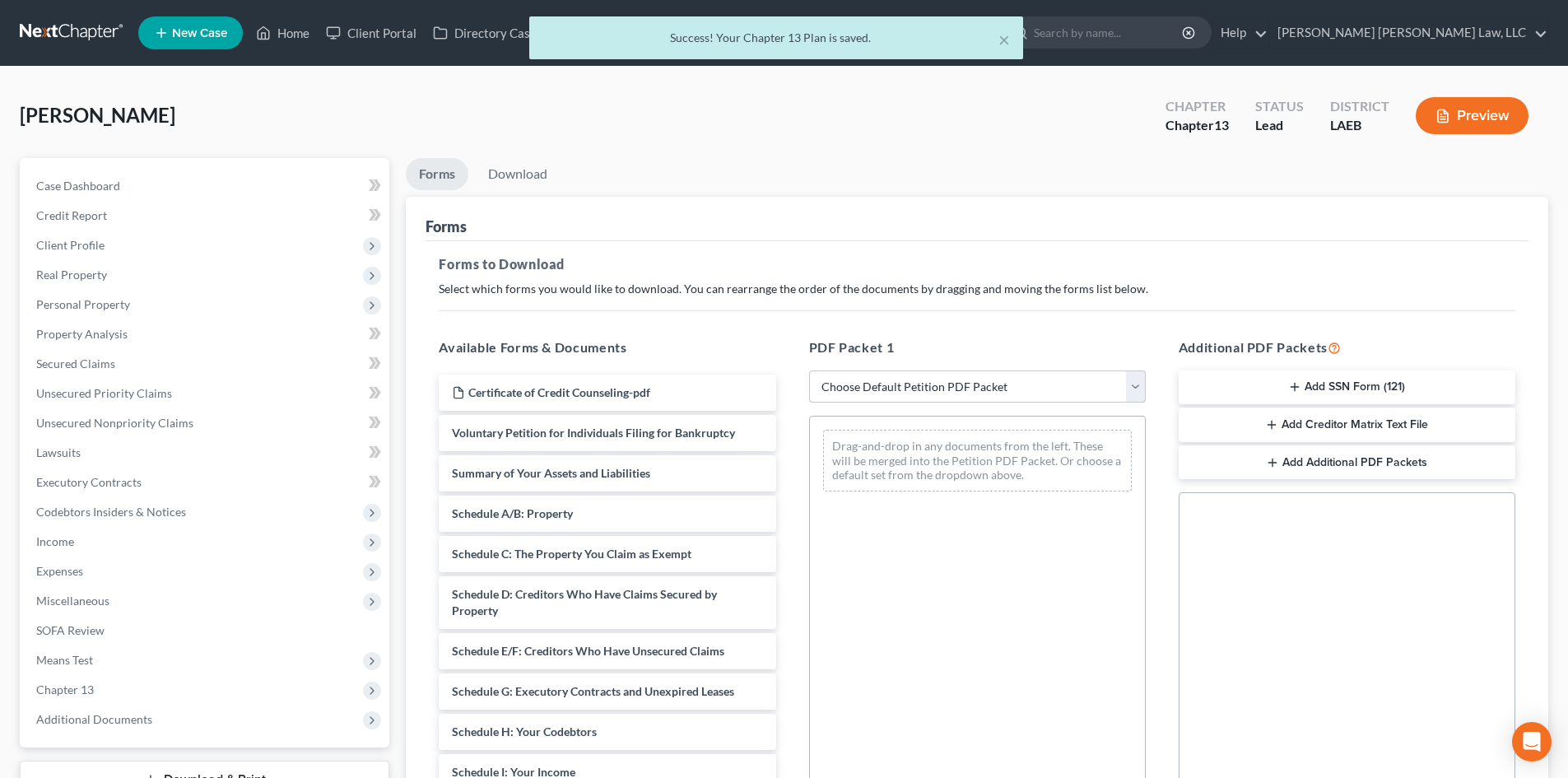
click at [912, 388] on select "Choose Default Petition PDF Packet Complete Bankruptcy Petition (all forms and …" at bounding box center [978, 387] width 337 height 33
select select "0"
click at [809, 371] on select "Choose Default Petition PDF Packet Complete Bankruptcy Petition (all forms and …" at bounding box center [978, 387] width 337 height 33
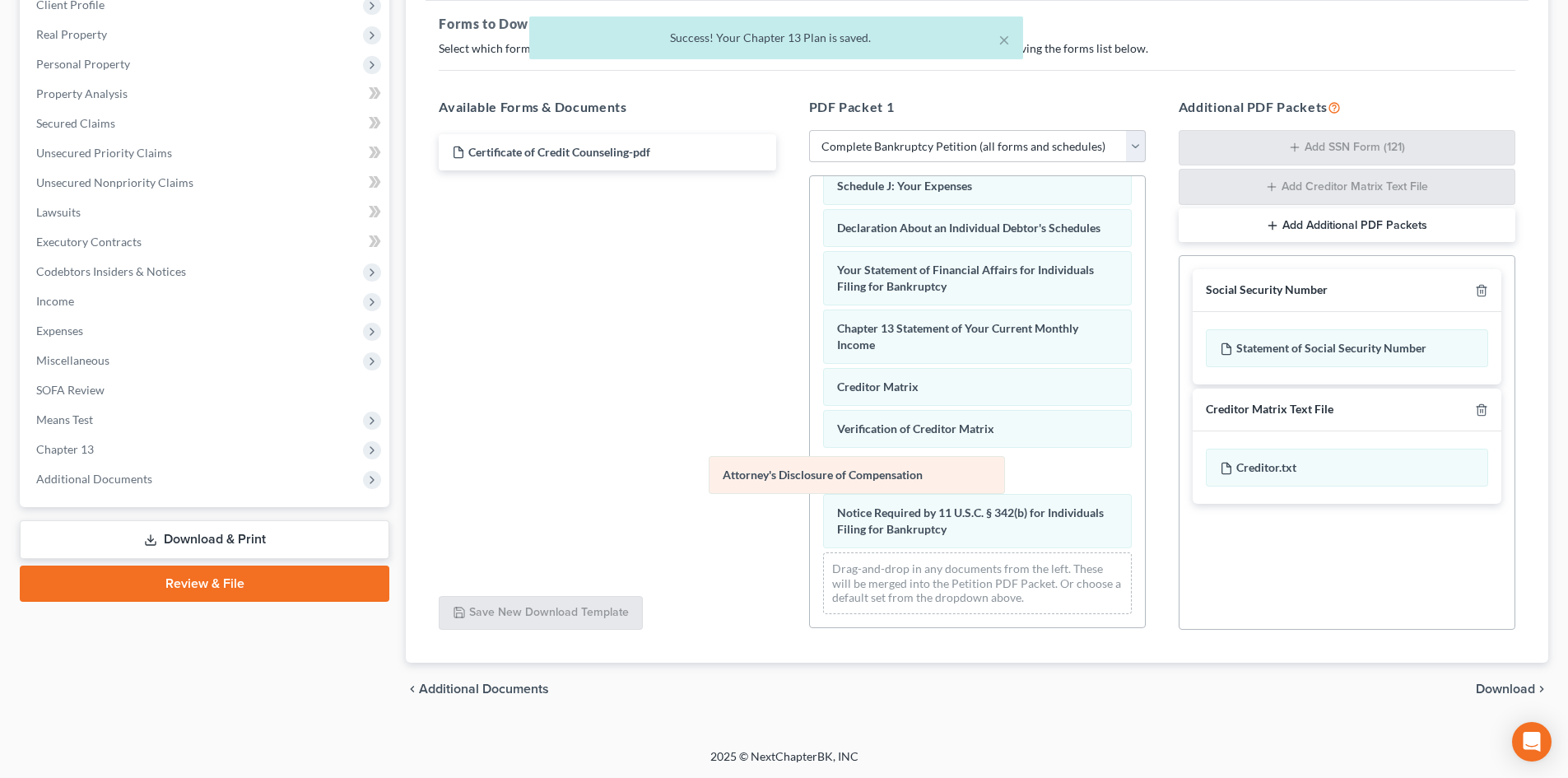
scroll to position [424, 0]
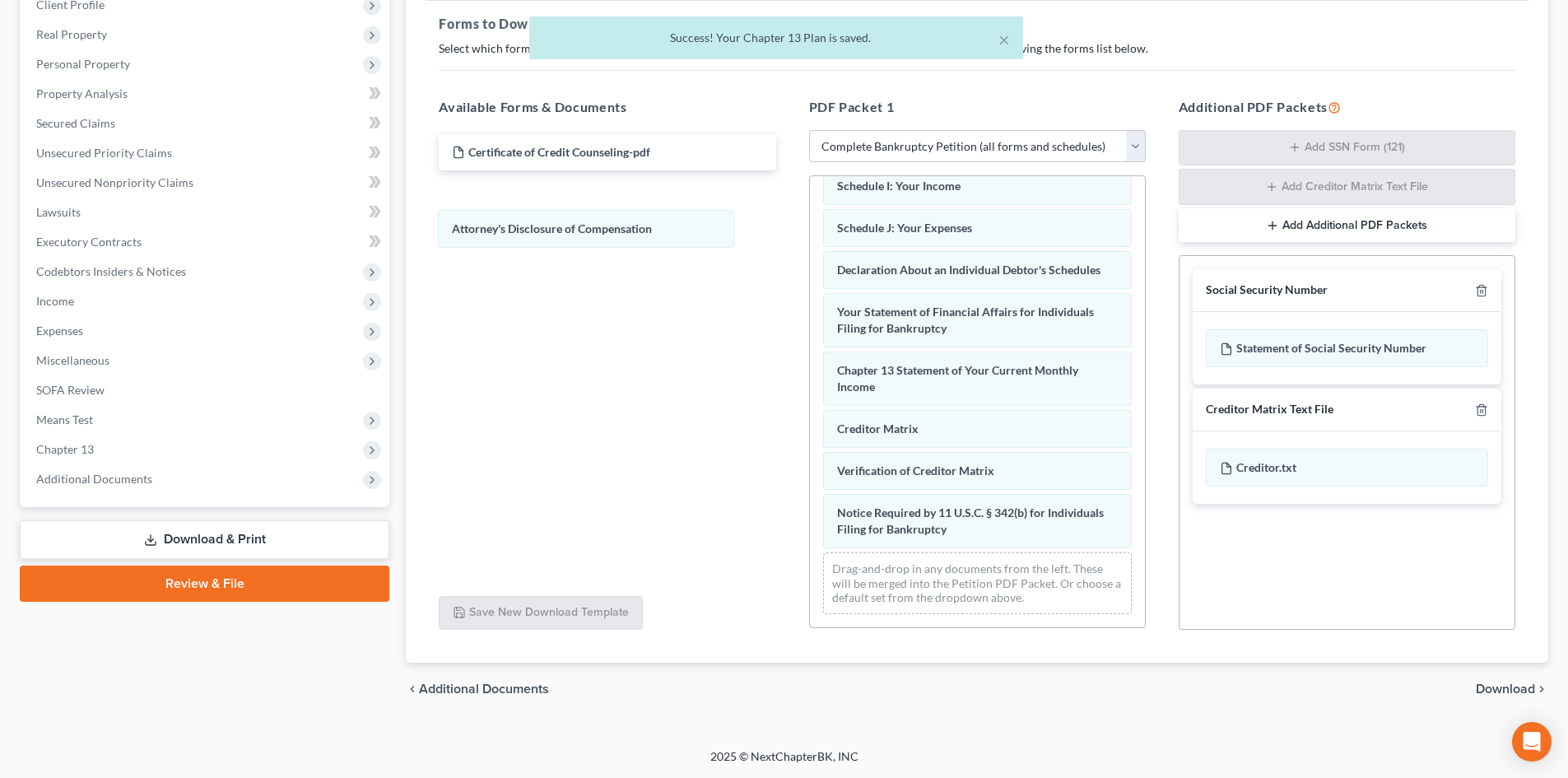
drag, startPoint x: 1051, startPoint y: 522, endPoint x: 679, endPoint y: 219, distance: 479.8
click at [810, 220] on div "Attorney's Disclosure of Compensation Voluntary Petition for Individuals Filing…" at bounding box center [978, 197] width 335 height 858
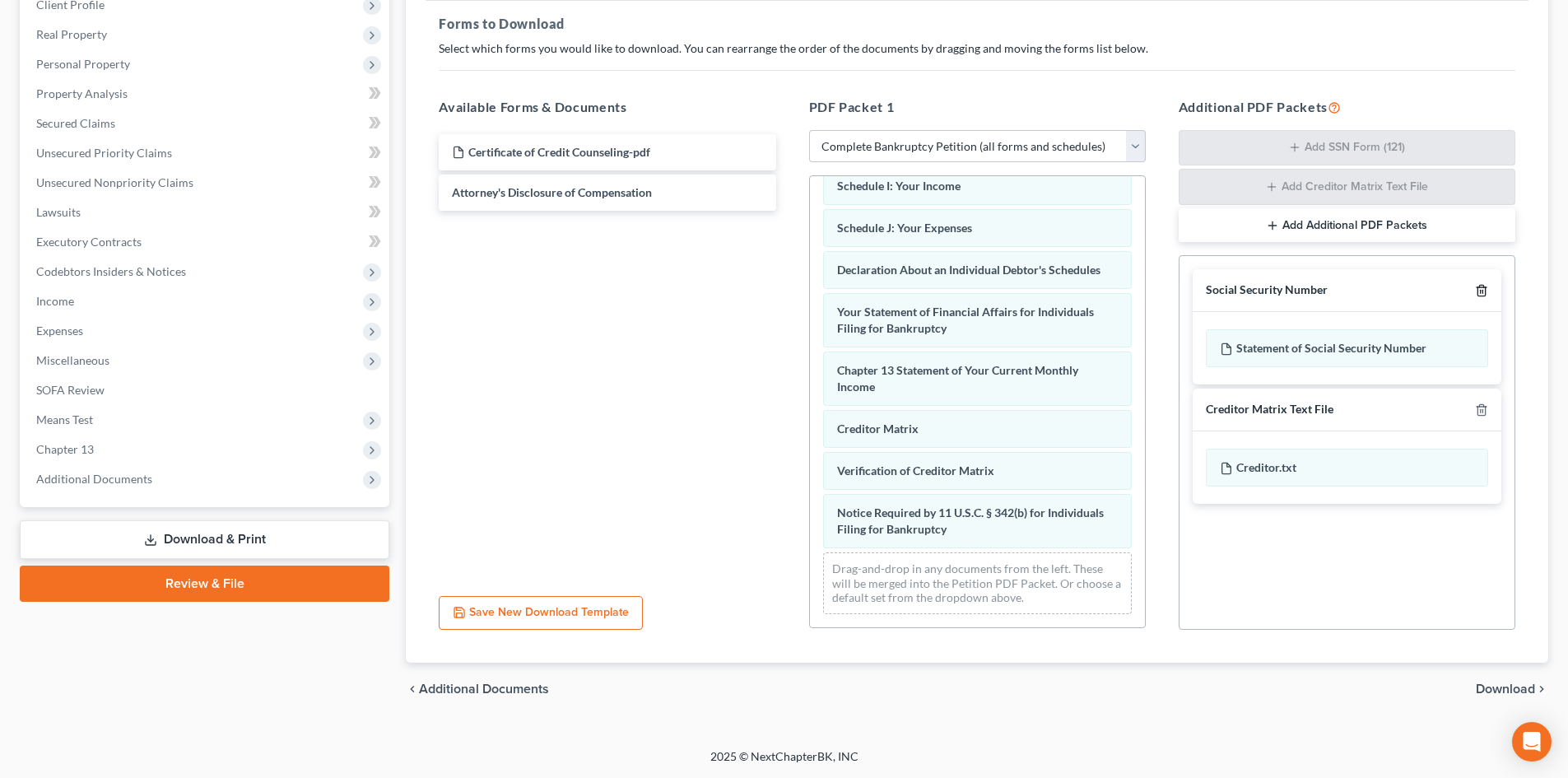
click at [1479, 286] on icon "button" at bounding box center [1482, 290] width 8 height 11
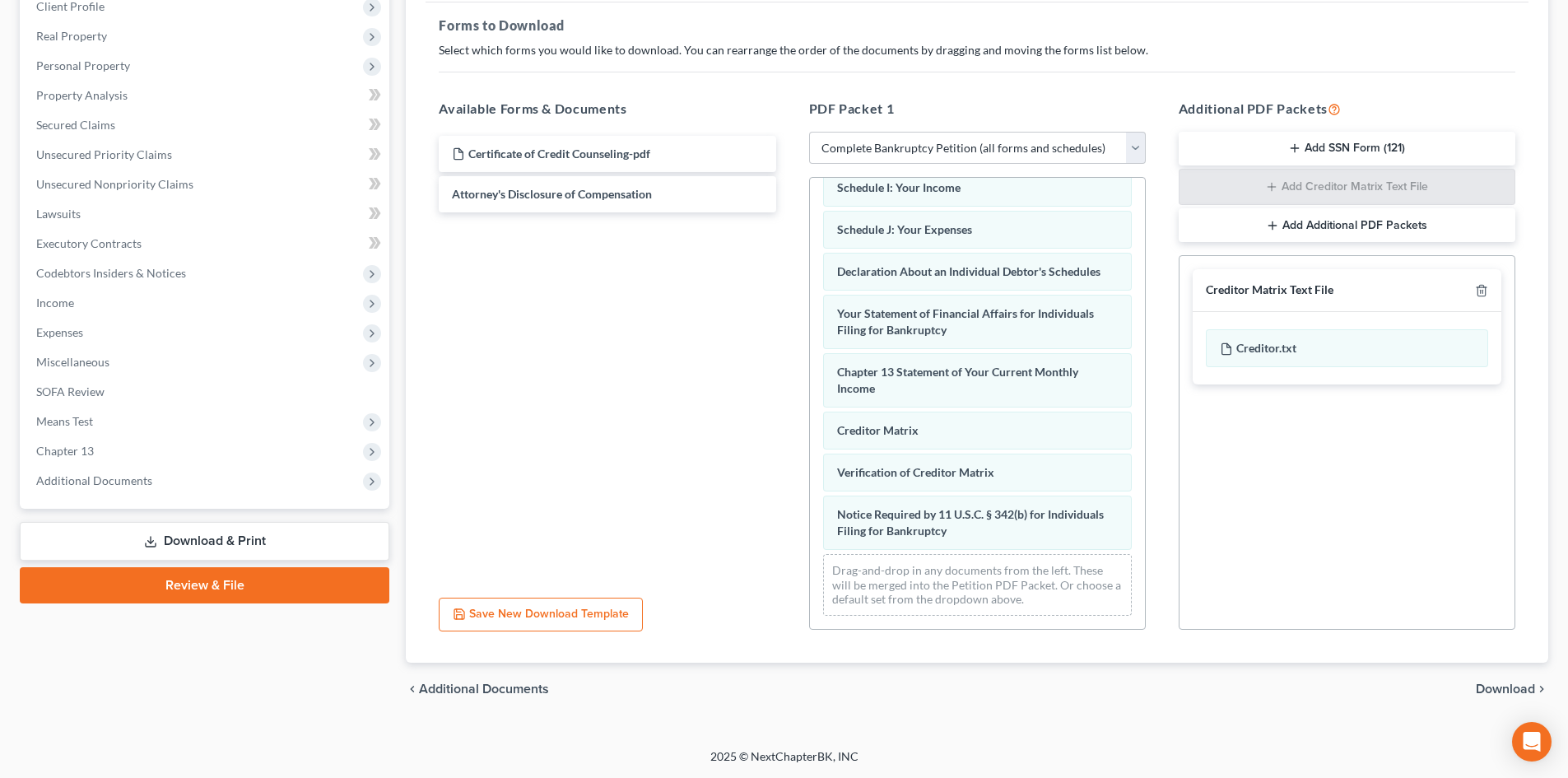
scroll to position [239, 0]
click at [1479, 286] on icon "button" at bounding box center [1482, 290] width 8 height 11
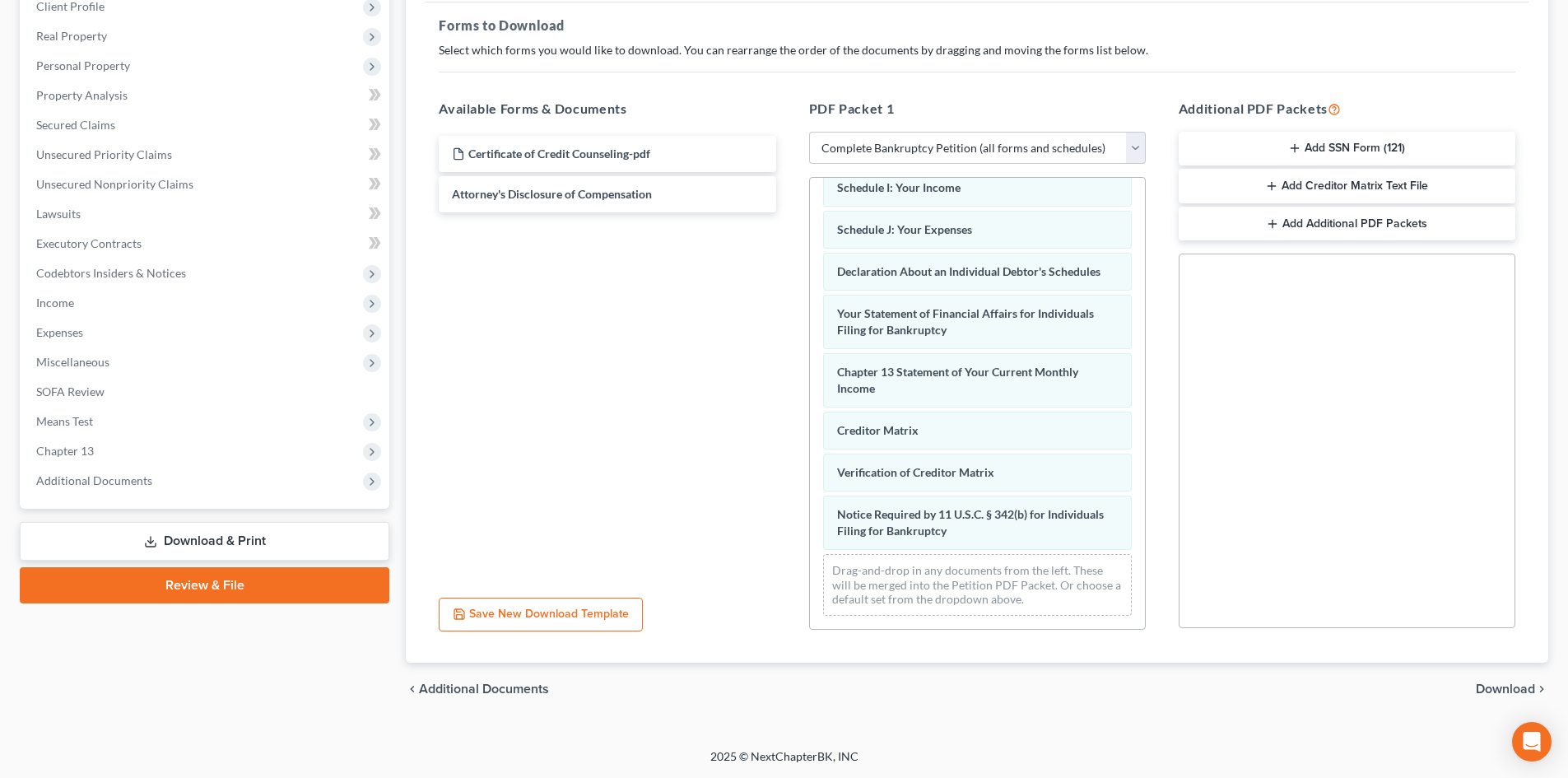
click at [1506, 695] on span "Download" at bounding box center [1505, 689] width 59 height 14
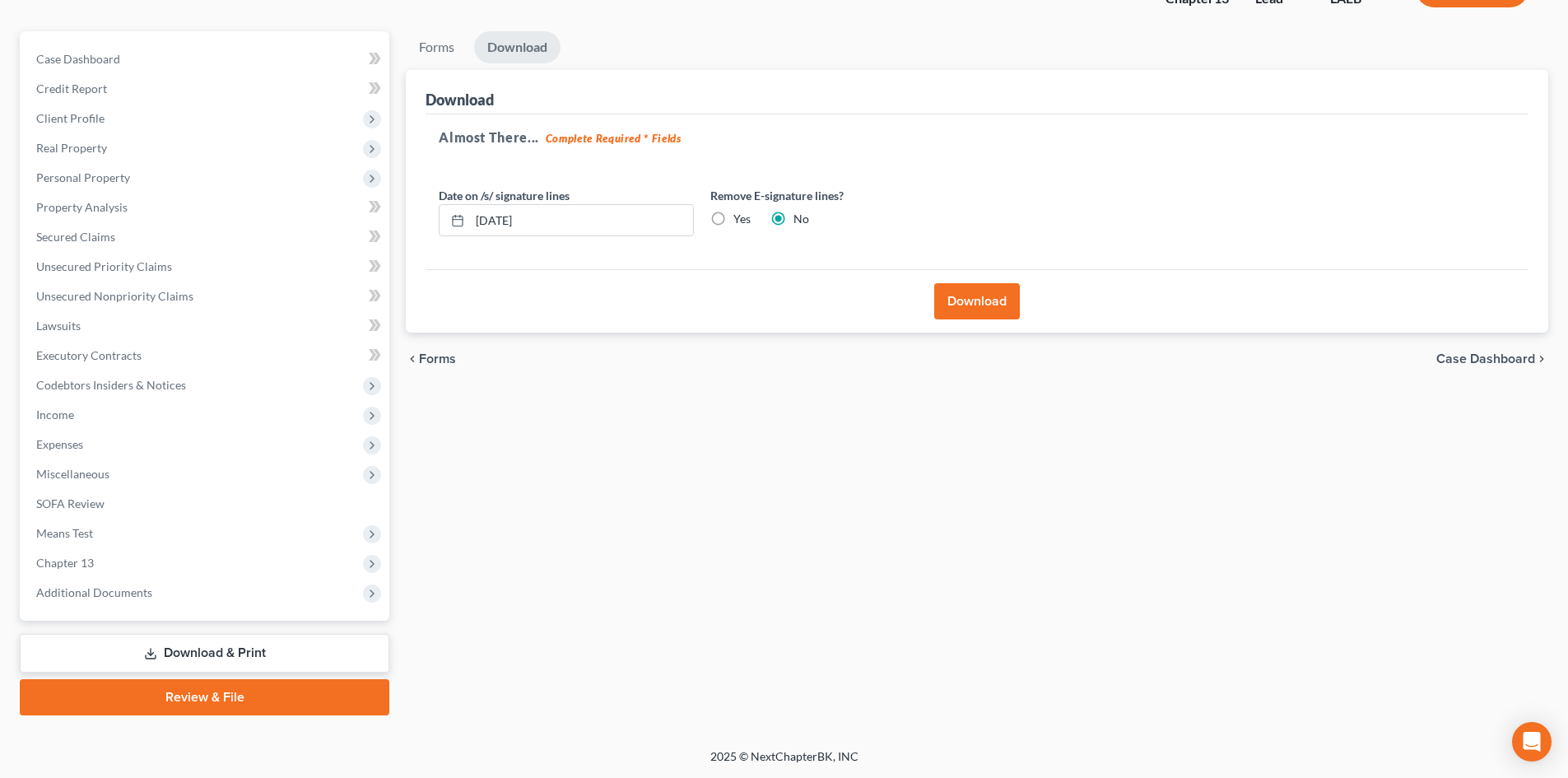
scroll to position [127, 0]
click at [978, 297] on button "Download" at bounding box center [977, 301] width 85 height 36
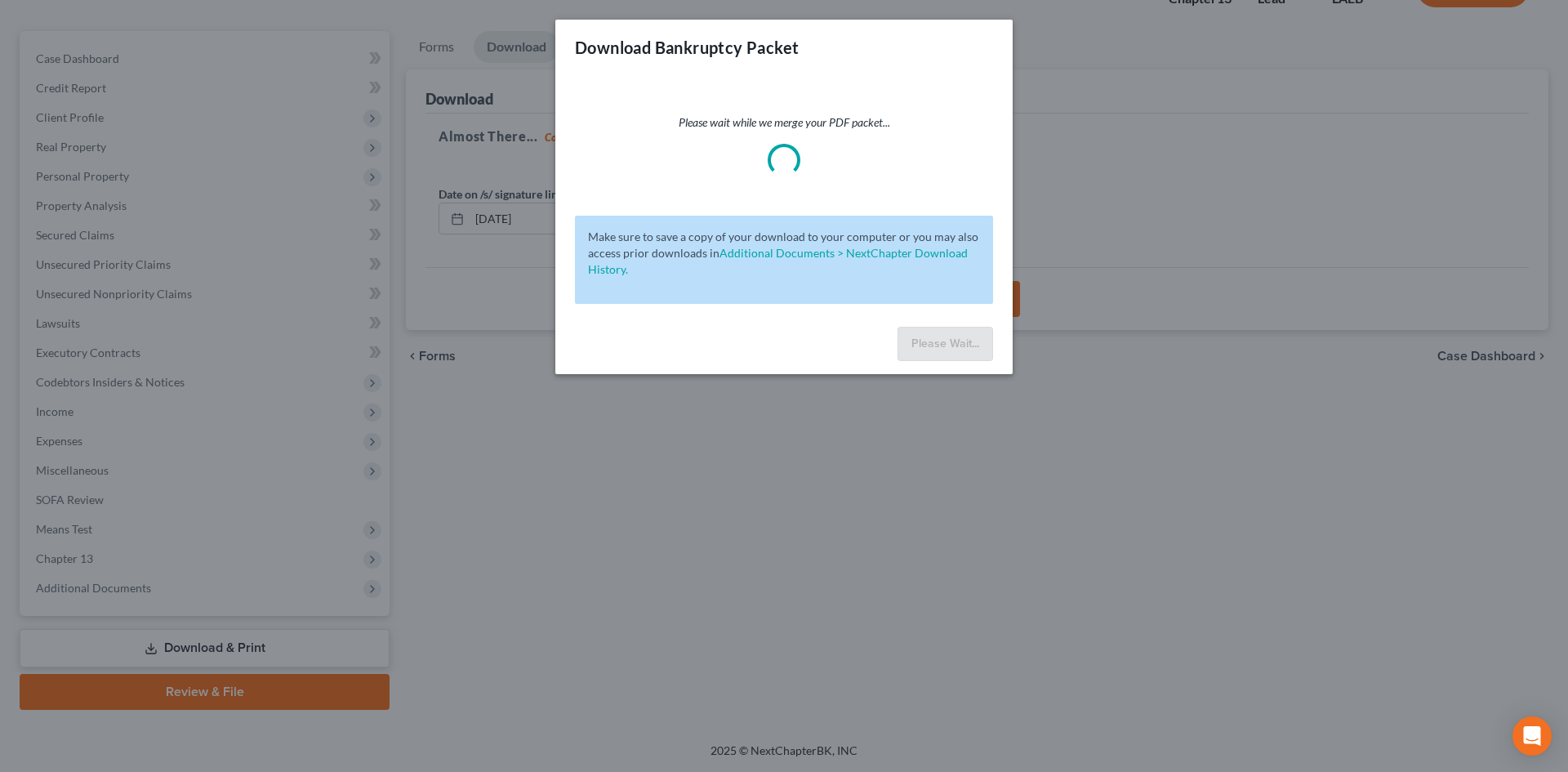
click at [1155, 227] on div "Download Bankruptcy Packet Please wait while we merge your PDF packet... Make s…" at bounding box center [784, 386] width 1568 height 772
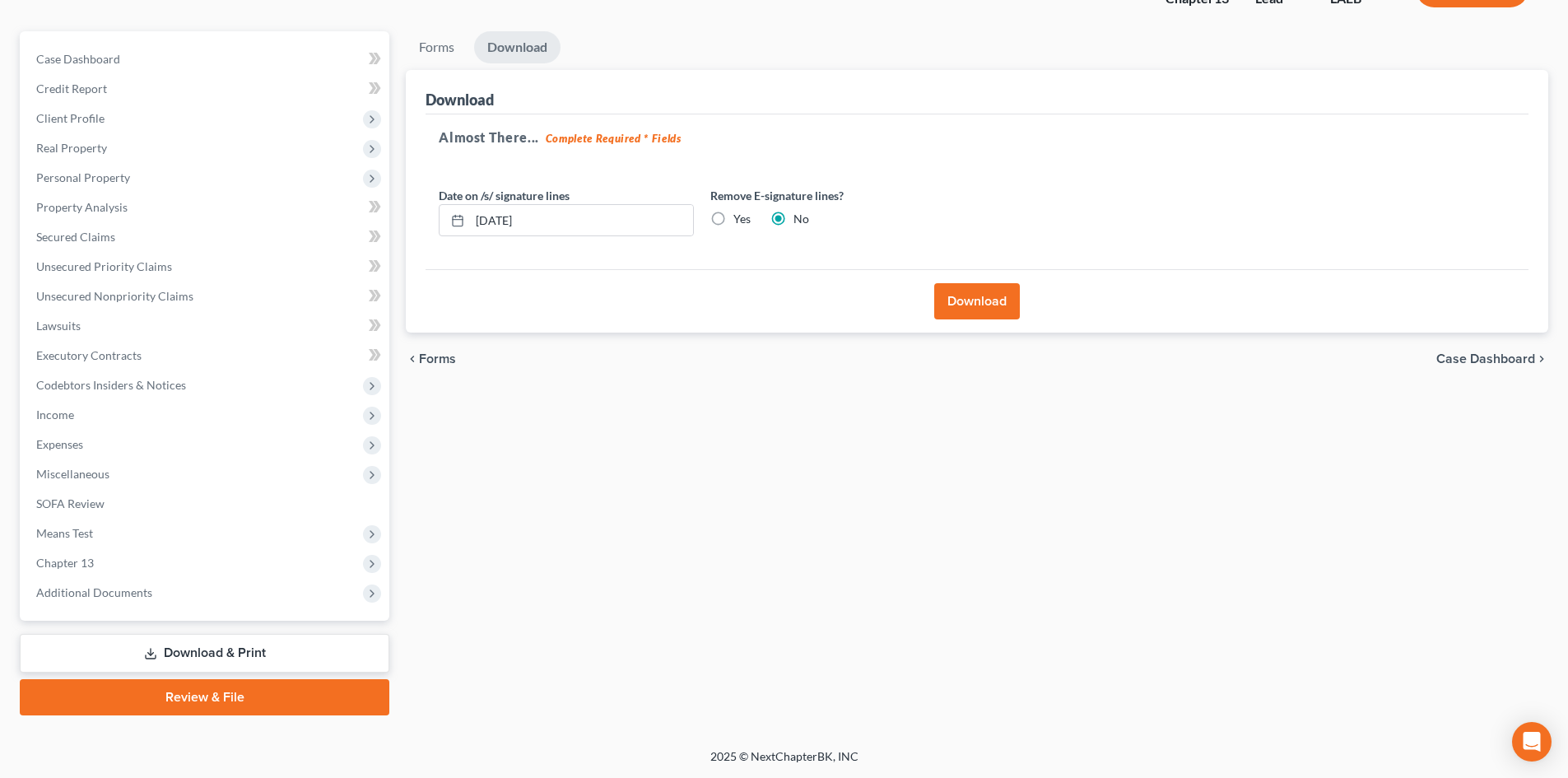
click at [967, 293] on button "Download" at bounding box center [977, 301] width 85 height 36
click at [973, 290] on button "Download" at bounding box center [977, 301] width 85 height 36
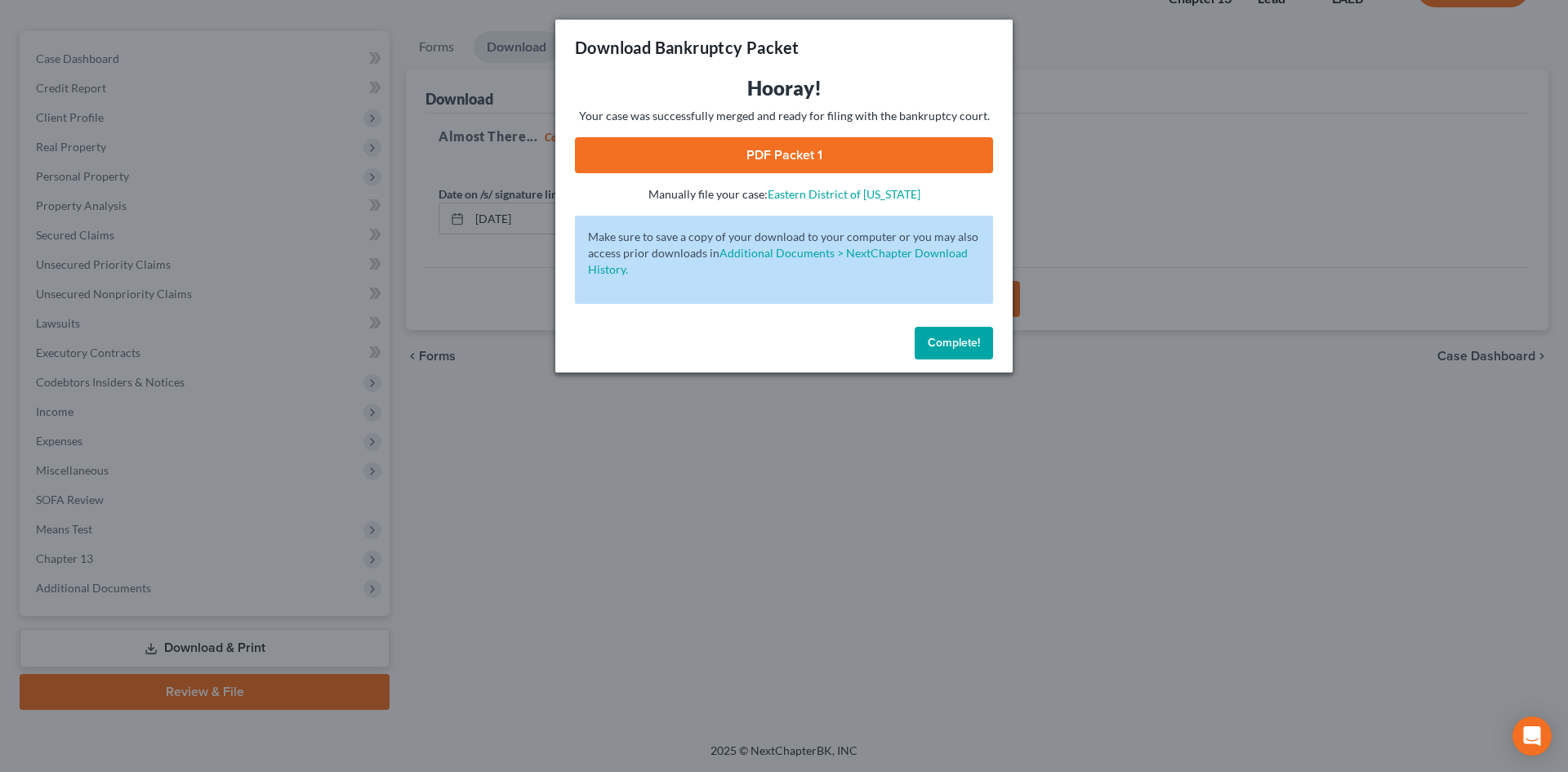
click at [780, 147] on link "PDF Packet 1" at bounding box center [784, 155] width 418 height 36
click at [919, 160] on link "PDF Packet 1" at bounding box center [784, 155] width 418 height 36
click at [957, 341] on span "Complete!" at bounding box center [953, 343] width 52 height 13
click at [948, 352] on button "Complete!" at bounding box center [953, 343] width 79 height 33
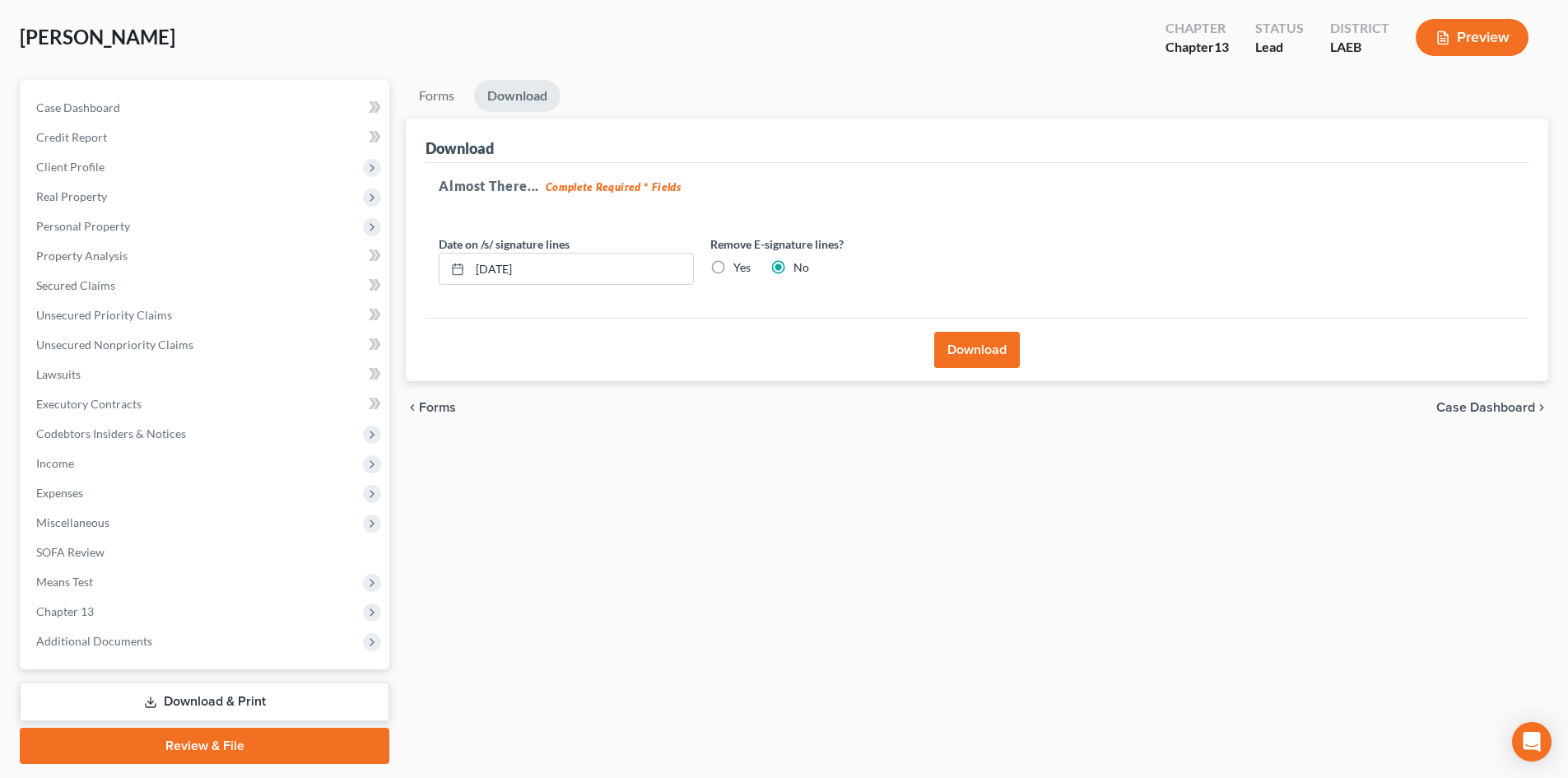
scroll to position [0, 0]
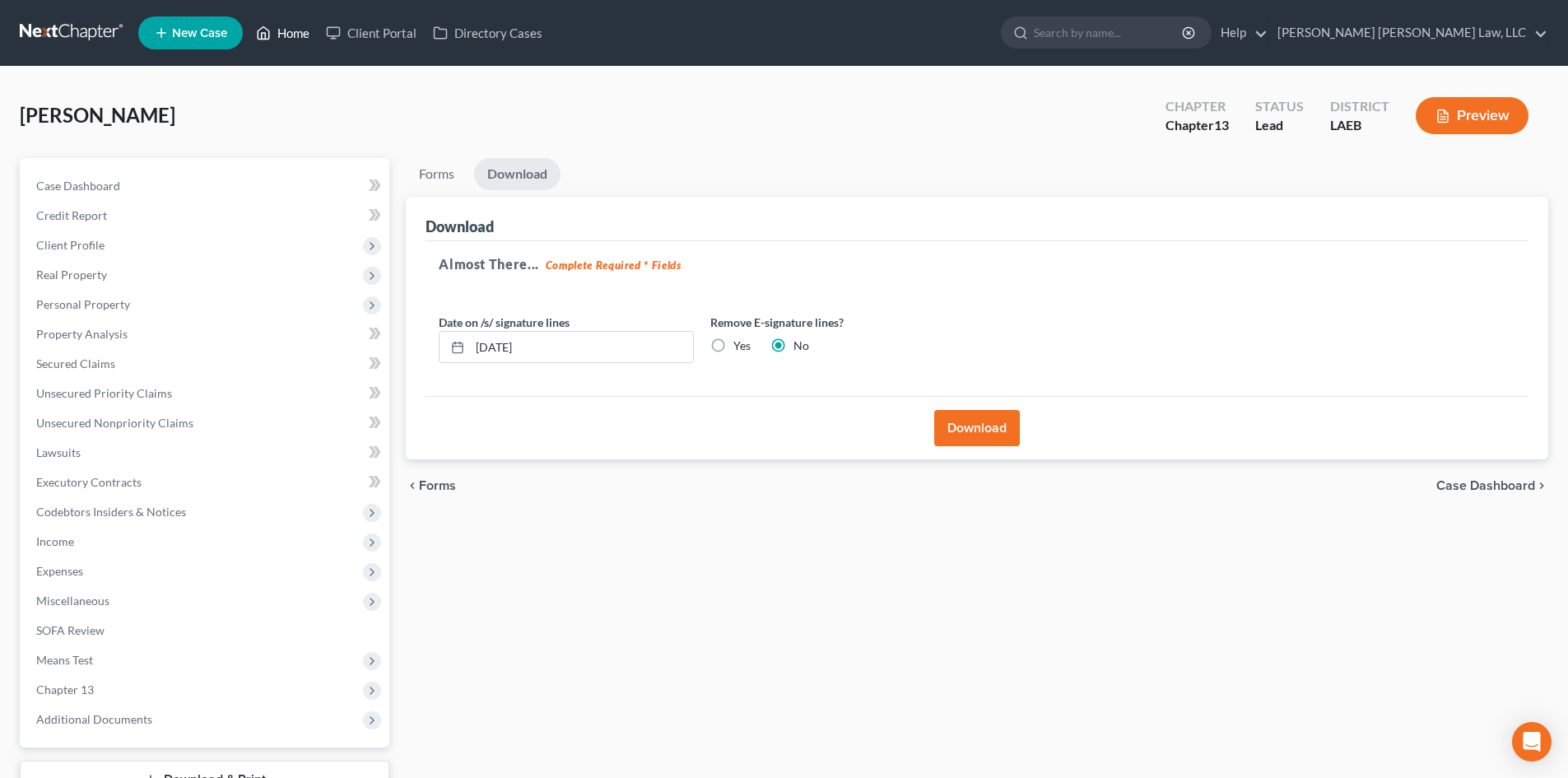
click at [284, 32] on link "Home" at bounding box center [283, 33] width 70 height 30
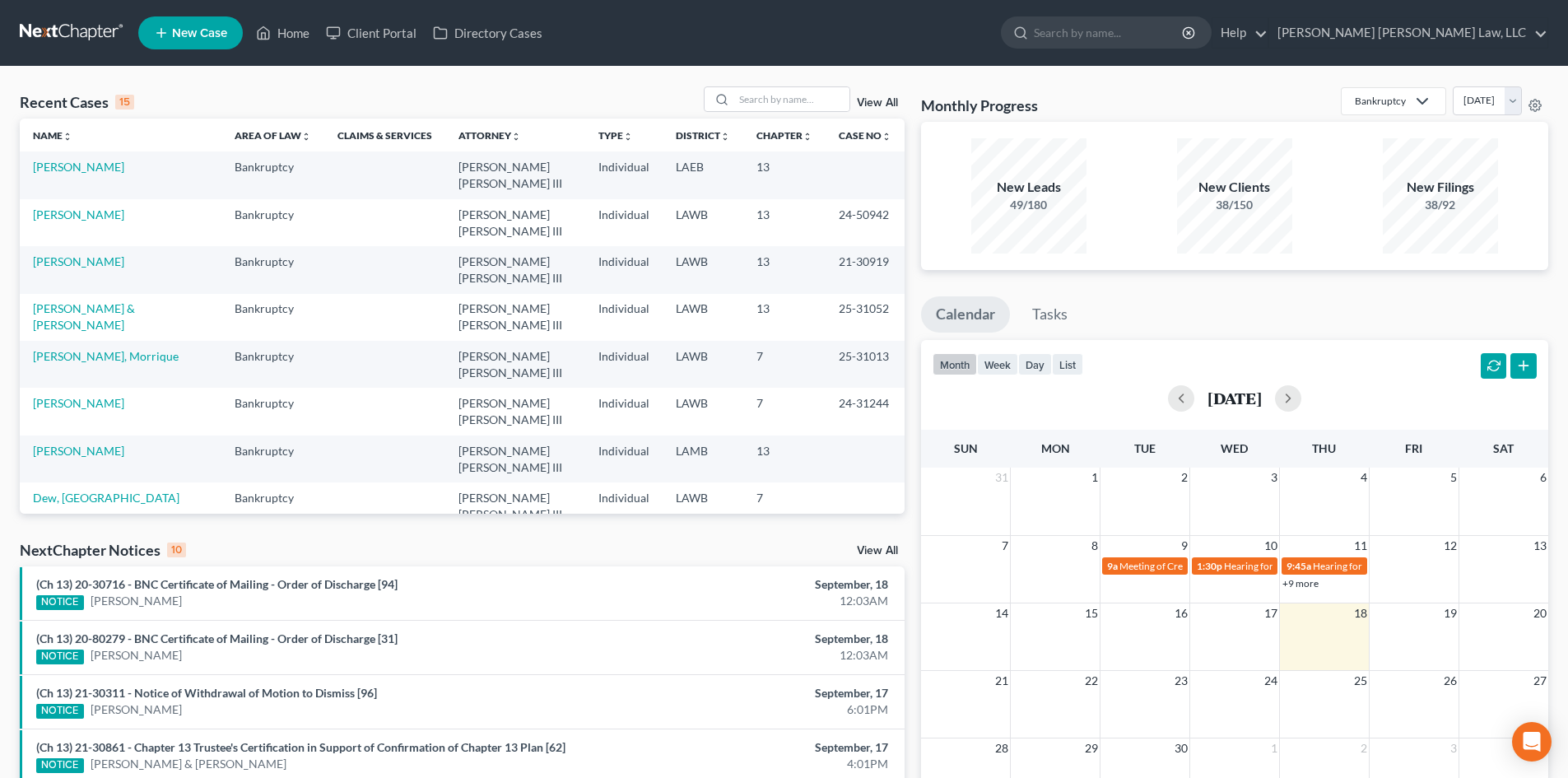
click at [807, 85] on div "Recent Cases 15 View All Name unfold_more expand_more expand_less Area of Law u…" at bounding box center [784, 611] width 1568 height 1088
click at [801, 92] on input "search" at bounding box center [792, 99] width 115 height 24
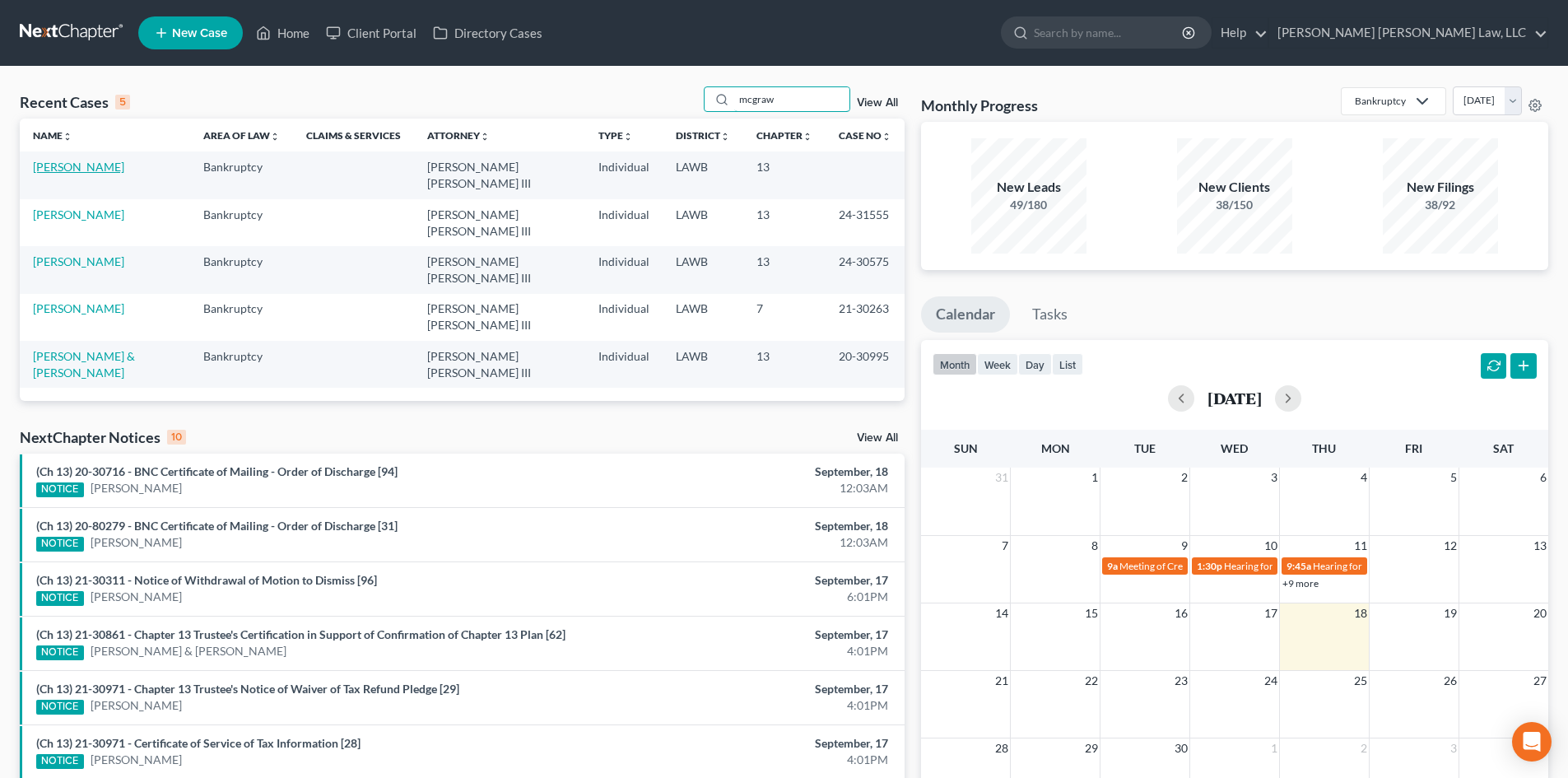
type input "mcgraw"
click at [98, 171] on link "[PERSON_NAME]" at bounding box center [78, 166] width 91 height 14
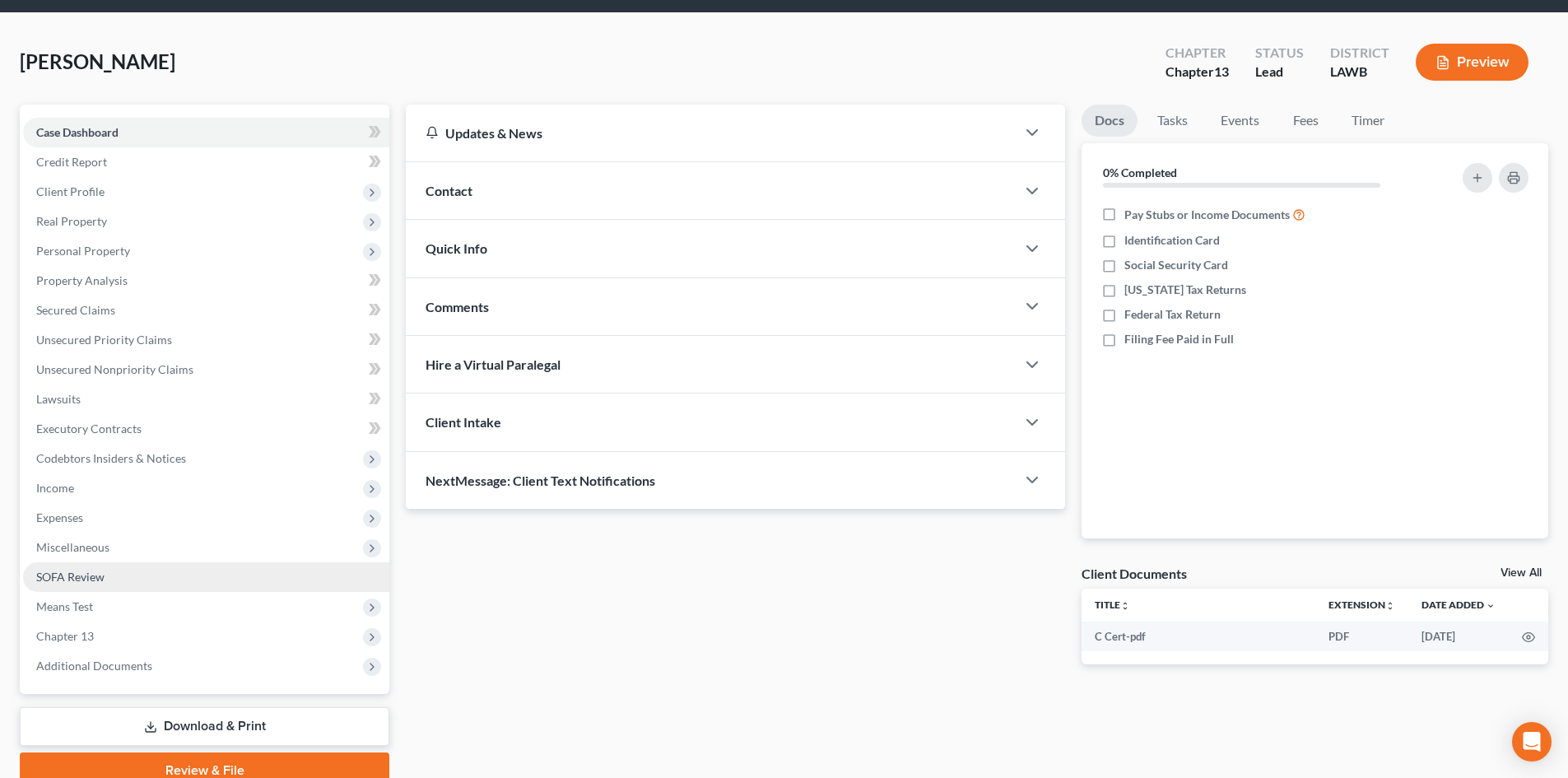
scroll to position [82, 0]
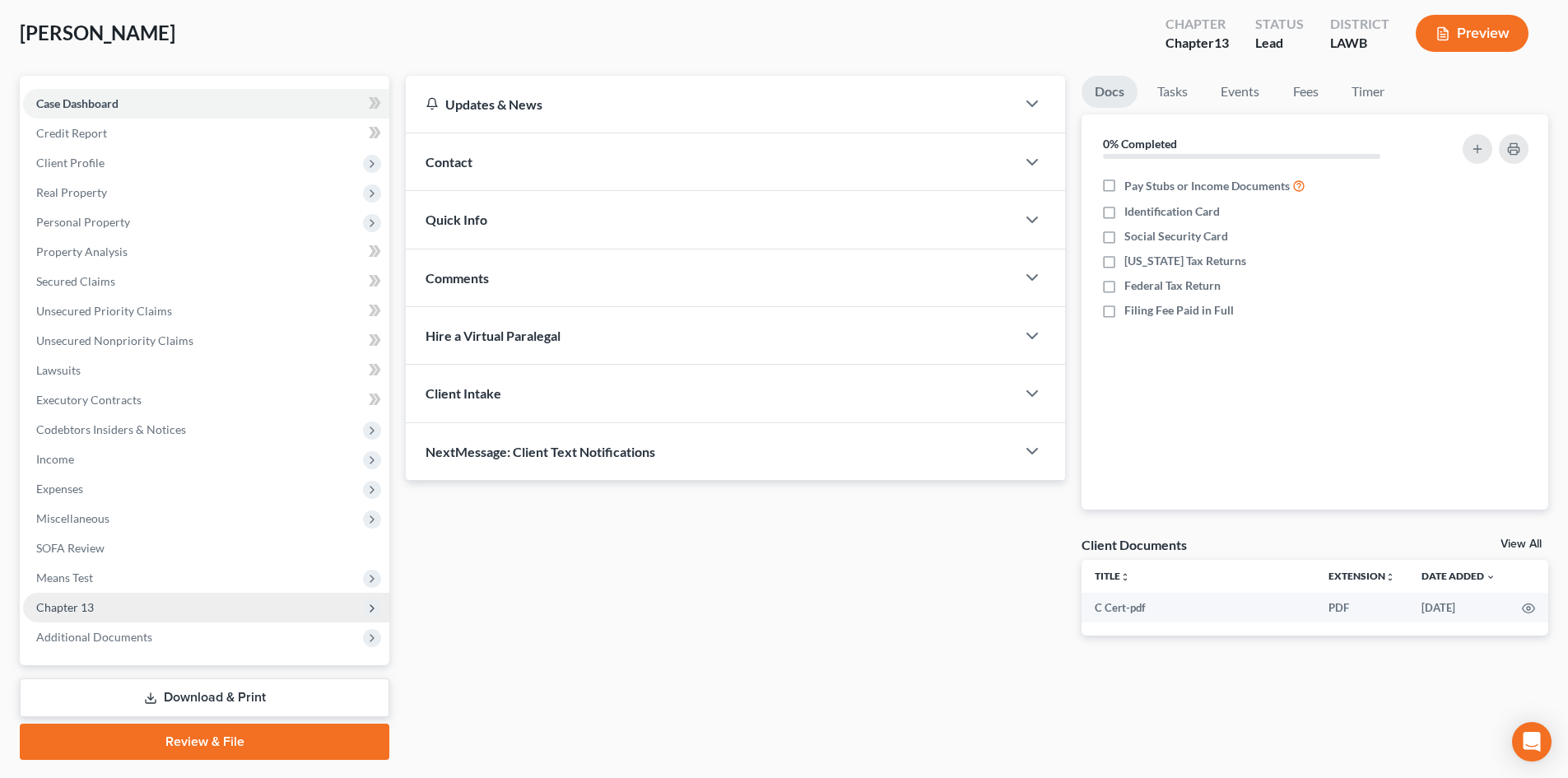
click at [153, 602] on span "Chapter 13" at bounding box center [206, 607] width 366 height 30
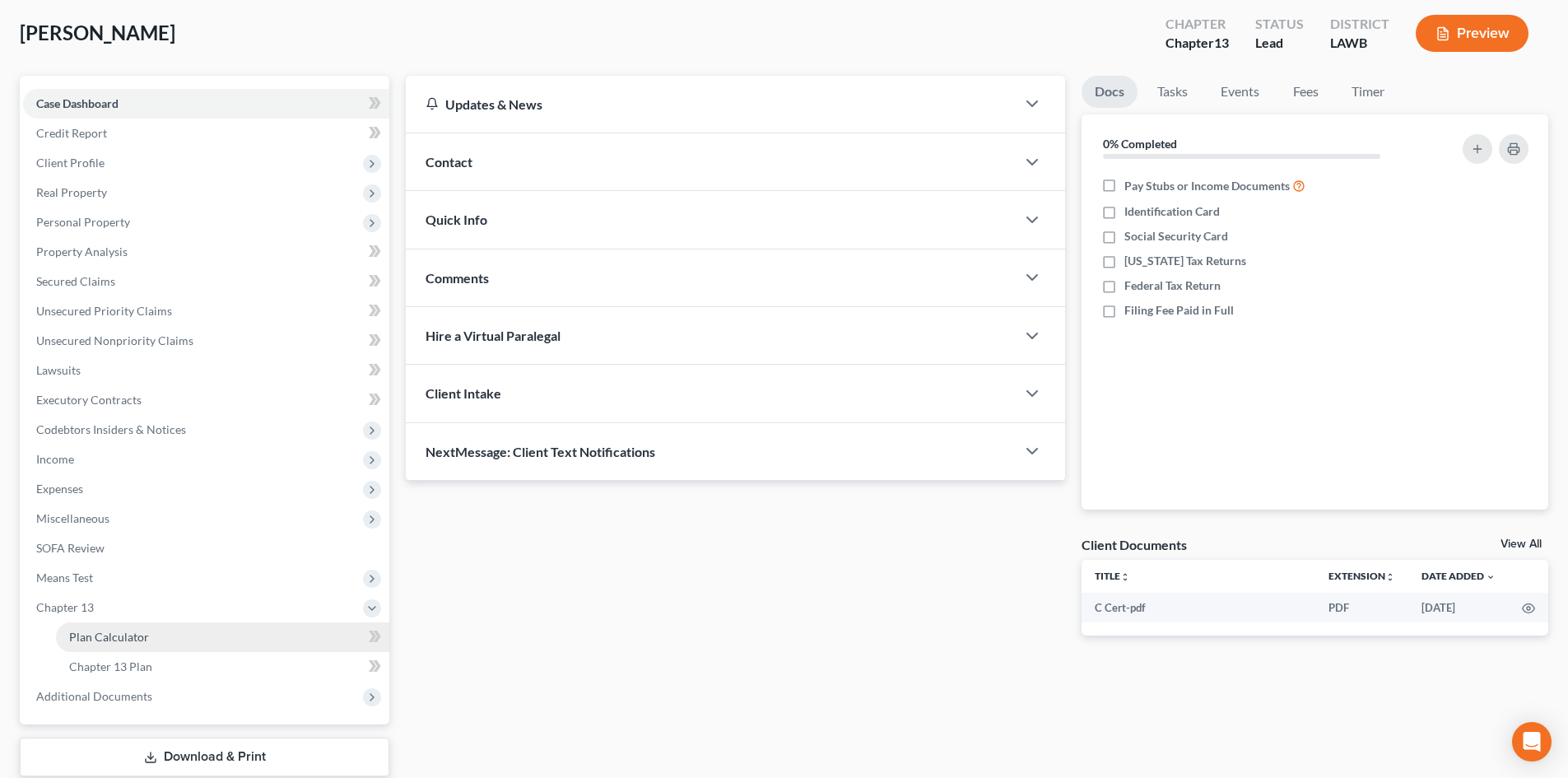
click at [151, 628] on link "Plan Calculator" at bounding box center [223, 637] width 333 height 30
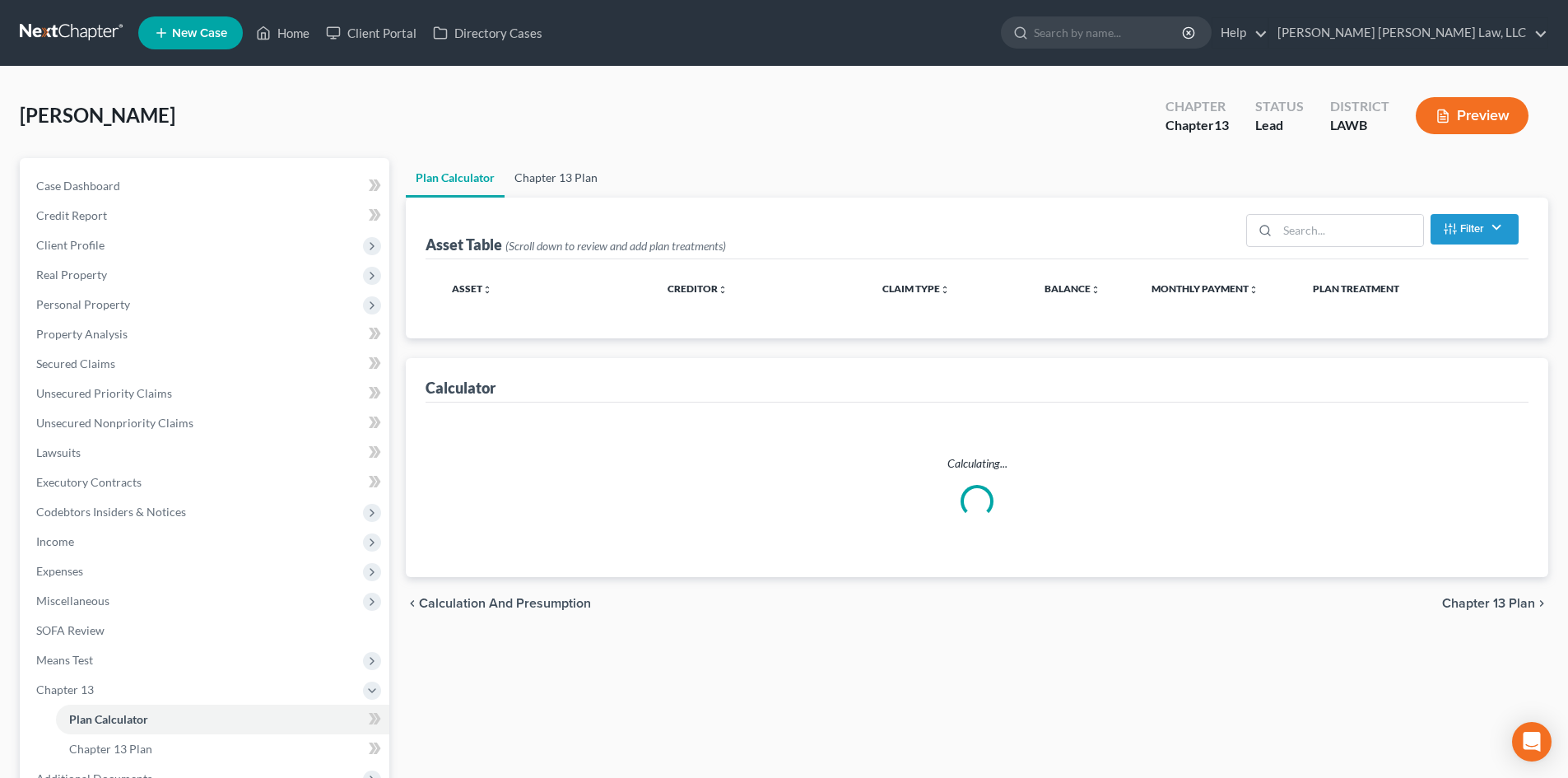
click at [569, 190] on link "Chapter 13 Plan" at bounding box center [556, 177] width 103 height 40
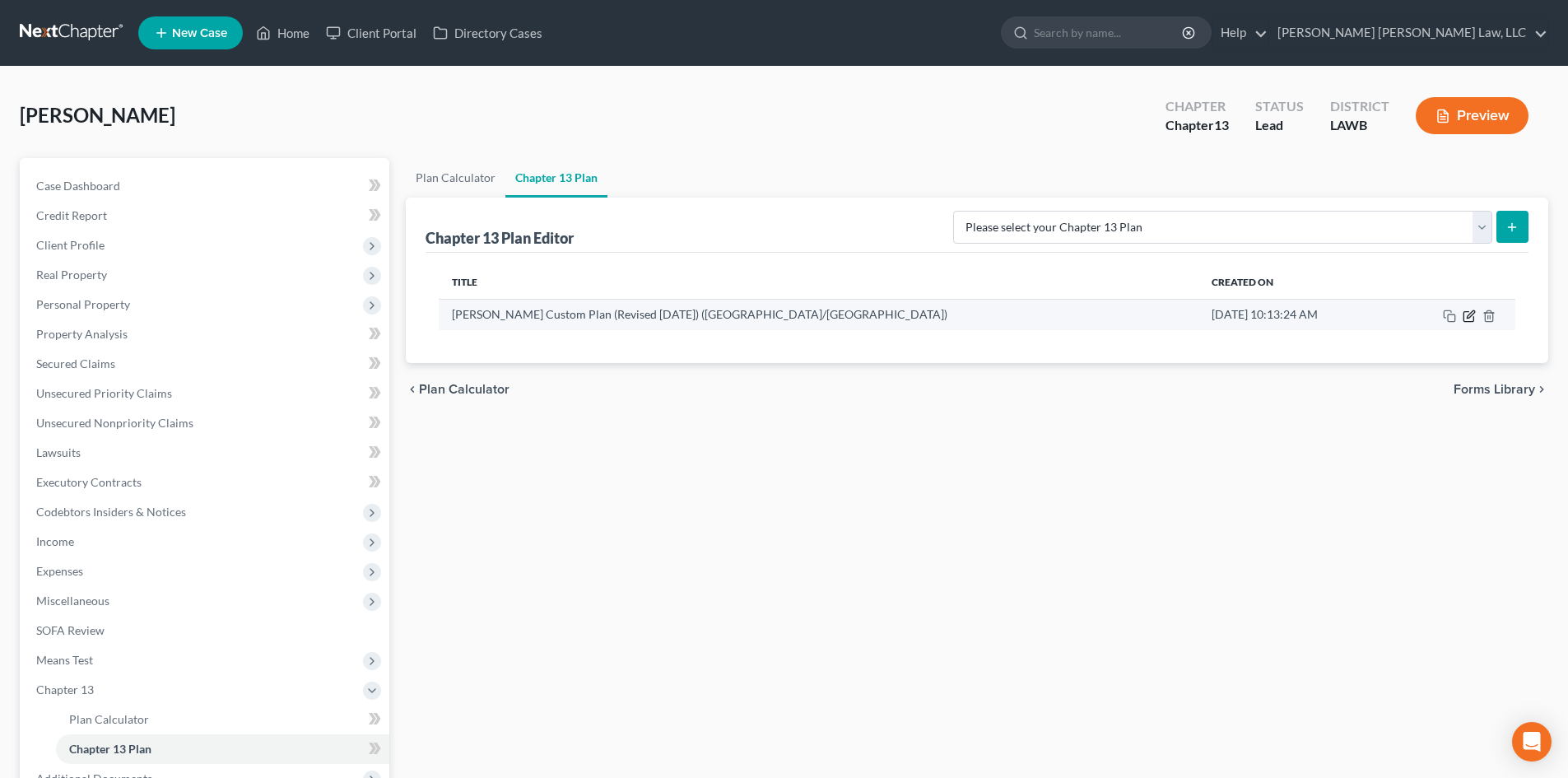
click at [1468, 310] on icon "button" at bounding box center [1469, 316] width 14 height 14
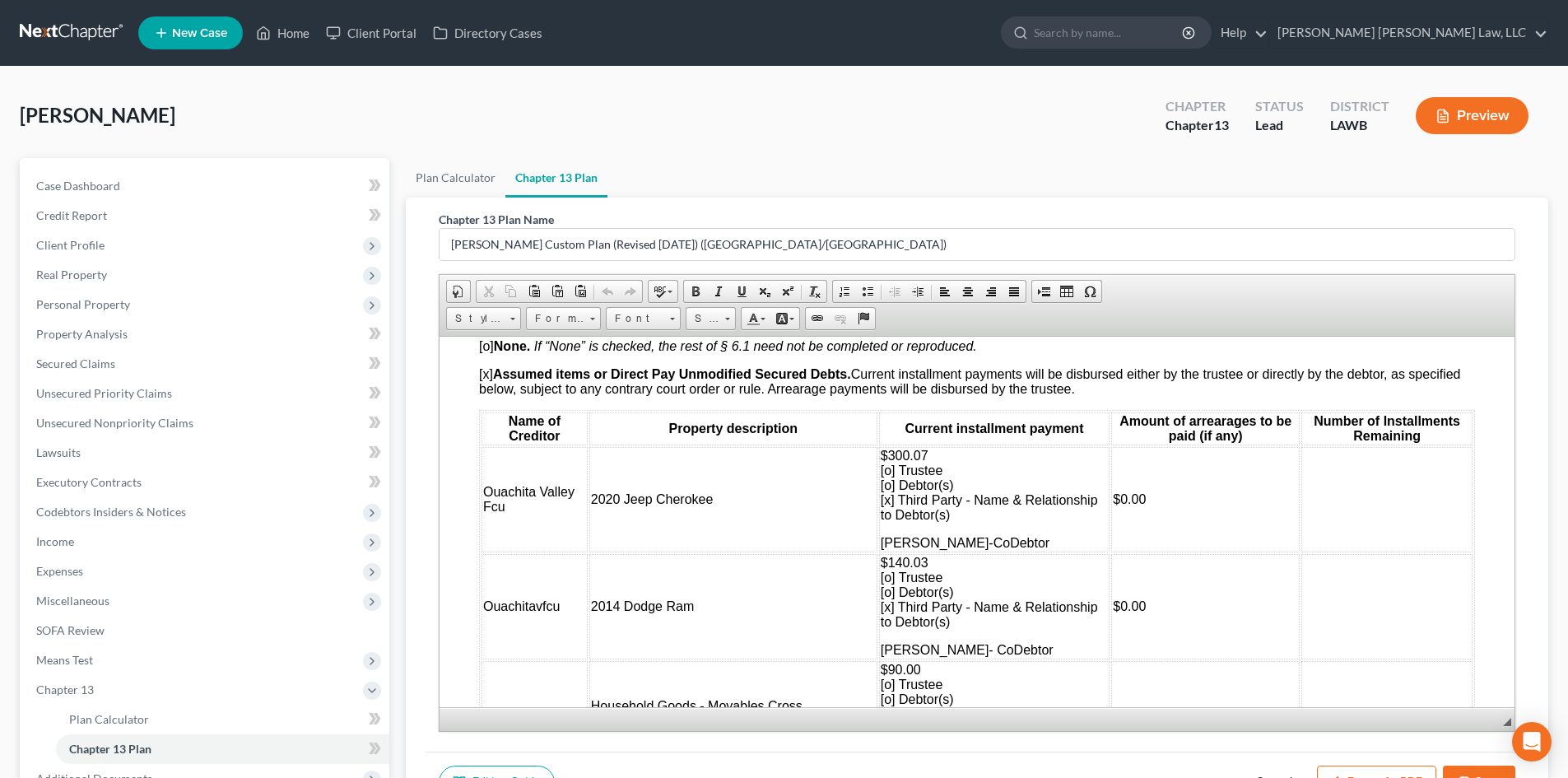
scroll to position [3950, 0]
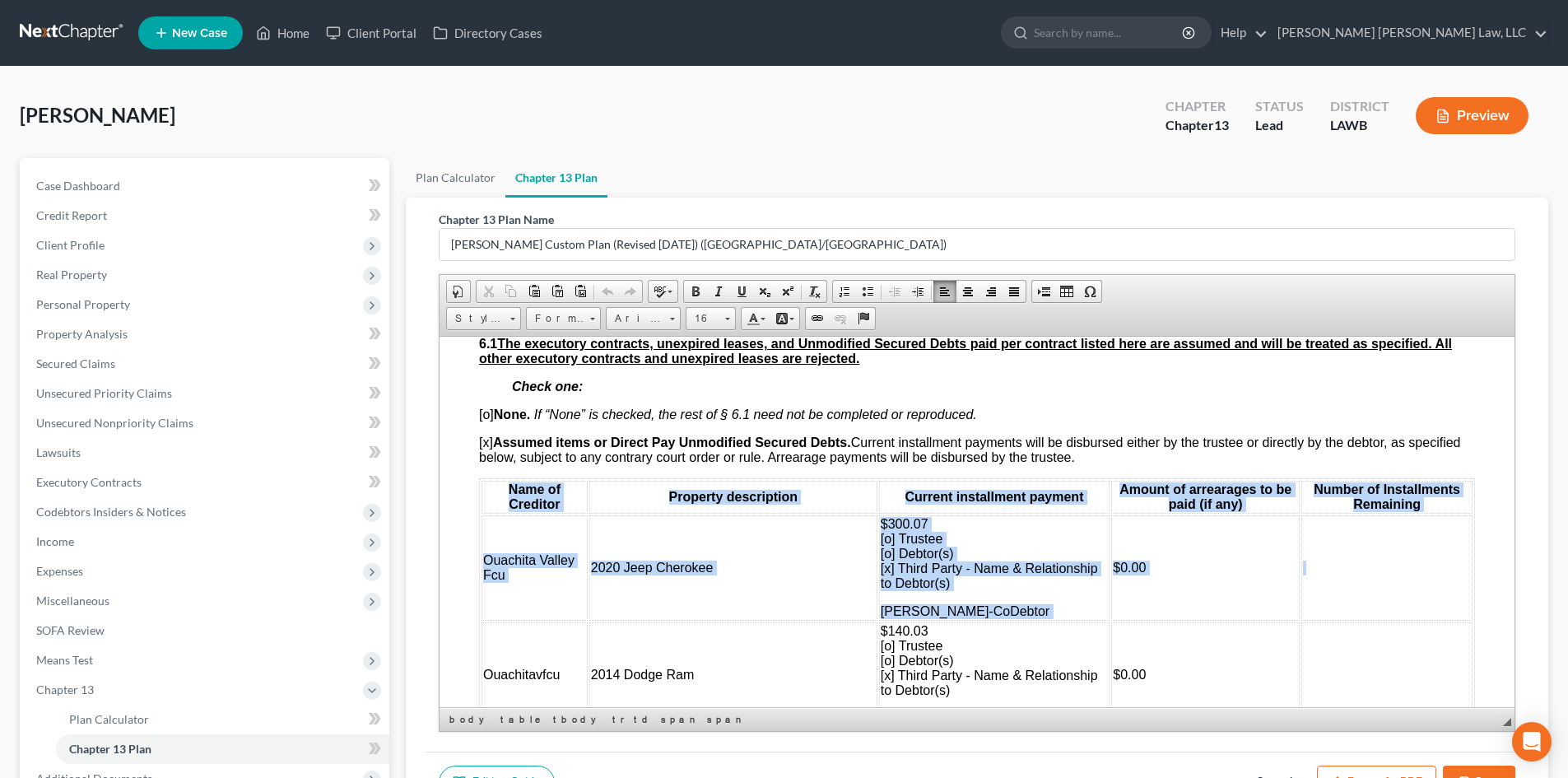
drag, startPoint x: 536, startPoint y: 489, endPoint x: 1419, endPoint y: 596, distance: 889.5
click at [1419, 596] on table "Name of Creditor Property description Current installment payment Amount of arr…" at bounding box center [977, 656] width 996 height 359
copy table "Name of Creditor Property description Current installment payment Amount of arr…"
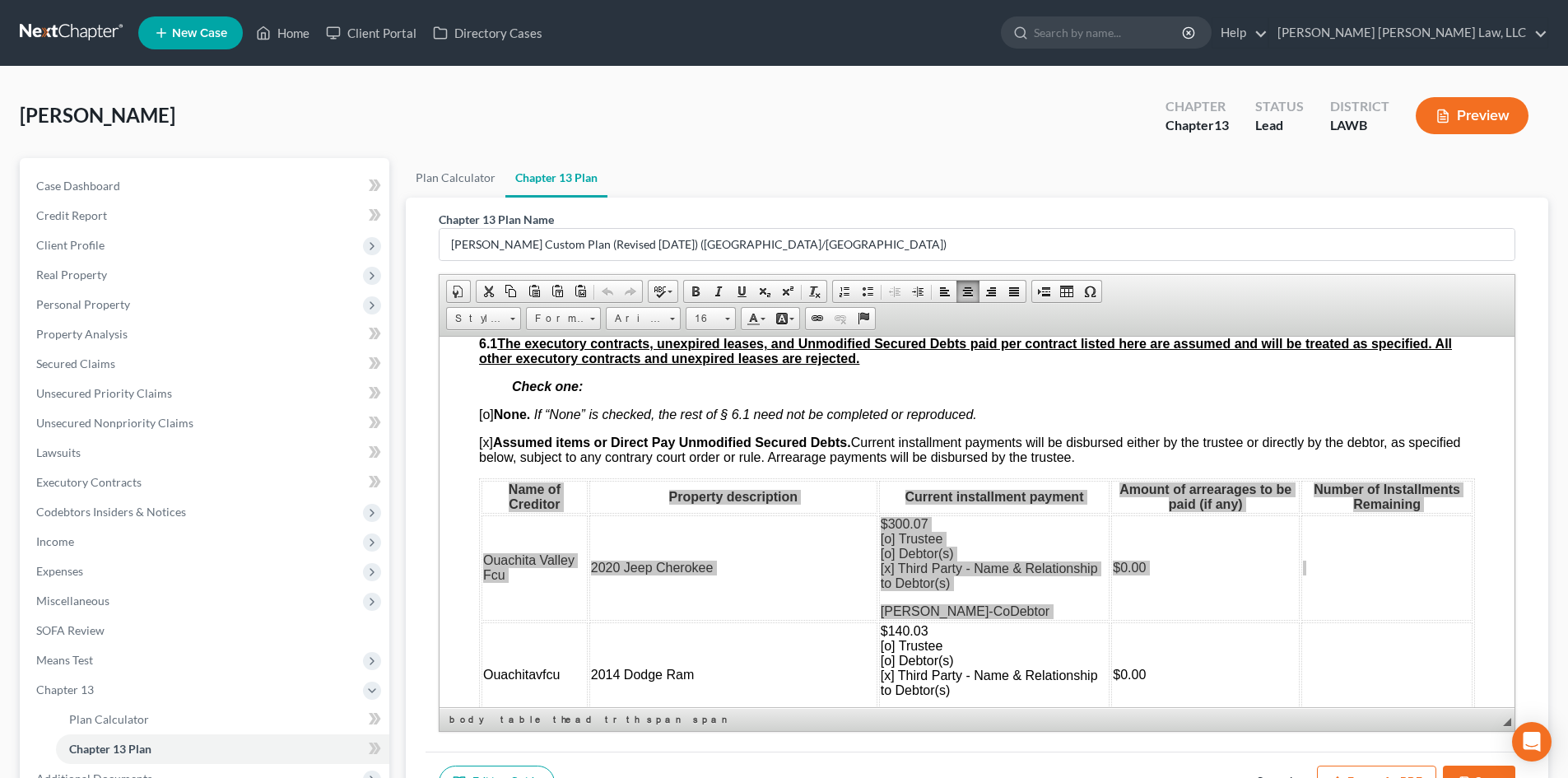
click at [1274, 775] on button "Cancel" at bounding box center [1274, 783] width 73 height 35
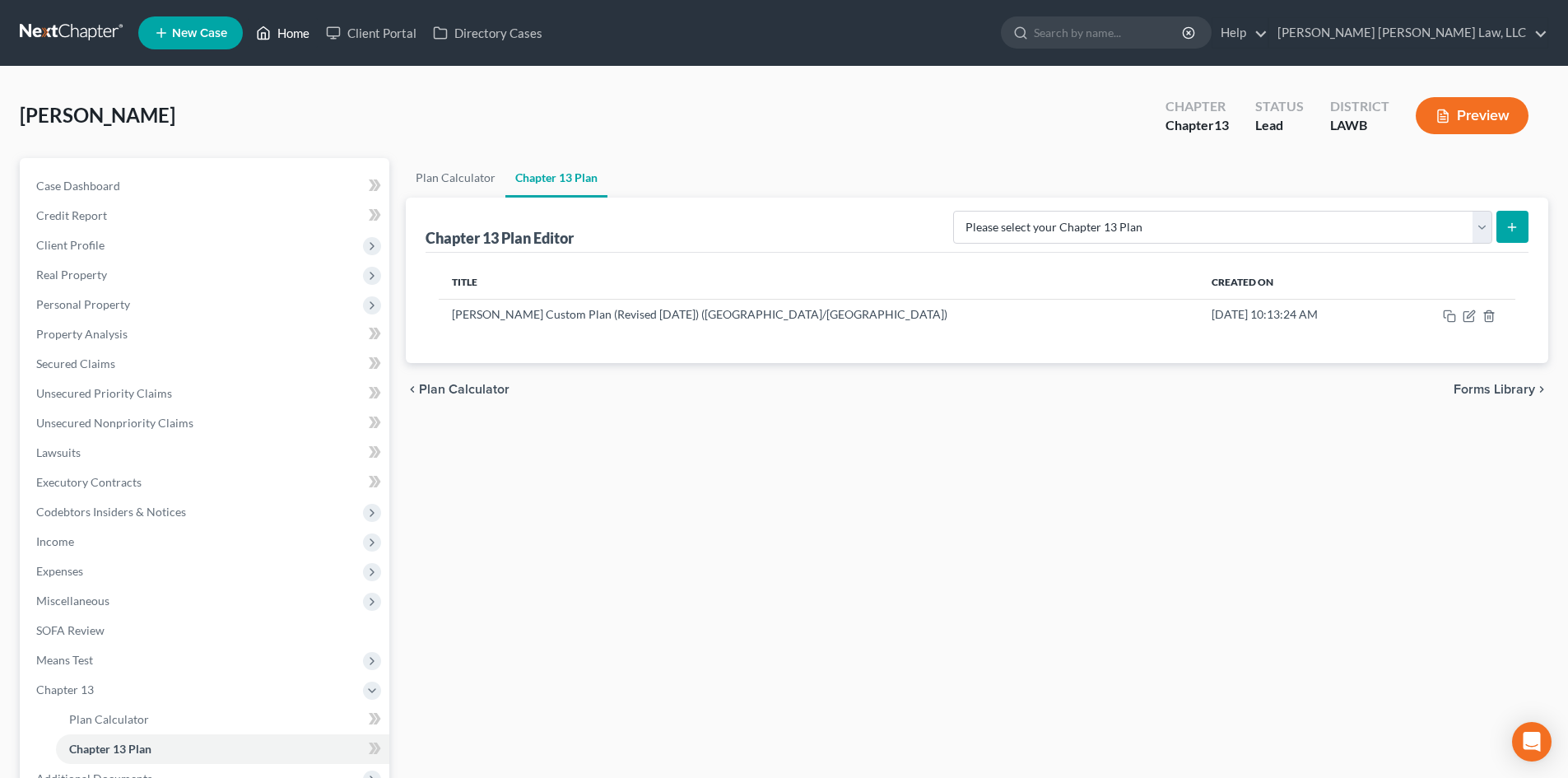
click at [290, 22] on link "Home" at bounding box center [283, 33] width 70 height 30
click at [296, 36] on link "Home" at bounding box center [283, 33] width 70 height 30
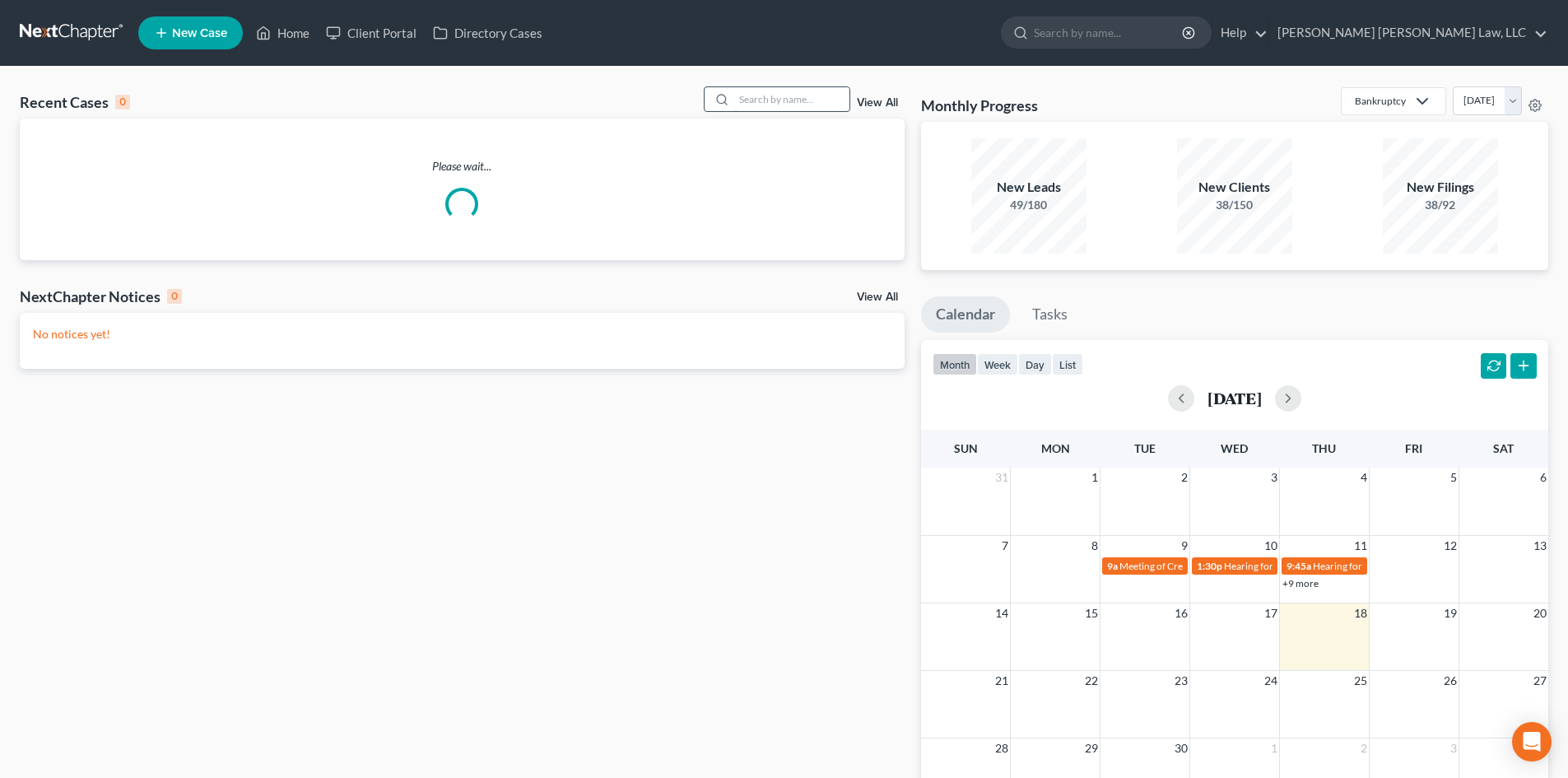
click at [797, 104] on input "search" at bounding box center [792, 99] width 115 height 24
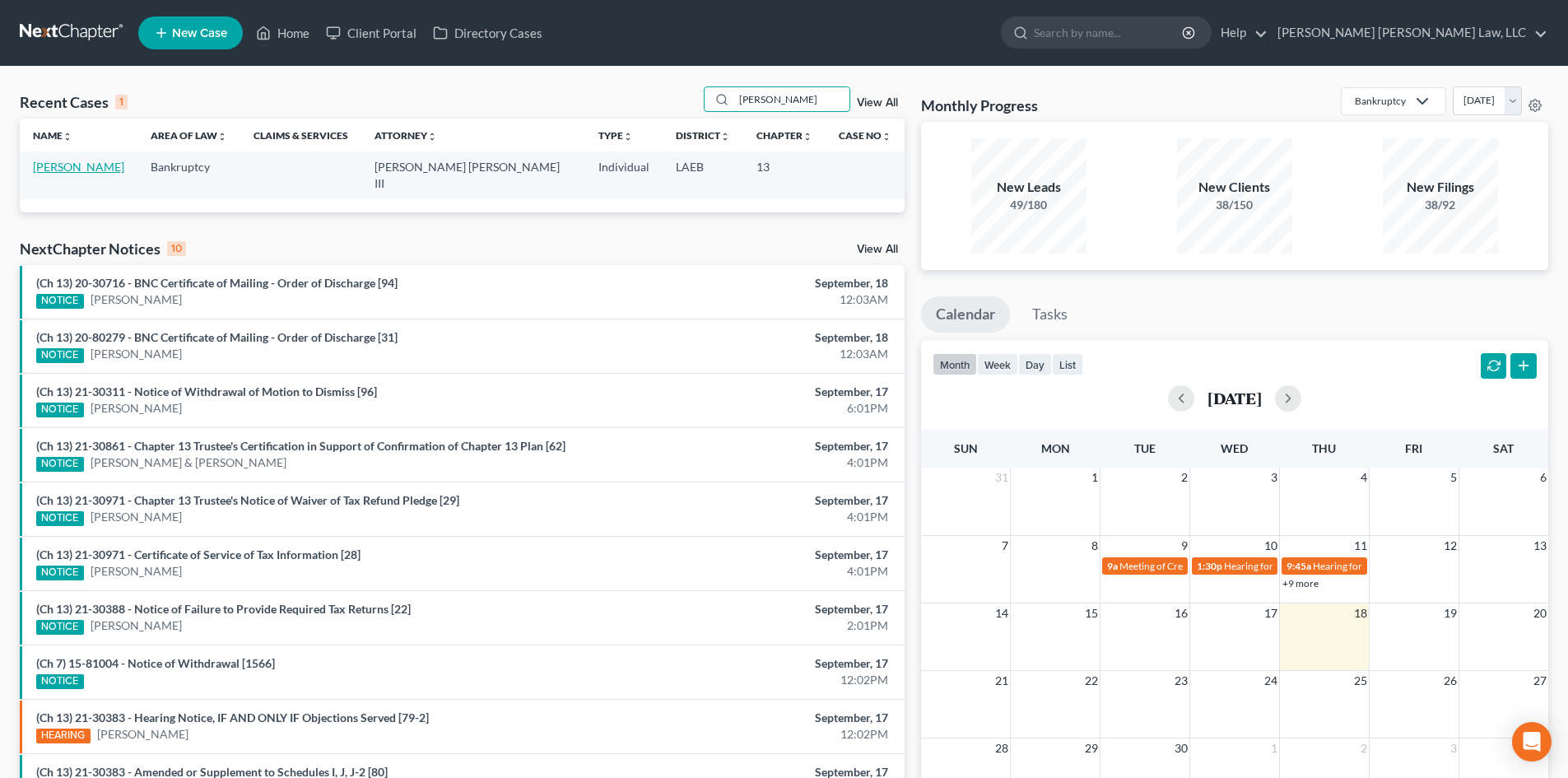
type input "[PERSON_NAME]"
click at [92, 173] on link "[PERSON_NAME]" at bounding box center [78, 166] width 91 height 14
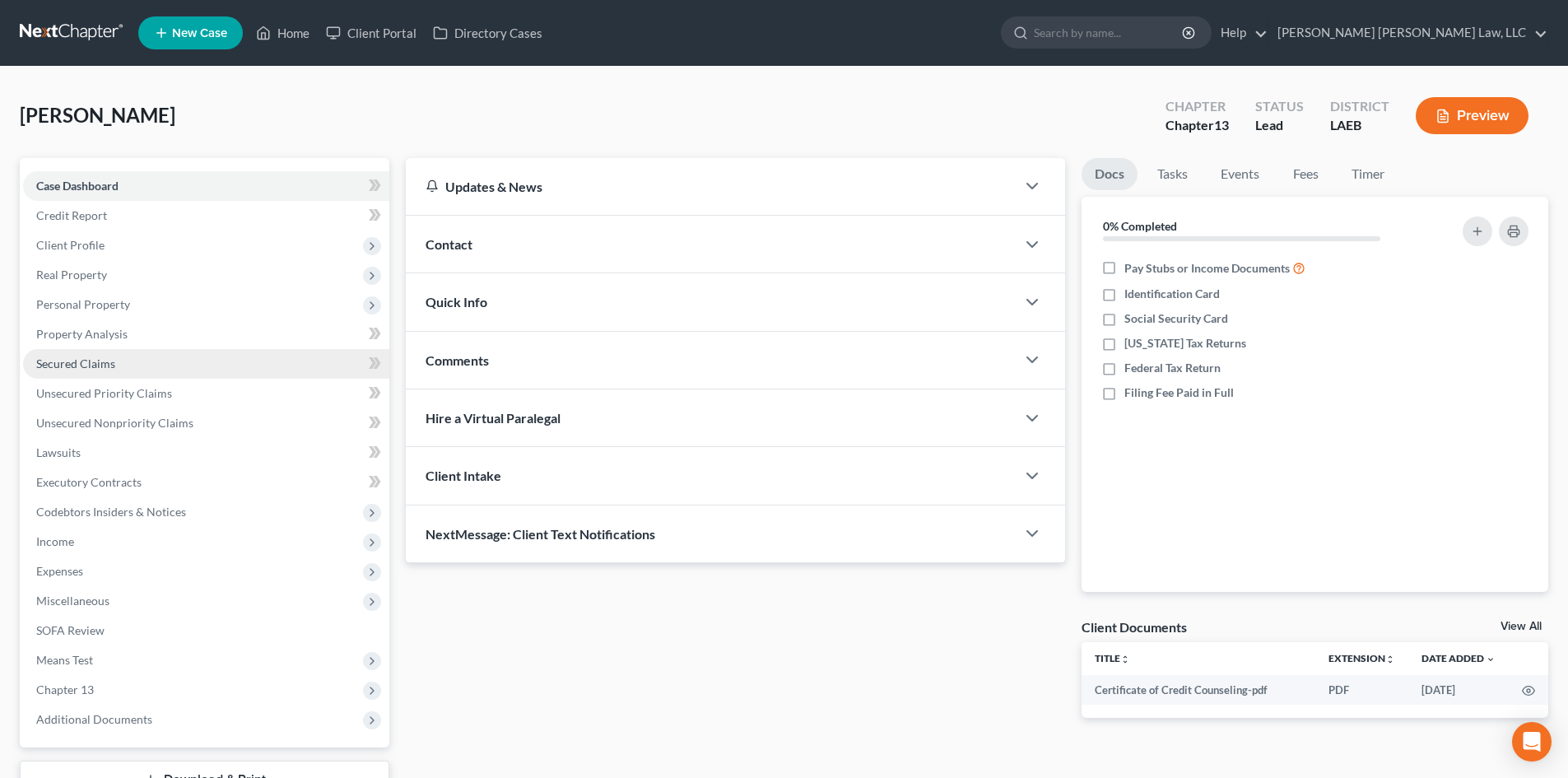
click at [186, 364] on link "Secured Claims" at bounding box center [206, 364] width 366 height 30
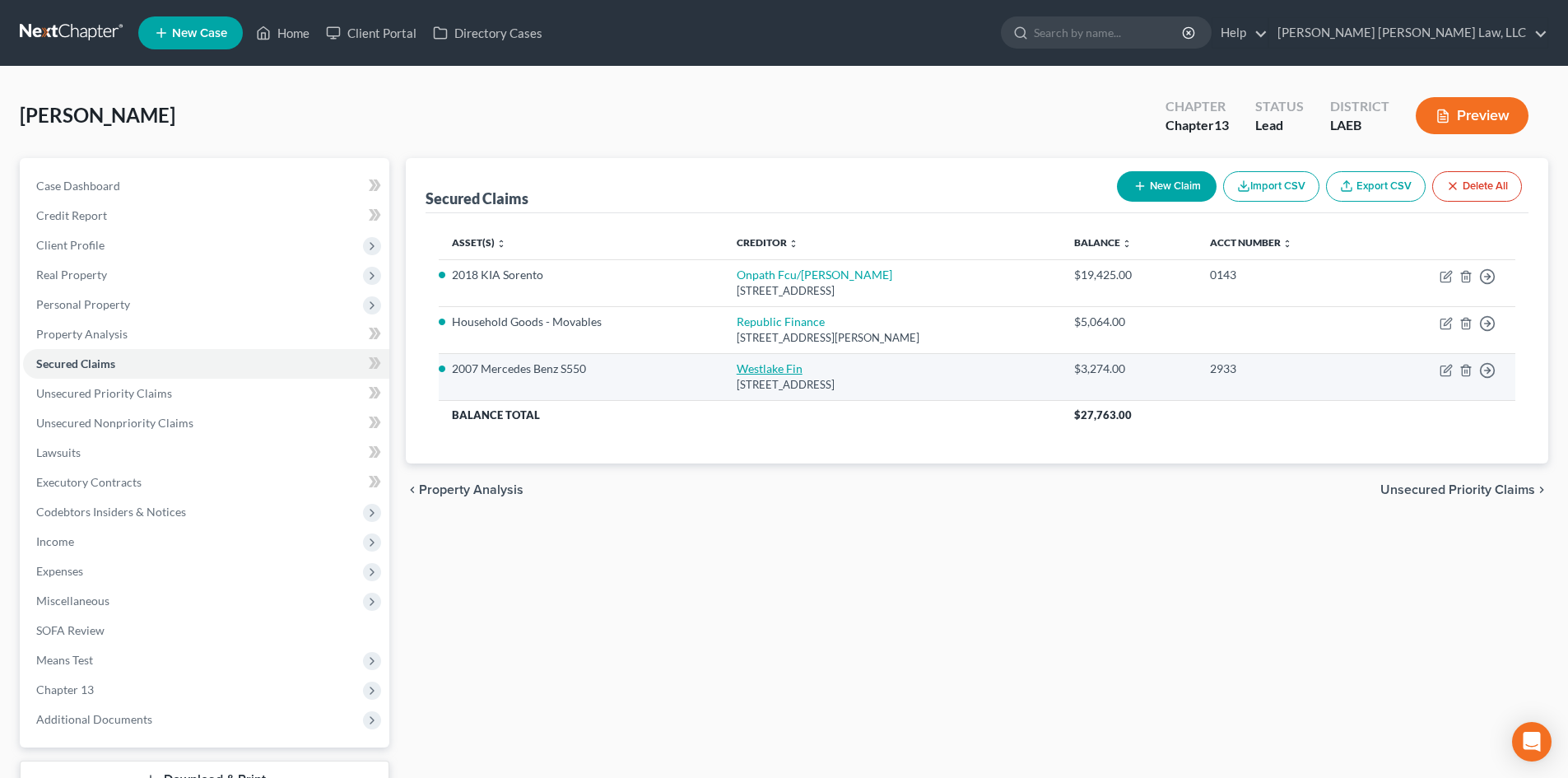
click at [764, 372] on link "Westlake Fin" at bounding box center [769, 368] width 66 height 14
select select "4"
select select "0"
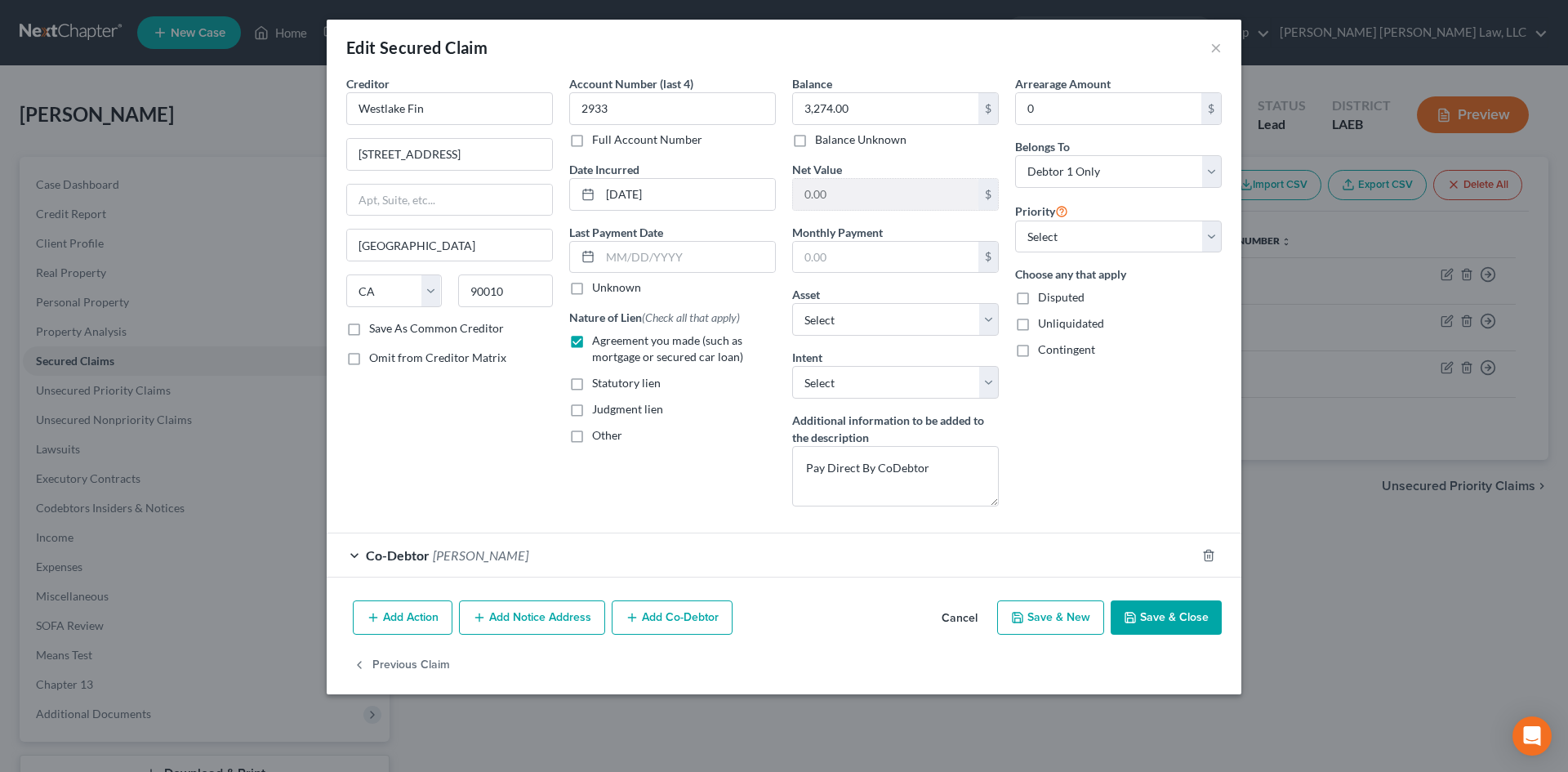
click at [1144, 612] on button "Save & Close" at bounding box center [1167, 617] width 111 height 35
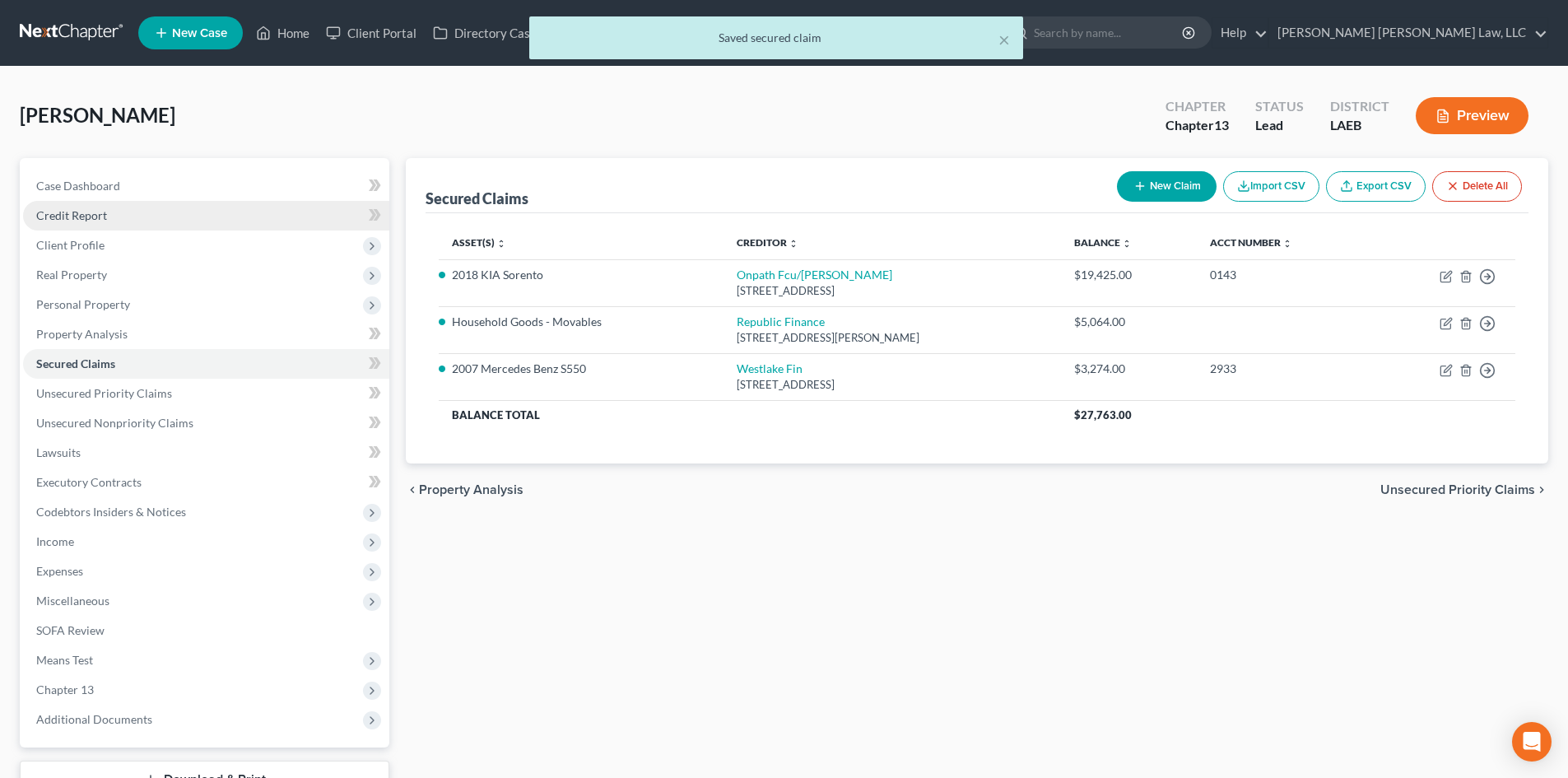
click at [132, 222] on link "Credit Report" at bounding box center [206, 216] width 366 height 30
